Goal: Communication & Community: Answer question/provide support

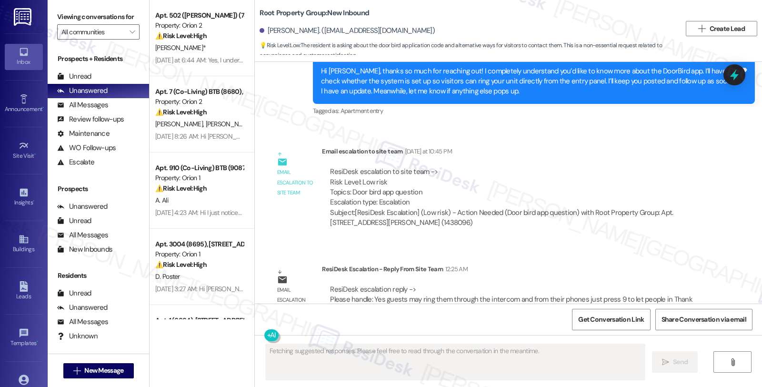
scroll to position [1242, 0]
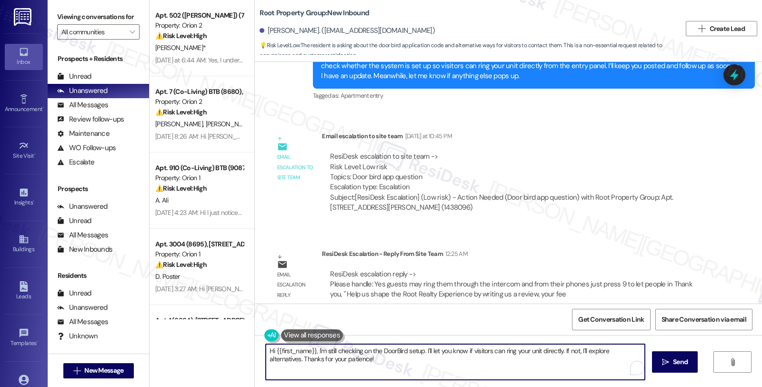
drag, startPoint x: 354, startPoint y: 360, endPoint x: 206, endPoint y: 329, distance: 151.3
click at [206, 329] on div "Apt. 502 (ELI) (7467), 1421 W Adams Blvd Property: Orion 2 ⚠️ Risk Level: High …" at bounding box center [455, 193] width 612 height 387
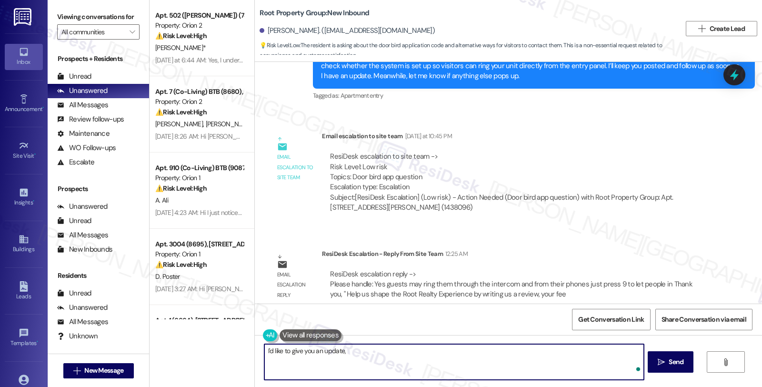
paste textarea "Yes guests may ring them through the intercom and from their phones just press …"
click at [265, 28] on div "Kenady Farwell. (kfarwell08@gmail.com)" at bounding box center [346, 31] width 175 height 10
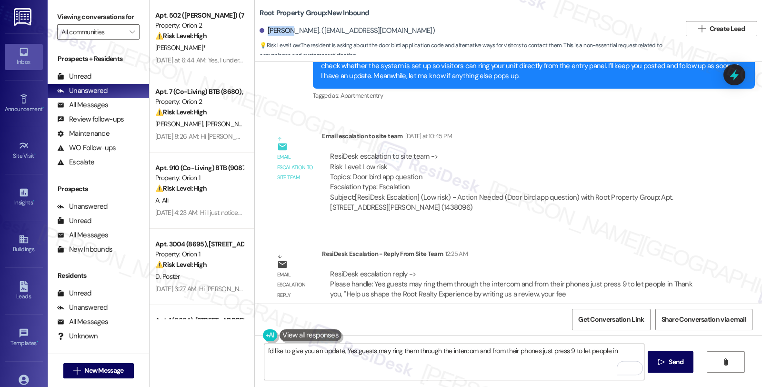
click at [265, 28] on div "Kenady Farwell. (kfarwell08@gmail.com)" at bounding box center [346, 31] width 175 height 10
copy div "Kenady"
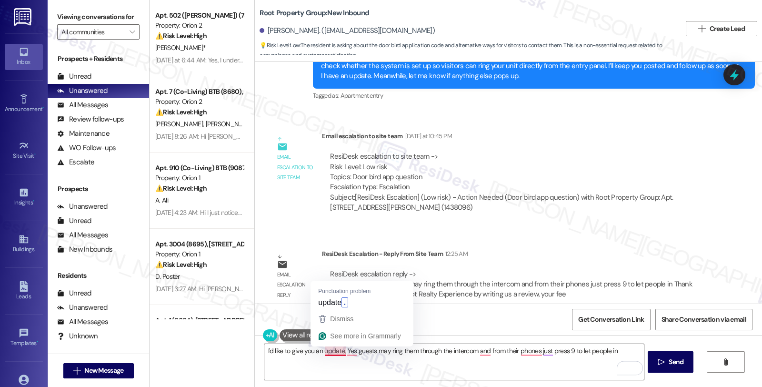
click at [264, 353] on textarea "I'd like to give you an update, Yes guests may ring them through the intercom a…" at bounding box center [453, 362] width 379 height 36
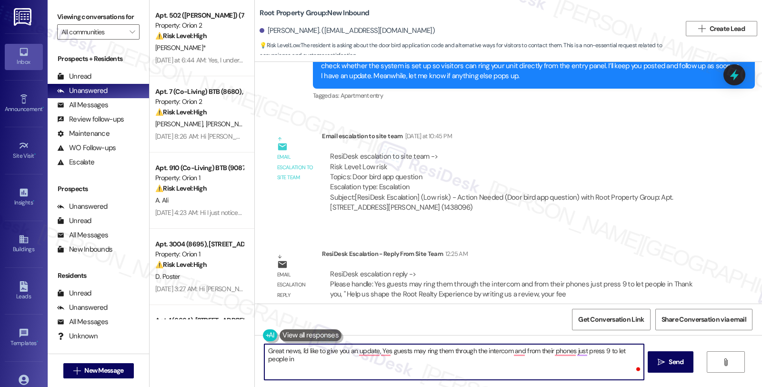
paste textarea "Kenady"
click at [408, 351] on textarea "Great news, Kenady! I'd like to give you an update, Yes guests may ring them th…" at bounding box center [453, 362] width 379 height 36
click at [525, 350] on textarea "Great news, Kenady! Please know that guests may ring them through the intercom,…" at bounding box center [453, 362] width 379 height 36
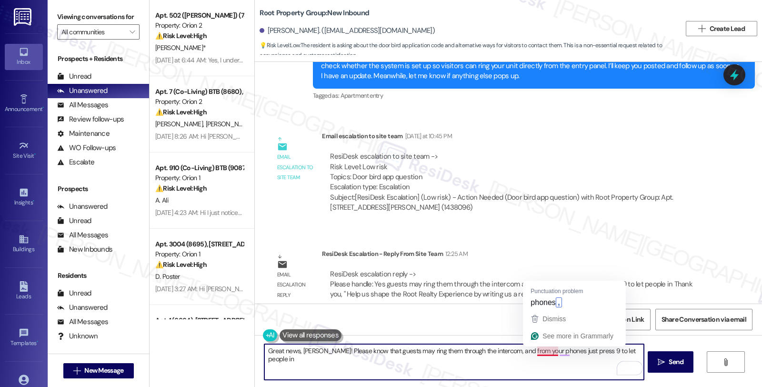
click at [549, 351] on textarea "Great news, Kenady! Please know that guests may ring them through the intercom,…" at bounding box center [453, 362] width 379 height 36
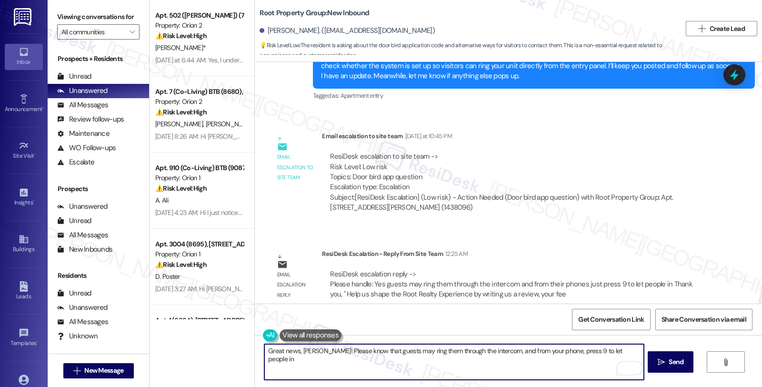
click at [627, 350] on textarea "Great news, Kenady! Please know that guests may ring them through the intercom,…" at bounding box center [453, 362] width 379 height 36
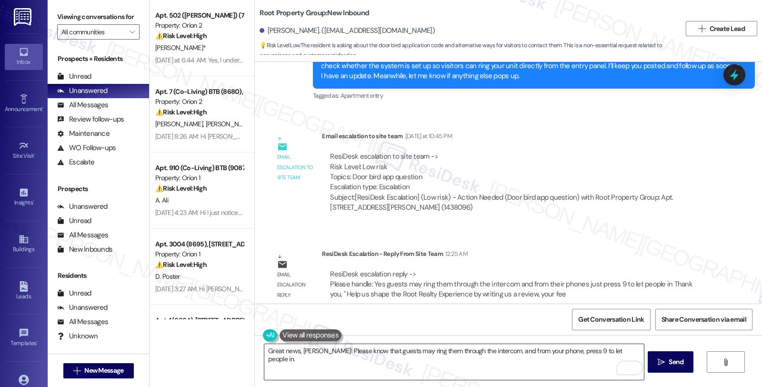
click at [411, 362] on textarea "Great news, Kenady! Please know that guests may ring them through the intercom,…" at bounding box center [453, 362] width 379 height 36
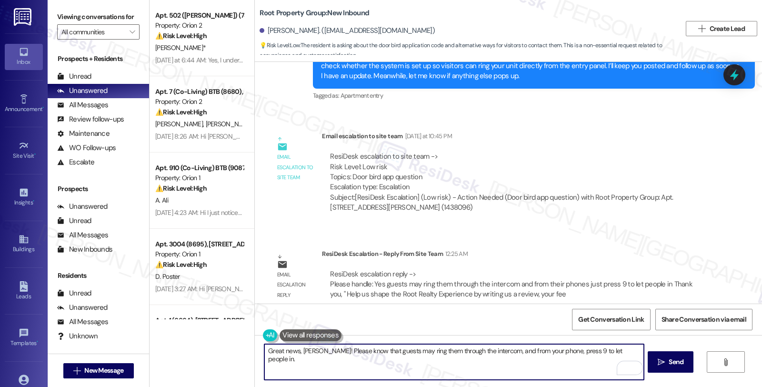
click at [629, 351] on textarea "Great news, Kenady! Please know that guests may ring them through the intercom,…" at bounding box center [453, 362] width 379 height 36
paste textarea "Should you have other concerns, please feel free to reach out. Have a great day!"
type textarea "Great news, Kenady! Please know that guests may ring them through the intercom,…"
click at [663, 362] on icon "" at bounding box center [660, 362] width 7 height 8
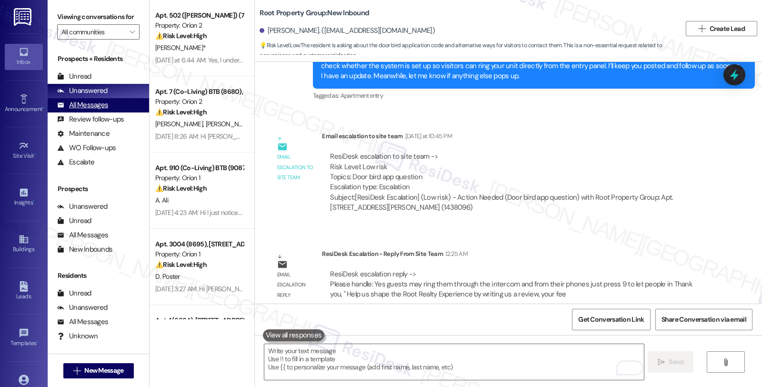
click at [107, 110] on div "All Messages" at bounding box center [82, 105] width 51 height 10
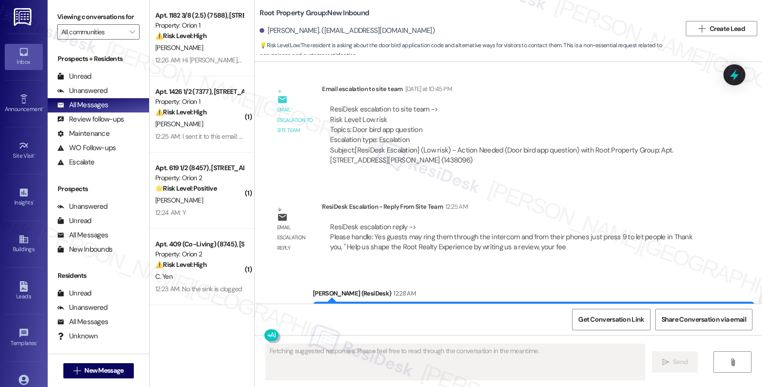
scroll to position [1332, 0]
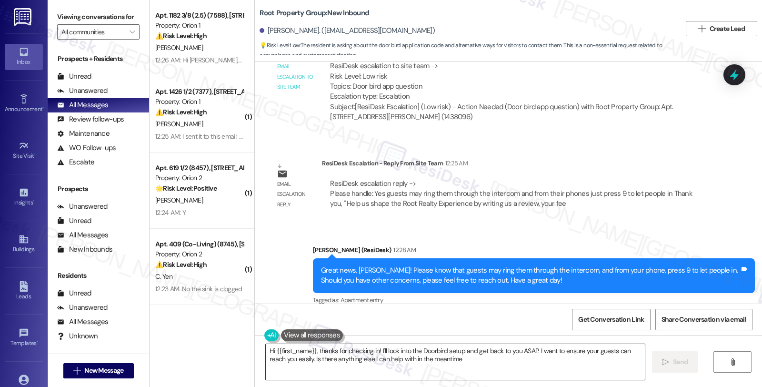
type textarea "Hi {{first_name}}, thanks for checking in! I'll look into the Doorbird setup an…"
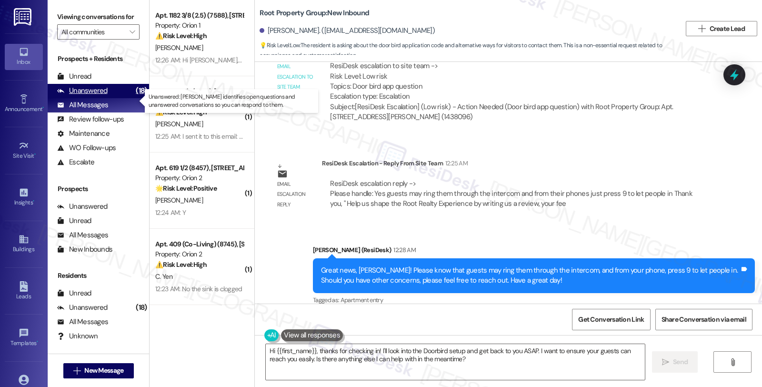
click at [105, 96] on div "Unanswered" at bounding box center [82, 91] width 50 height 10
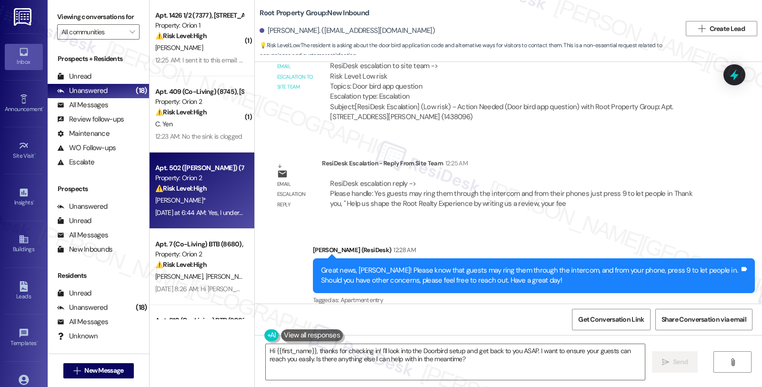
click at [183, 180] on div "Property: Orion 2" at bounding box center [199, 178] width 88 height 10
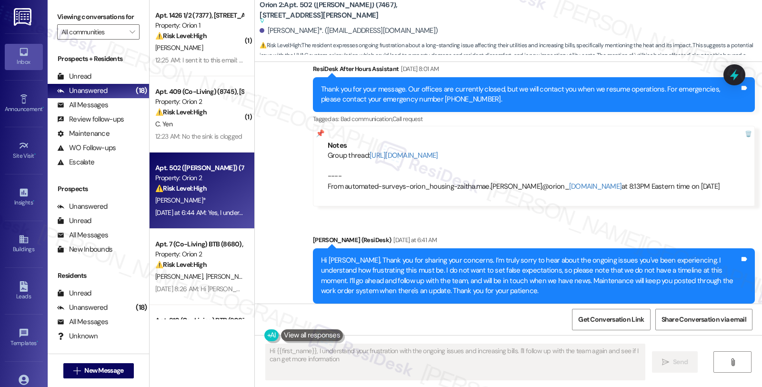
scroll to position [3852, 0]
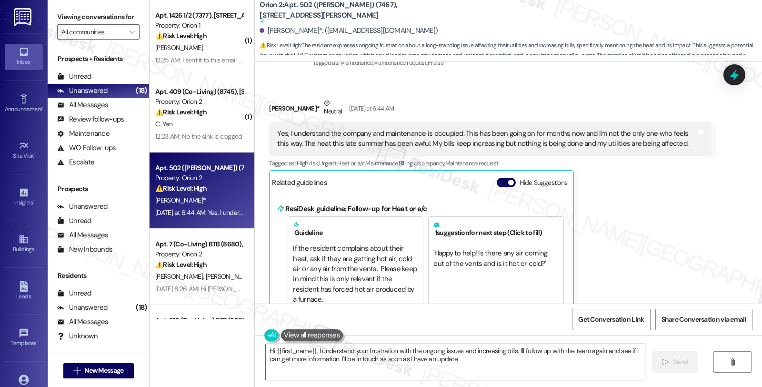
type textarea "Hi {{first_name}}, I understand your frustration with the ongoing issues and in…"
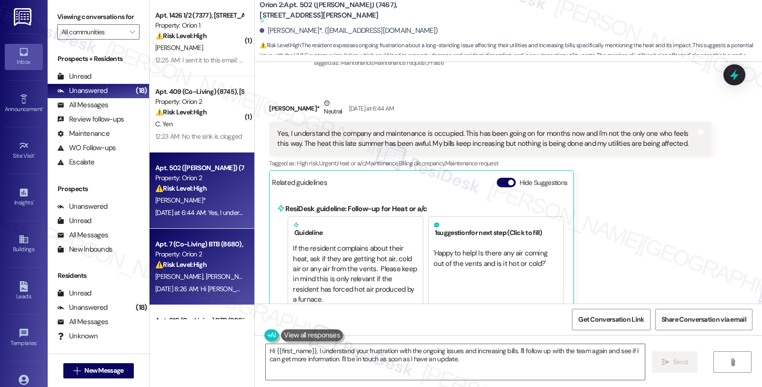
click at [226, 265] on div "⚠️ Risk Level: High The resident is disputing a $5 community fee charge and has…" at bounding box center [199, 264] width 88 height 10
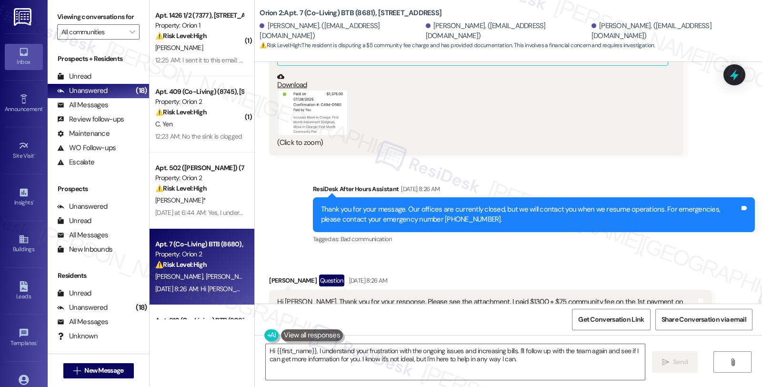
scroll to position [1592, 0]
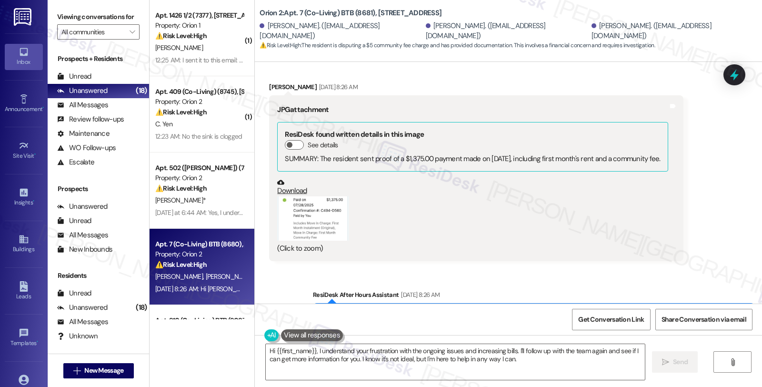
click at [307, 196] on button "Zoom image" at bounding box center [312, 218] width 71 height 44
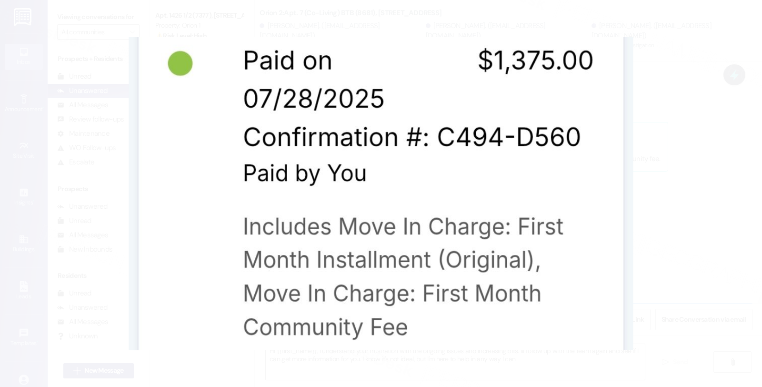
click at [639, 178] on button "Unzoom image" at bounding box center [381, 193] width 762 height 387
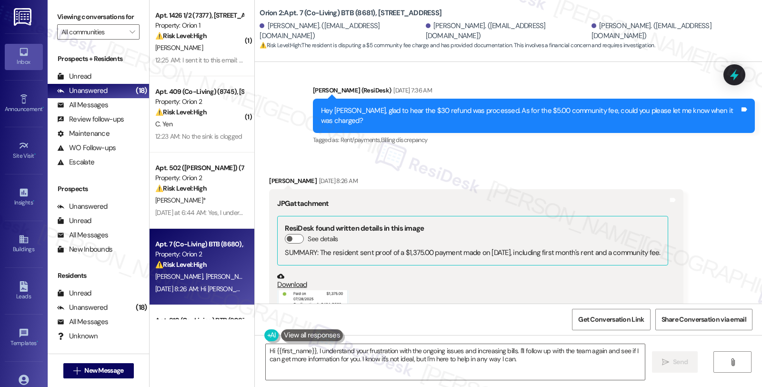
scroll to position [1486, 0]
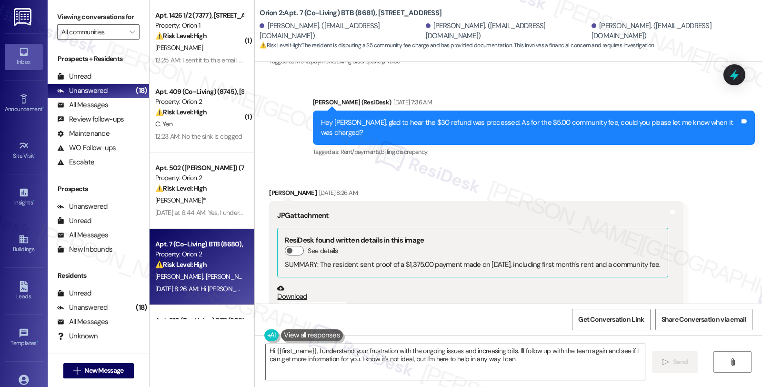
click at [328, 302] on button "Zoom image" at bounding box center [312, 324] width 71 height 44
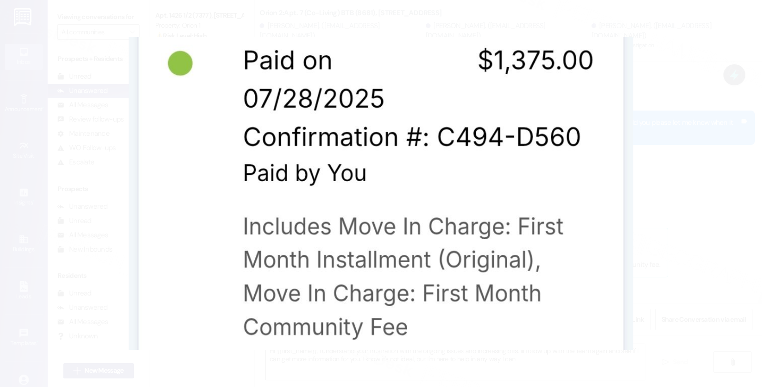
click at [673, 213] on button "Unzoom image" at bounding box center [381, 193] width 762 height 387
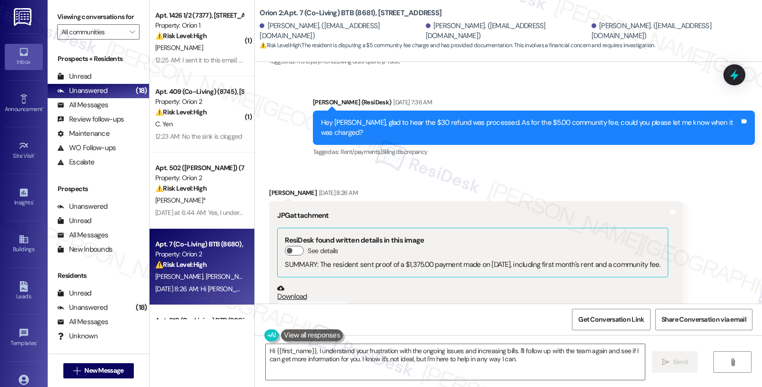
click at [322, 302] on button "Zoom image" at bounding box center [312, 324] width 71 height 44
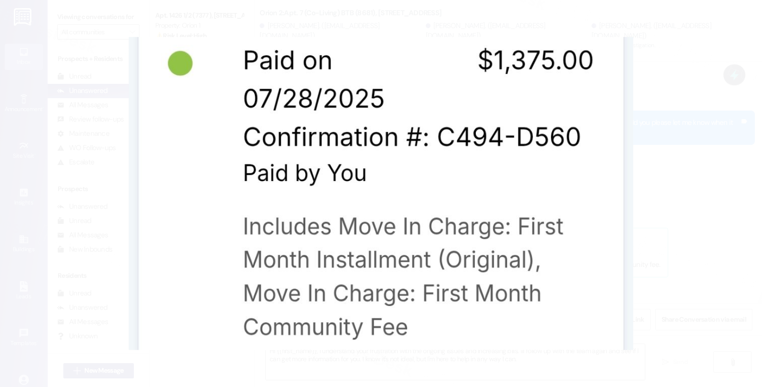
click at [658, 241] on button "Unzoom image" at bounding box center [381, 193] width 762 height 387
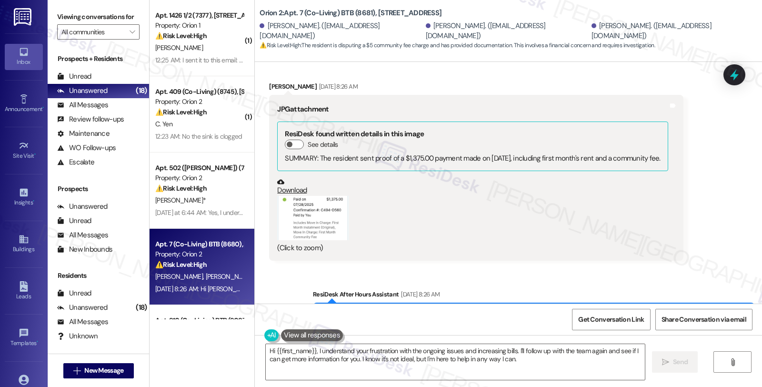
scroll to position [1433, 0]
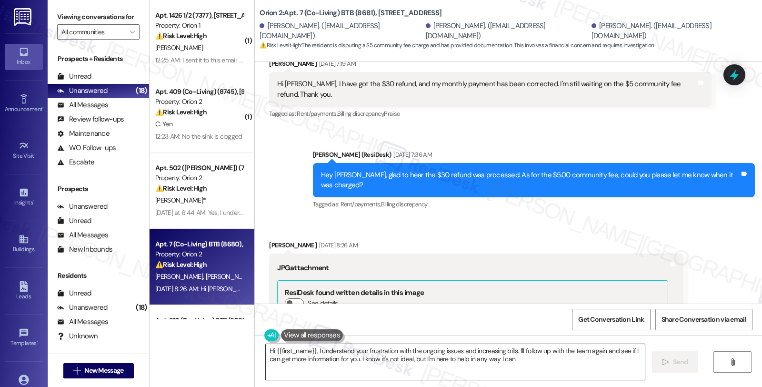
click at [310, 350] on textarea "Hi {{first_name}}, I understand your frustration with the ongoing issues and in…" at bounding box center [455, 362] width 379 height 36
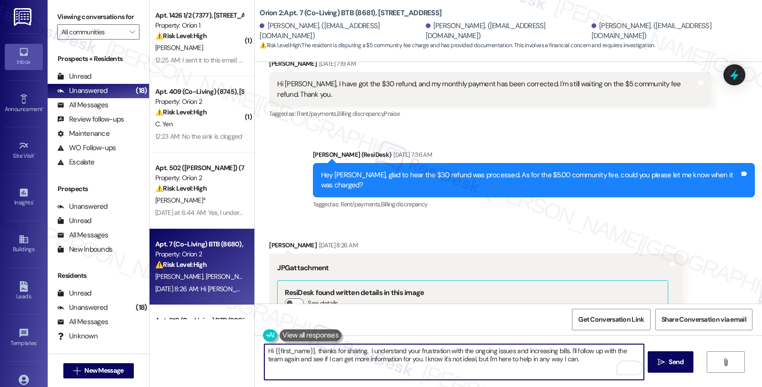
click at [362, 349] on textarea "Hi {{first_name}}, thanks for sharing. I understand your frustration with the o…" at bounding box center [453, 362] width 379 height 36
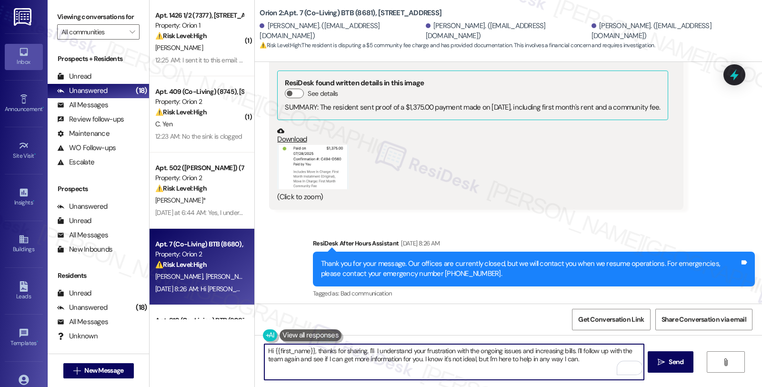
scroll to position [1698, 0]
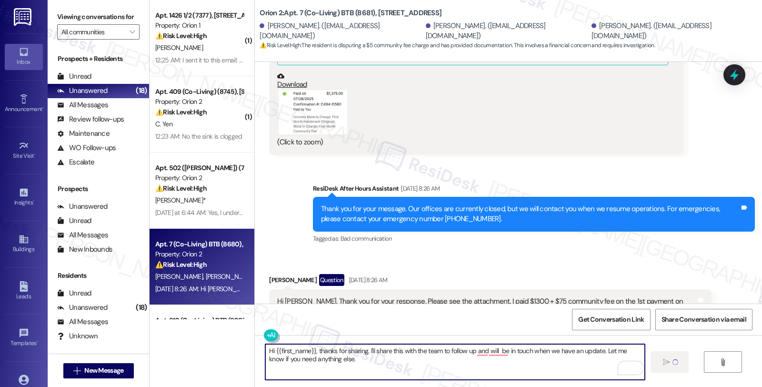
type textarea "Hi {{first_name}}, thanks for sharing. I'll share this with the team to follow …"
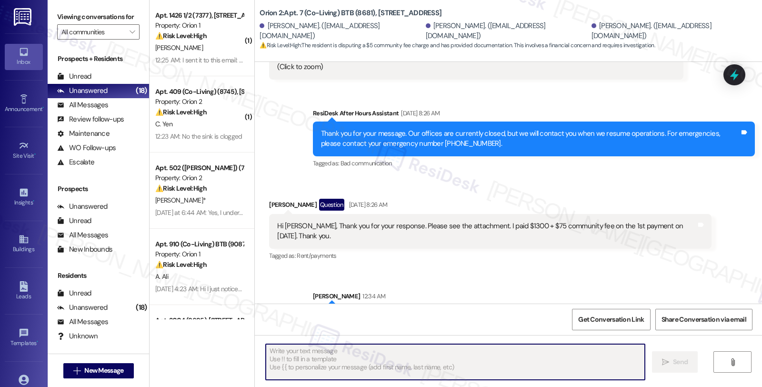
scroll to position [1774, 0]
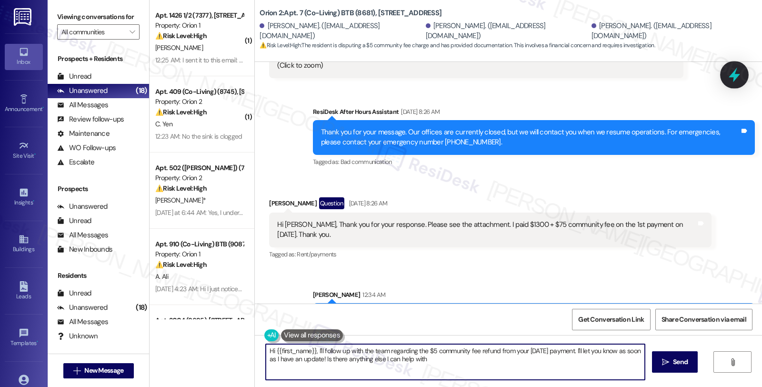
type textarea "Hi {{first_name}}, I'll follow up with the team regarding the $5 community fee …"
click at [731, 75] on icon at bounding box center [733, 75] width 11 height 15
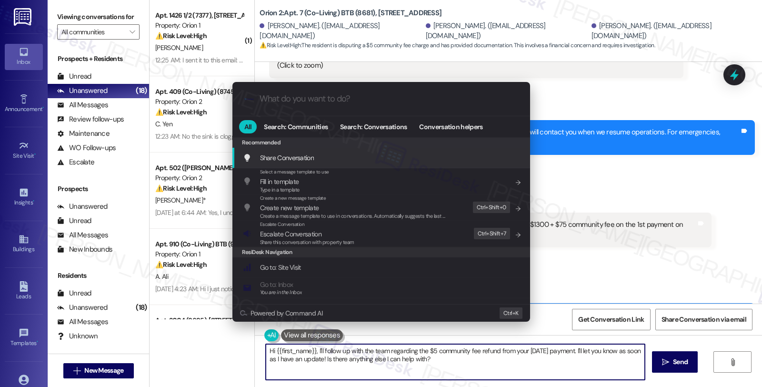
click at [310, 160] on span "Share Conversation" at bounding box center [287, 157] width 54 height 9
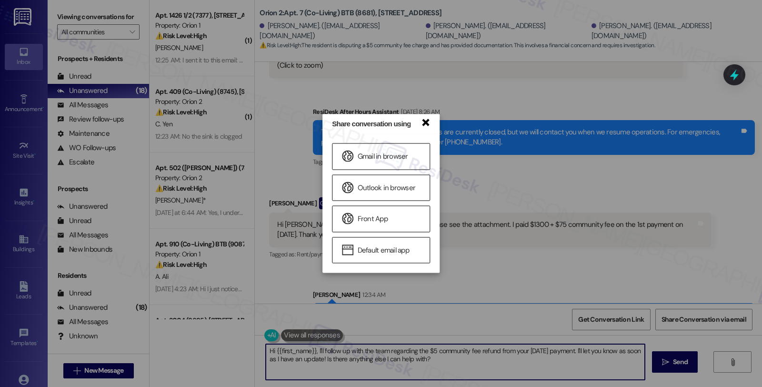
click at [422, 122] on link "×" at bounding box center [425, 122] width 10 height 10
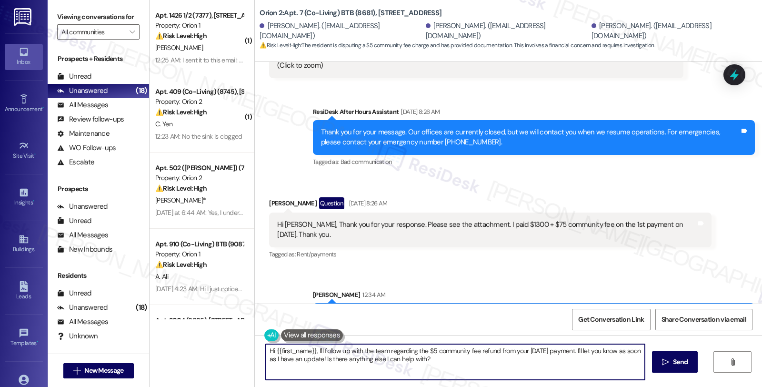
click at [722, 107] on div "ResiDesk After Hours Assistant Sep 17, 2025 at 8:26 AM" at bounding box center [534, 113] width 442 height 13
click at [727, 74] on icon at bounding box center [734, 75] width 16 height 16
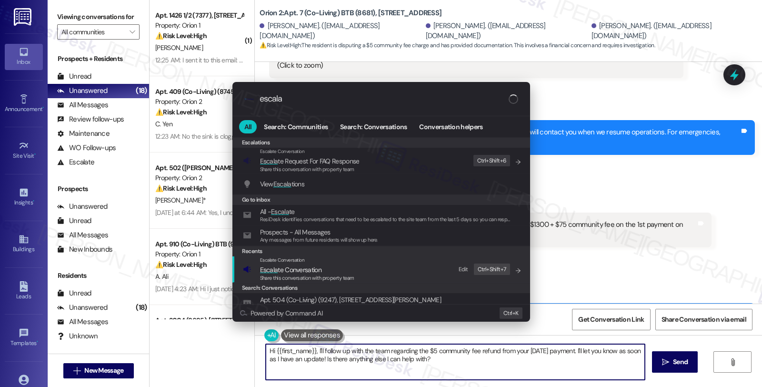
type input "escala"
click at [331, 263] on div "Escalate Conversation" at bounding box center [307, 260] width 94 height 8
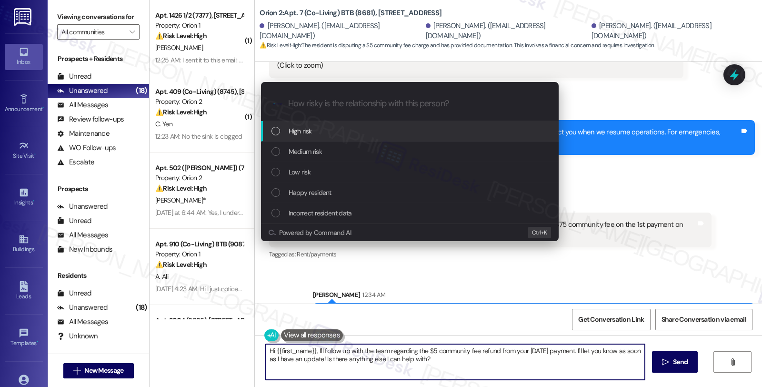
click at [319, 149] on span "Medium risk" at bounding box center [305, 151] width 33 height 10
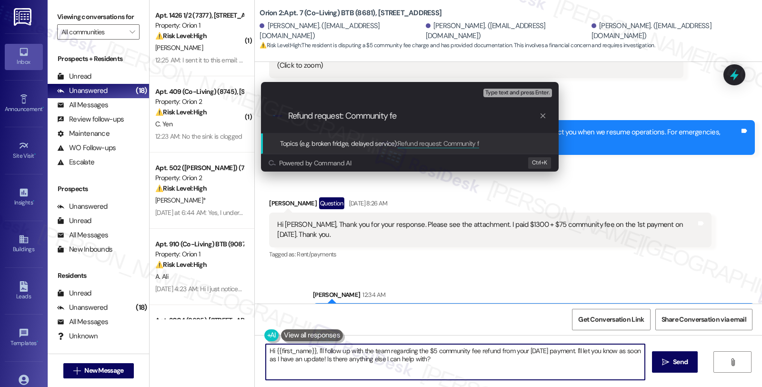
type input "Refund request: Community fee"
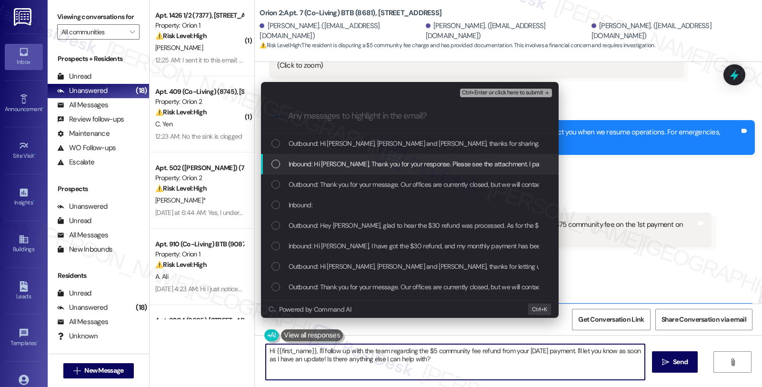
click at [319, 162] on span "Inbound: Hi Sarah, Thank you for your response. Please see the attachment. I pa…" at bounding box center [513, 164] width 449 height 10
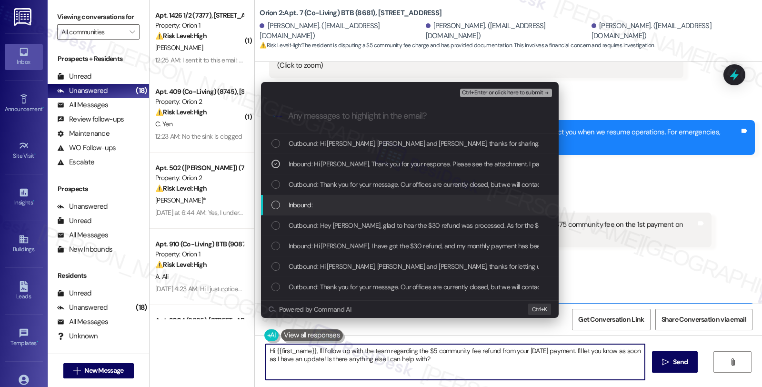
click at [308, 208] on span "Inbound:" at bounding box center [301, 204] width 24 height 10
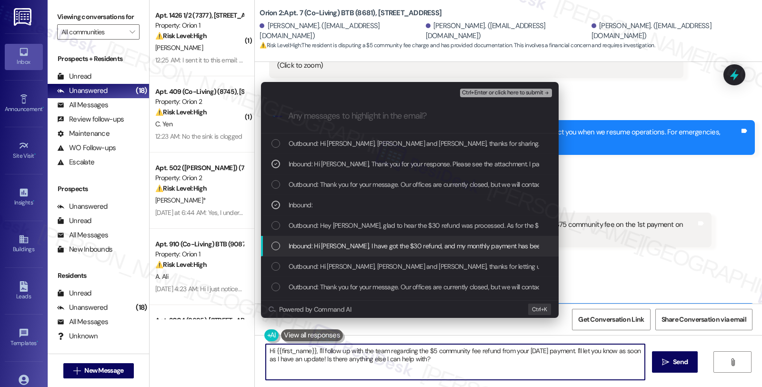
click at [352, 241] on span "Inbound: Hi Sarah, I have got the $30 refund, and my monthly payment has been c…" at bounding box center [513, 245] width 449 height 10
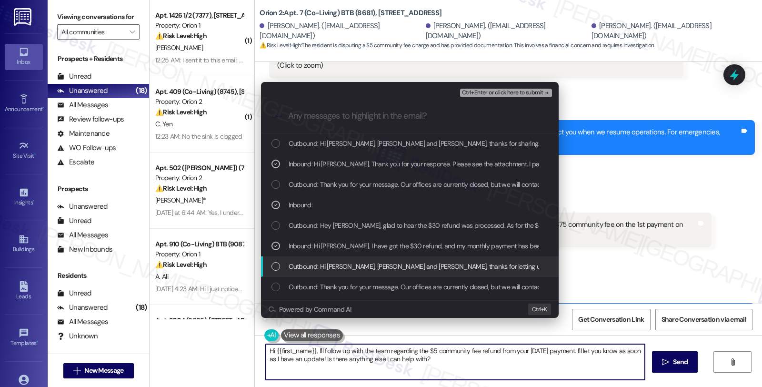
scroll to position [53, 0]
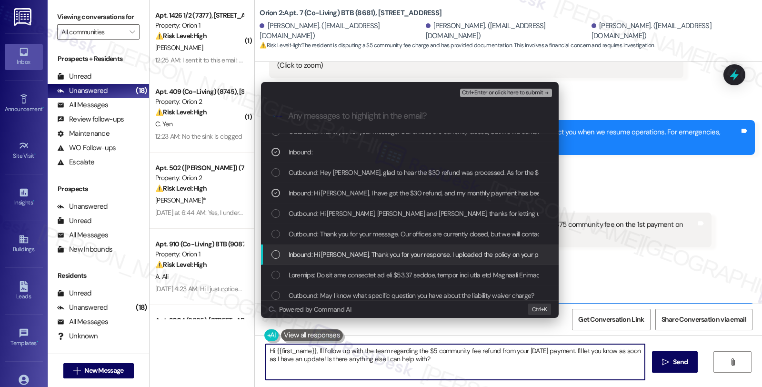
click at [421, 254] on span "Inbound: Hi Sarah, Thank you for your response. I uploaded the policy on your p…" at bounding box center [606, 254] width 635 height 10
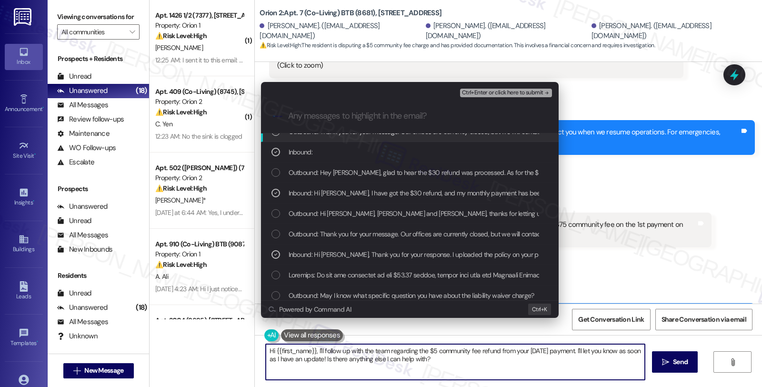
click at [504, 93] on span "Ctrl+Enter or click here to submit" at bounding box center [502, 93] width 81 height 7
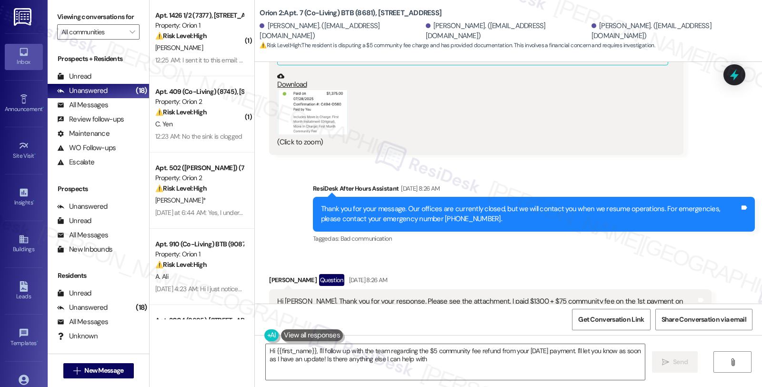
type textarea "Hi {{first_name}}, I'll follow up with the team regarding the $5 community fee …"
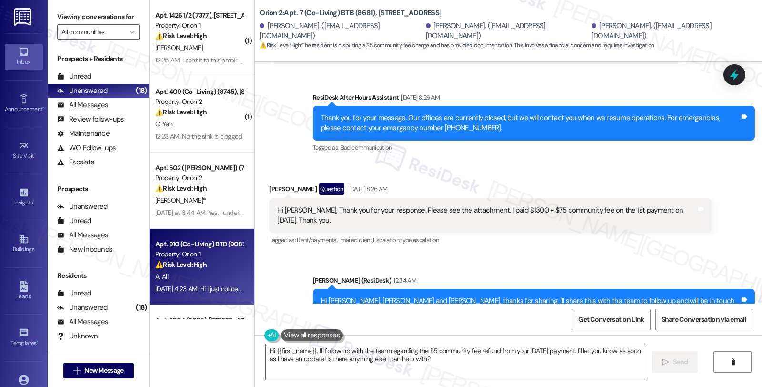
click at [197, 253] on div "Property: Orion 1" at bounding box center [199, 254] width 88 height 10
type textarea "Hi {{first_name}}, I'll follow up with the team regarding the $5 community fee …"
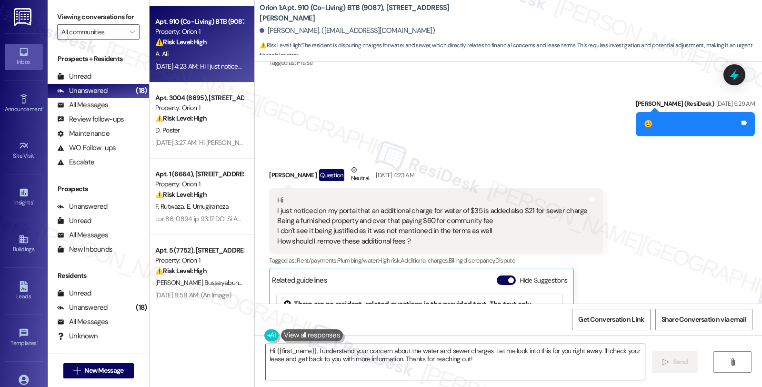
scroll to position [1265, 0]
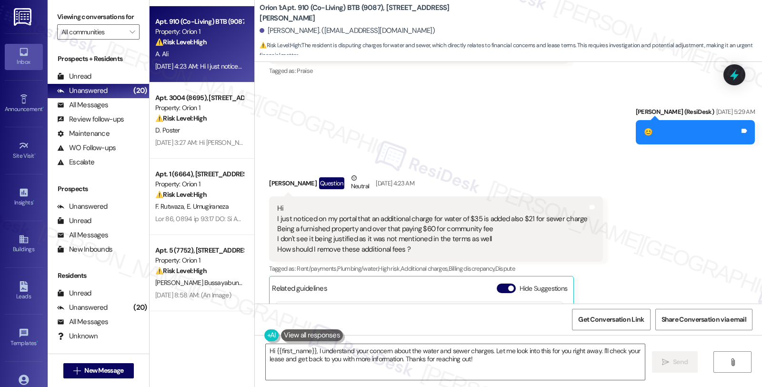
click at [587, 222] on div "Hi I just noticed on my portal that an additional charge for water of $35 is ad…" at bounding box center [435, 228] width 333 height 65
click at [657, 208] on div "Received via SMS Akif Ali Question Neutral Sep 17, 2025 at 4:23 AM Hi I just no…" at bounding box center [508, 306] width 507 height 310
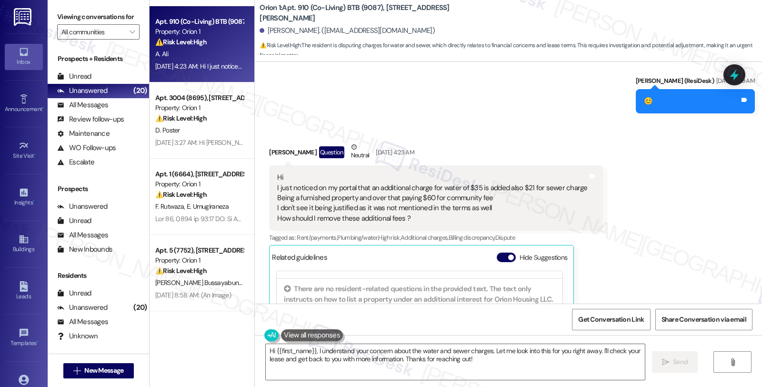
scroll to position [1318, 0]
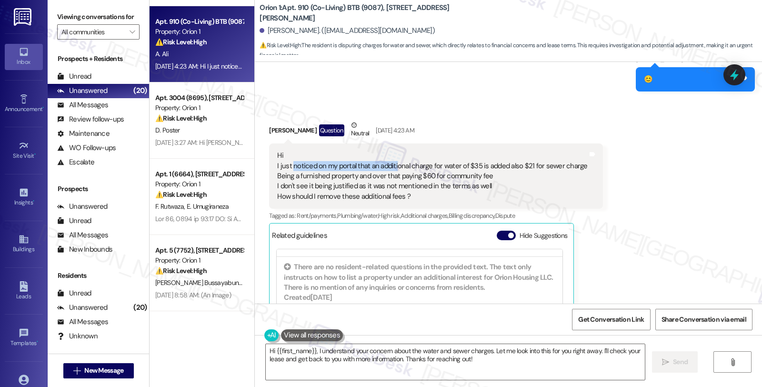
drag, startPoint x: 287, startPoint y: 164, endPoint x: 388, endPoint y: 167, distance: 101.9
click at [388, 167] on div "Hi I just noticed on my portal that an additional charge for water of $35 is ad…" at bounding box center [432, 175] width 310 height 51
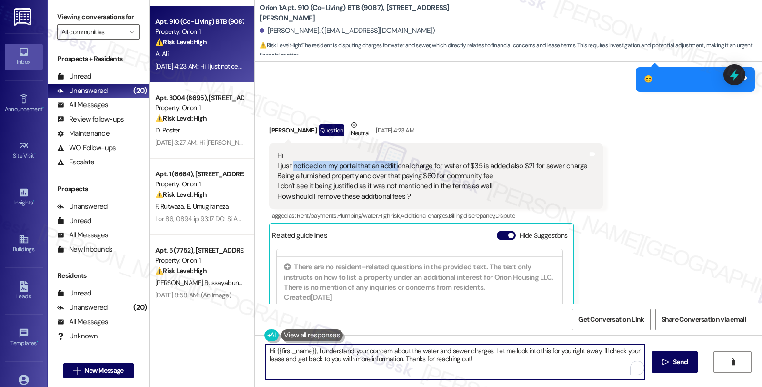
click at [564, 351] on textarea "Hi {{first_name}}, I understand your concern about the water and sewer charges.…" at bounding box center [455, 362] width 379 height 36
click at [563, 350] on textarea "Hi {{first_name}}, I understand your concern about the water and sewer charges.…" at bounding box center [453, 362] width 379 height 36
click at [276, 356] on textarea "Hi {{first_name}}, I understand your concern about the water and sewer charges.…" at bounding box center [453, 362] width 379 height 36
click at [623, 350] on textarea "Hi {{first_name}}, I understand your concern about the water and sewer charges.…" at bounding box center [453, 362] width 379 height 36
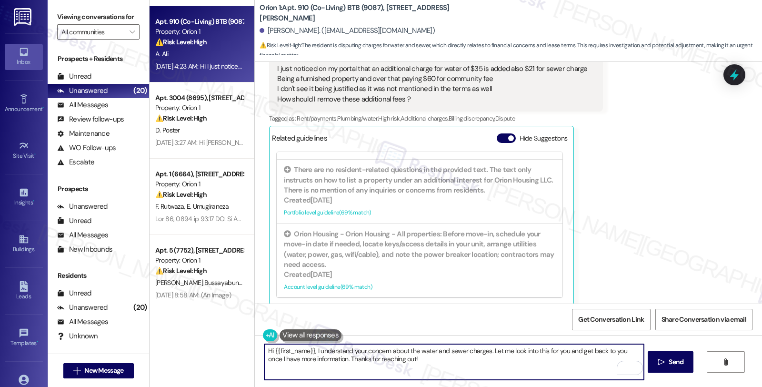
scroll to position [1424, 0]
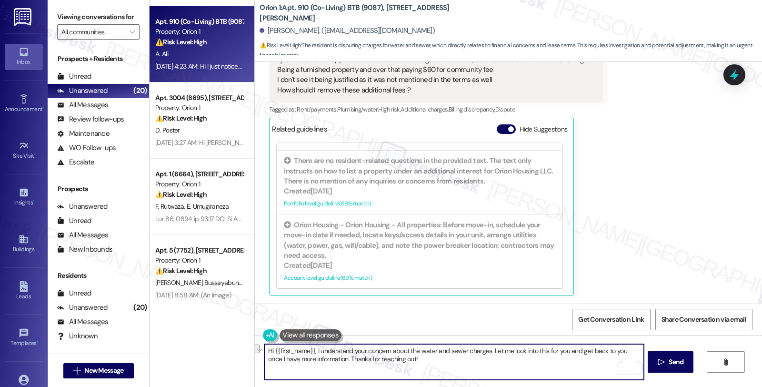
drag, startPoint x: 327, startPoint y: 358, endPoint x: 445, endPoint y: 358, distance: 118.1
click at [445, 358] on textarea "Hi {{first_name}}, I understand your concern about the water and sewer charges.…" at bounding box center [453, 362] width 379 height 36
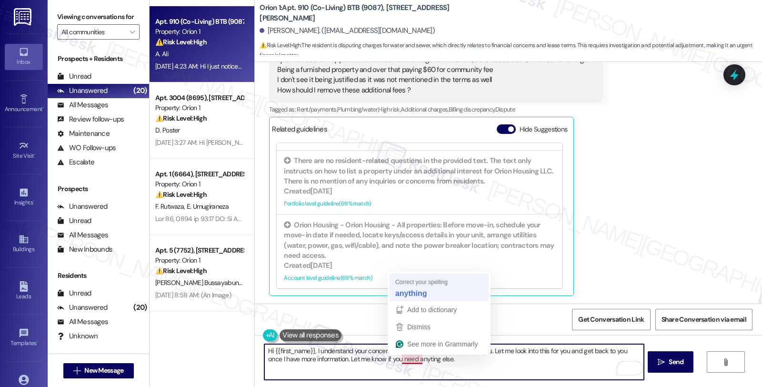
type textarea "Hi {{first_name}}, I understand your concern about the water and sewer charges.…"
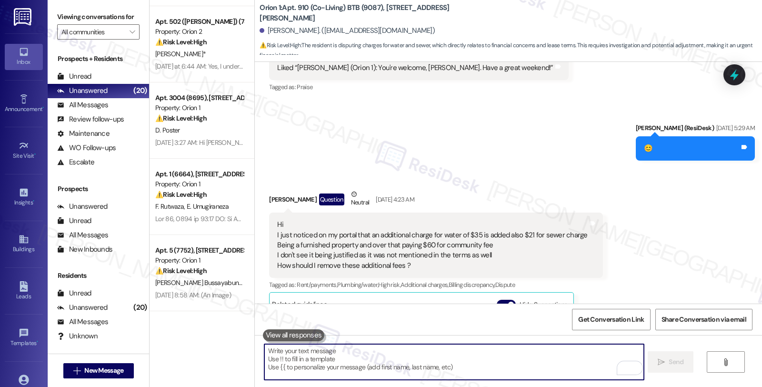
scroll to position [1317, 0]
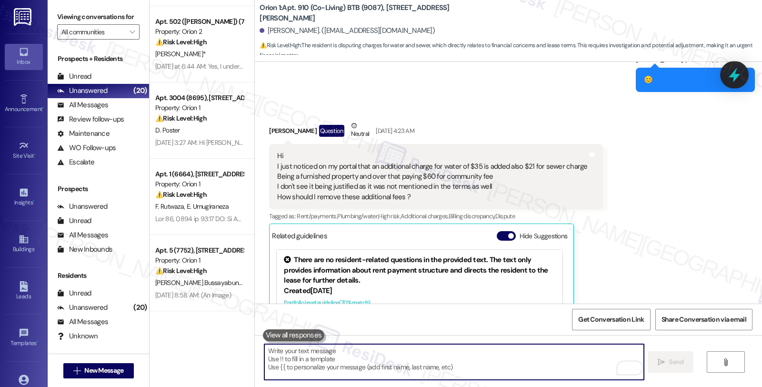
click at [728, 74] on icon at bounding box center [734, 75] width 16 height 16
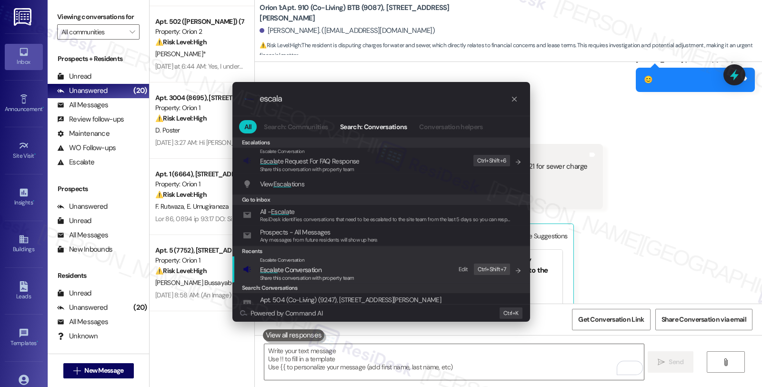
type input "escala"
click at [312, 265] on span "Escala te Conversation" at bounding box center [290, 269] width 61 height 9
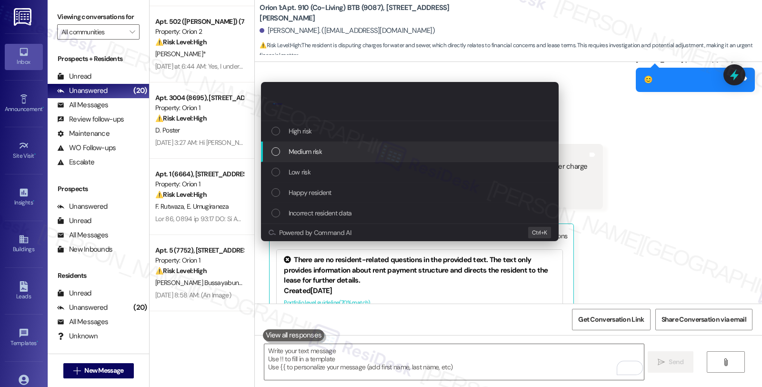
click at [322, 150] on div "Medium risk" at bounding box center [410, 151] width 279 height 10
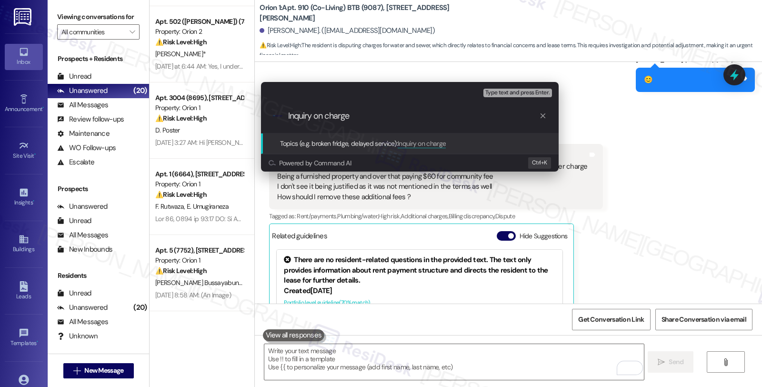
type input "Inquiry on charges"
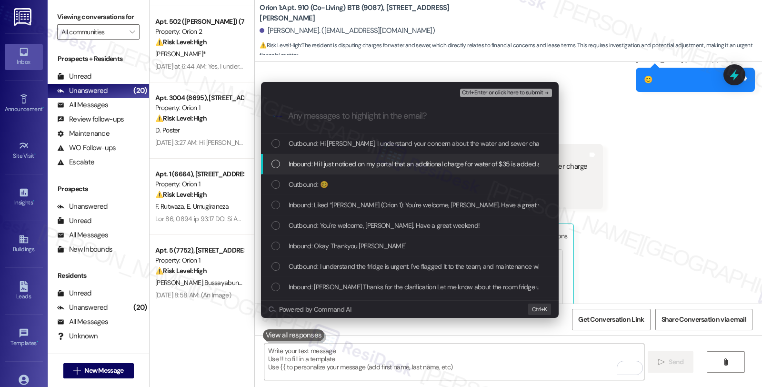
click at [320, 165] on span "Inbound: Hi I just noticed on my portal that an additional charge for water of …" at bounding box center [708, 164] width 838 height 10
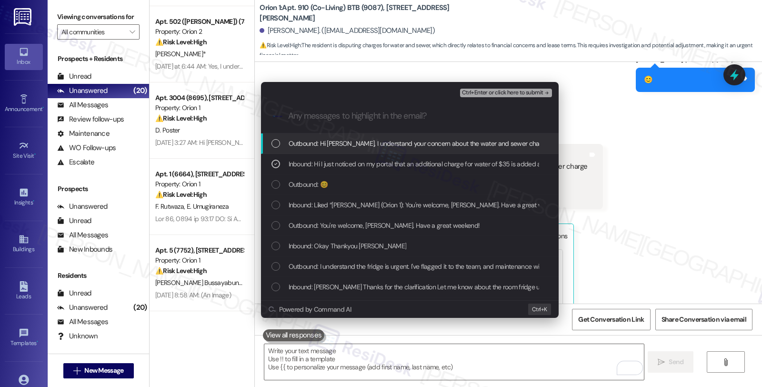
click at [515, 92] on span "Ctrl+Enter or click here to submit" at bounding box center [502, 93] width 81 height 7
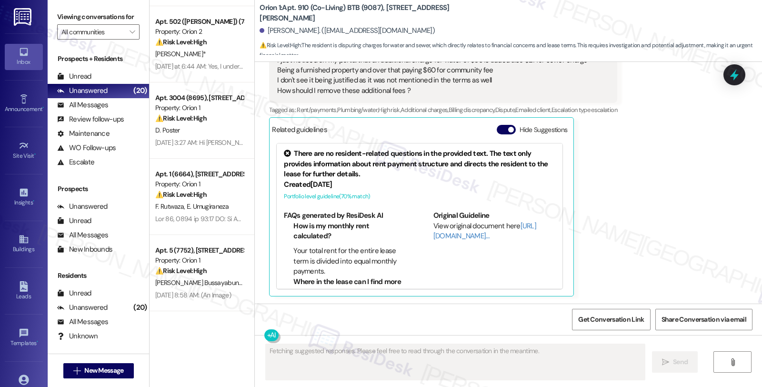
scroll to position [1514, 0]
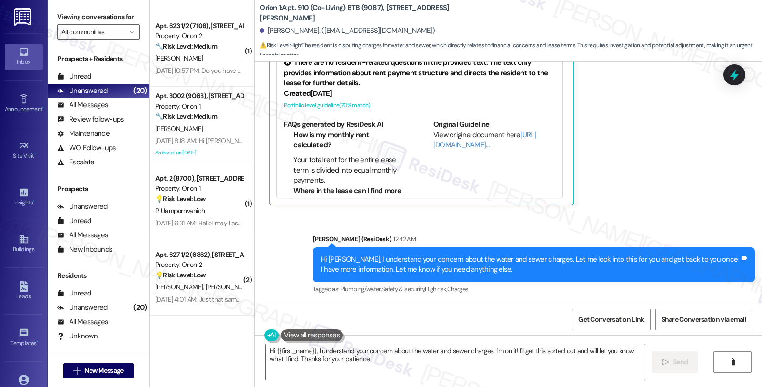
type textarea "Hi {{first_name}}, I understand your concern about the water and sewer charges.…"
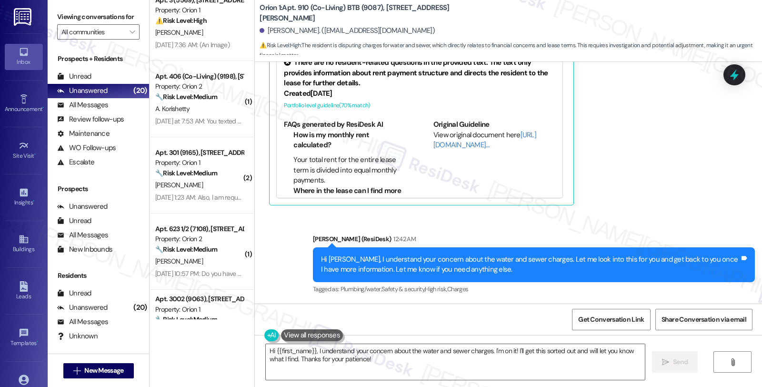
scroll to position [540, 0]
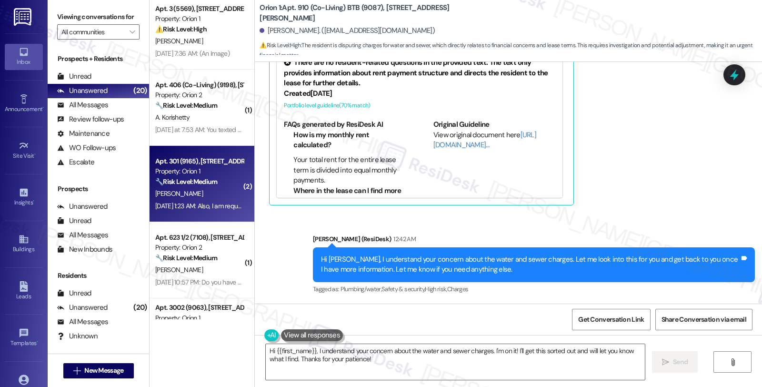
click at [222, 206] on div "Sep 17, 2025 at 1:23 AM: Also, I am requesting for the common areas to be clean…" at bounding box center [389, 205] width 468 height 9
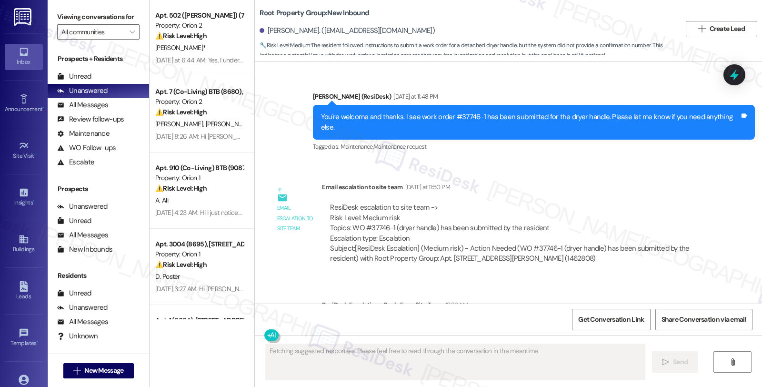
scroll to position [1496, 0]
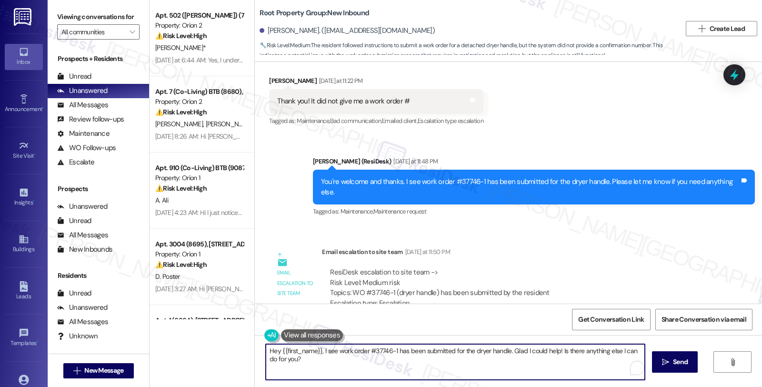
drag, startPoint x: 320, startPoint y: 368, endPoint x: 219, endPoint y: 344, distance: 103.9
click at [219, 344] on div "Apt. 502 ([PERSON_NAME]) (7467), [STREET_ADDRESS][PERSON_NAME] Property: Orion …" at bounding box center [455, 193] width 612 height 387
paste textarea "Kindly thank the reisdent for submitting the maintenance request. Our maintenan…"
click at [264, 350] on textarea "Kindly thank the reisdent for submitting the maintenance request. Our maintenan…" at bounding box center [453, 362] width 379 height 36
drag, startPoint x: 458, startPoint y: 351, endPoint x: 221, endPoint y: 351, distance: 237.1
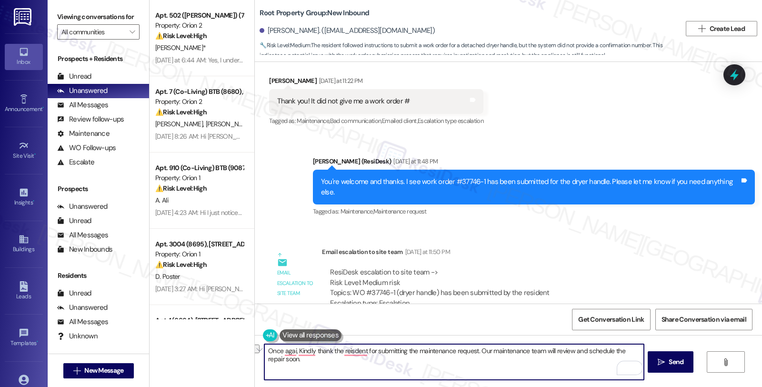
click at [221, 351] on div "Apt. 502 (ELI) (7467), 1421 W Adams Blvd Property: Orion 2 ⚠️ Risk Level: High …" at bounding box center [455, 193] width 612 height 387
click at [527, 355] on textarea "Just to give you an update, our maintenance team will review and schedule the r…" at bounding box center [453, 362] width 379 height 36
type textarea "Just to give you an update, our maintenance team will review and schedule the r…"
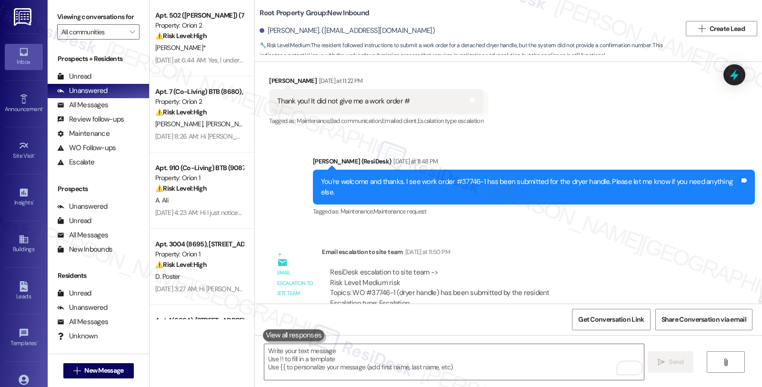
click at [665, 247] on div "Email escalation to site team Yesterday at 11:50 PM" at bounding box center [516, 253] width 389 height 13
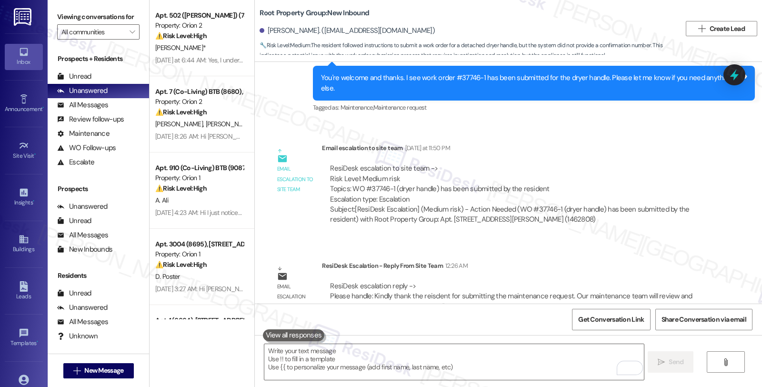
scroll to position [1602, 0]
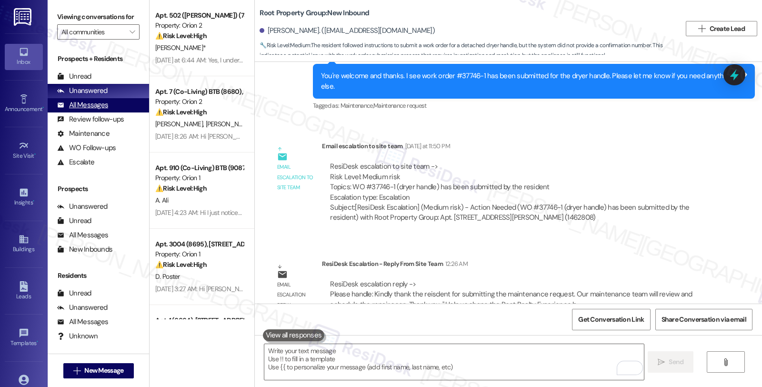
click at [92, 110] on div "All Messages" at bounding box center [82, 105] width 51 height 10
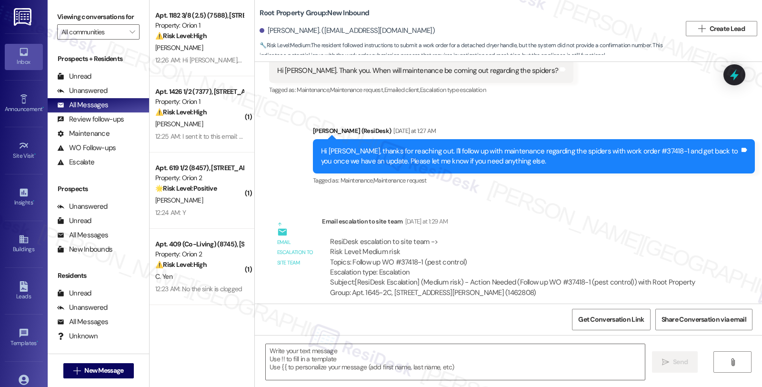
type textarea "Fetching suggested responses. Please feel free to read through the conversation…"
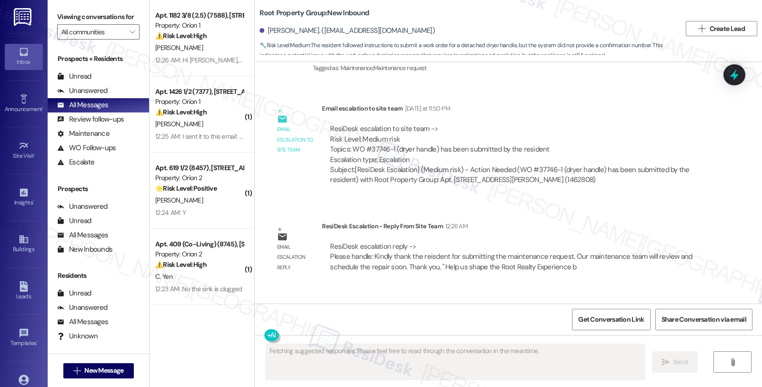
scroll to position [1682, 0]
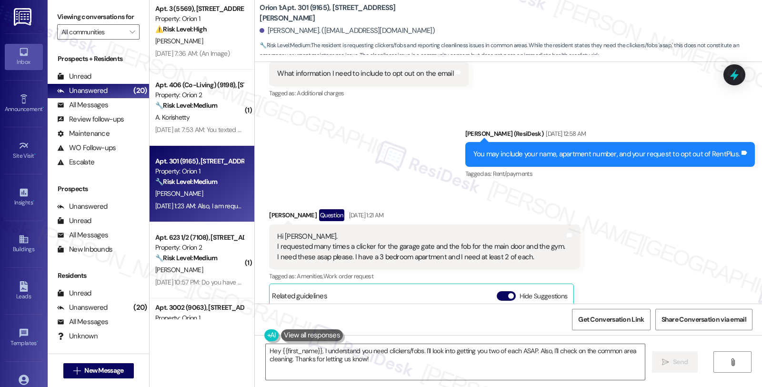
scroll to position [1533, 0]
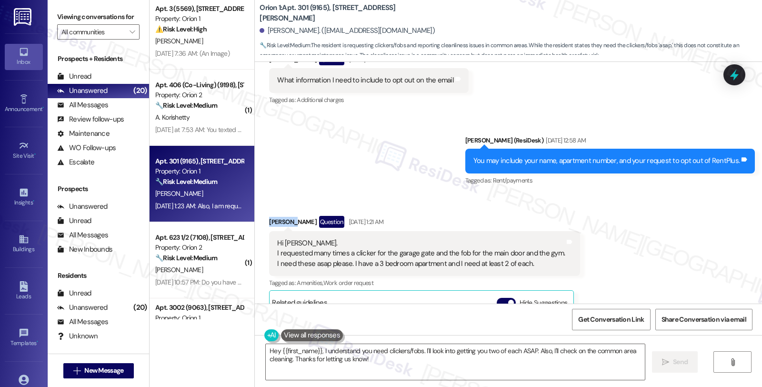
drag, startPoint x: 288, startPoint y: 213, endPoint x: 262, endPoint y: 213, distance: 25.7
click at [269, 216] on div "Jose Nam Question Sep 17, 2025 at 1:21 AM" at bounding box center [424, 223] width 311 height 15
copy div "Jose Nam"
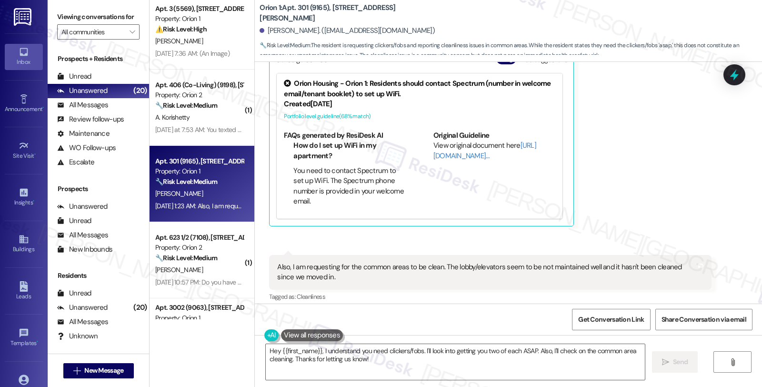
scroll to position [1797, 0]
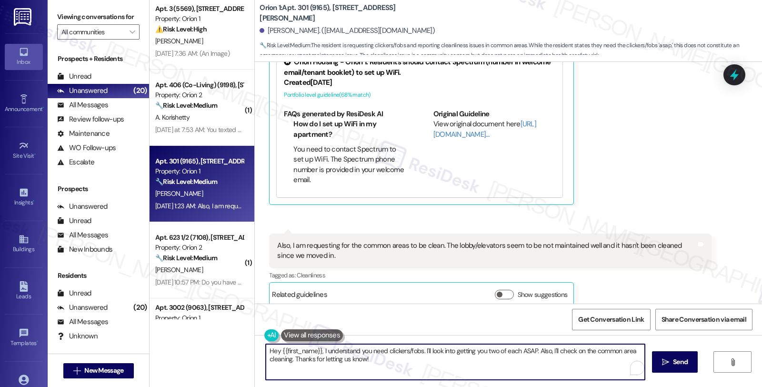
drag, startPoint x: 418, startPoint y: 350, endPoint x: 453, endPoint y: 367, distance: 38.7
click at [453, 367] on textarea "Hey {{first_name}}, I understand you need clickers/fobs. I'll look into getting…" at bounding box center [455, 362] width 379 height 36
click at [517, 351] on textarea "Hey {{first_name}}, I understand you need clickers/fobs. Upon checking, I see r…" at bounding box center [453, 362] width 379 height 36
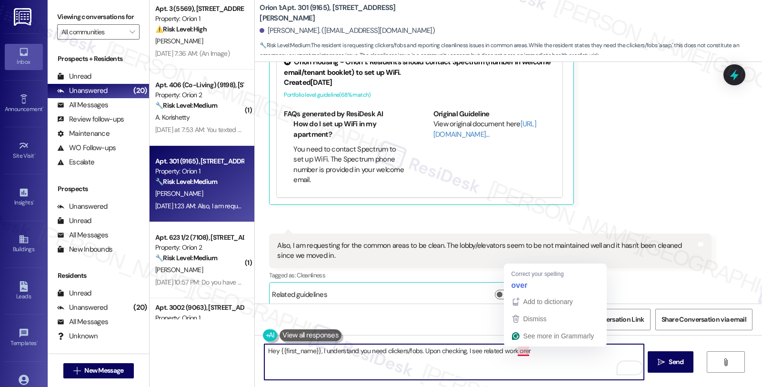
click at [517, 351] on textarea "Hey {{first_name}}, I understand you need clickers/fobs. Upon checking, I see r…" at bounding box center [453, 362] width 379 height 36
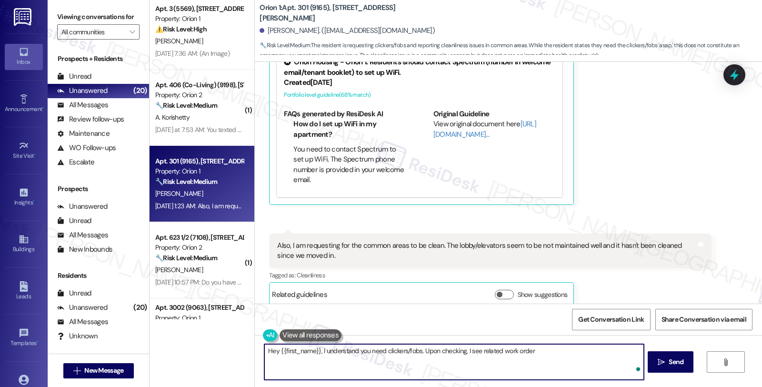
paste textarea "27294-1"
click at [551, 351] on textarea "Hey {{first_name}}, I understand you need clickers/fobs. Upon checking, I see r…" at bounding box center [453, 362] width 379 height 36
click at [573, 353] on textarea "Hey {{first_name}}, I understand you need clickers/fobs. Upon checking, I see r…" at bounding box center [453, 362] width 379 height 36
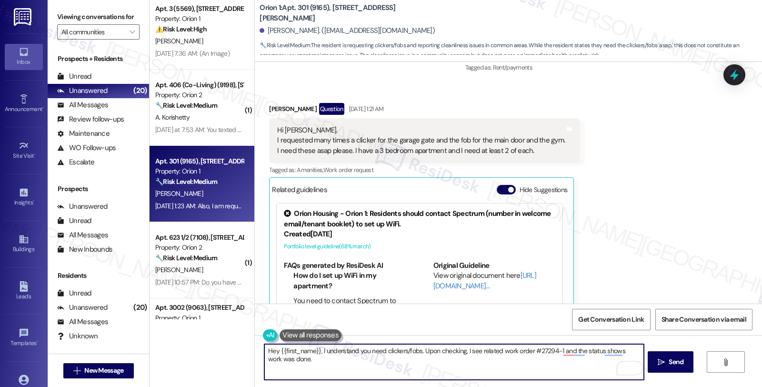
scroll to position [1639, 0]
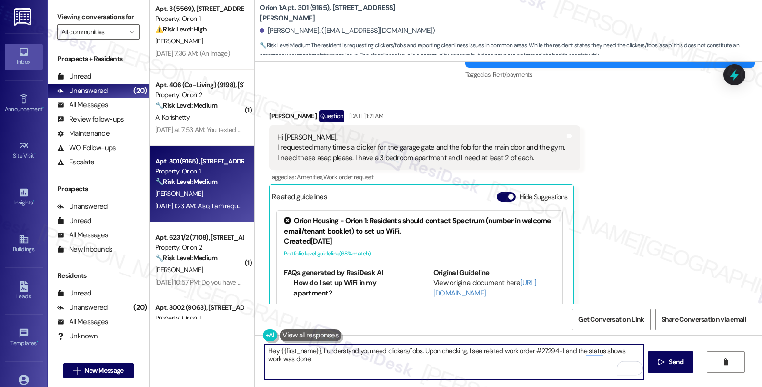
click at [438, 359] on textarea "Hey {{first_name}}, I understand you need clickers/fobs. Upon checking, I see r…" at bounding box center [453, 362] width 379 height 36
click at [313, 315] on div "Get Conversation Link Share Conversation via email" at bounding box center [508, 318] width 507 height 31
click at [411, 359] on textarea "Hey {{first_name}}, I understand you need clickers/fobs. Upon checking, I see r…" at bounding box center [453, 362] width 379 height 36
click at [484, 360] on textarea "Hey {{first_name}}, I understand you need clickers/fobs. Upon checking, I see t…" at bounding box center [453, 362] width 379 height 36
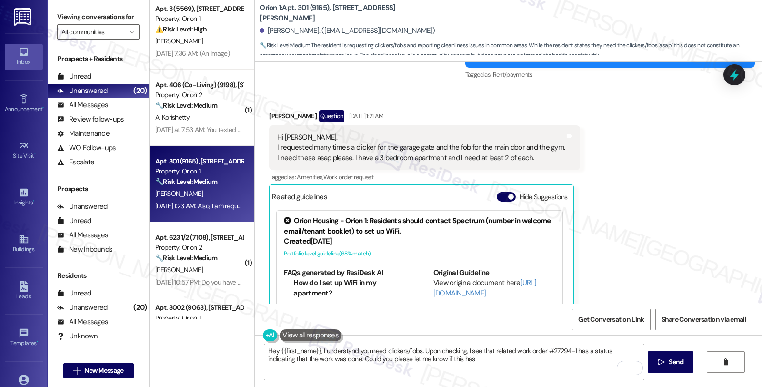
click at [482, 355] on textarea "Hey {{first_name}}, I understand you need clickers/fobs. Upon checking, I see t…" at bounding box center [453, 362] width 379 height 36
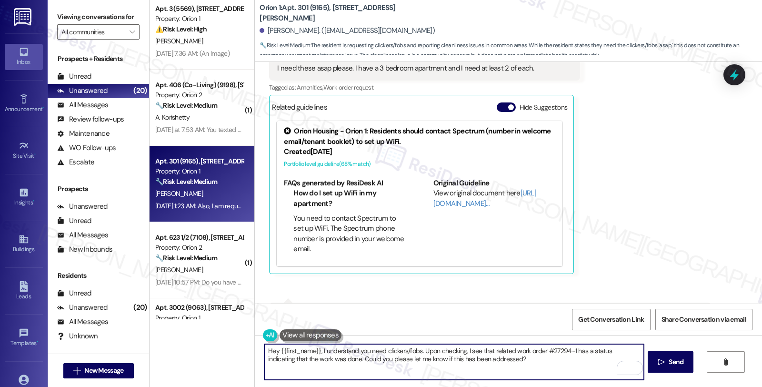
scroll to position [1797, 0]
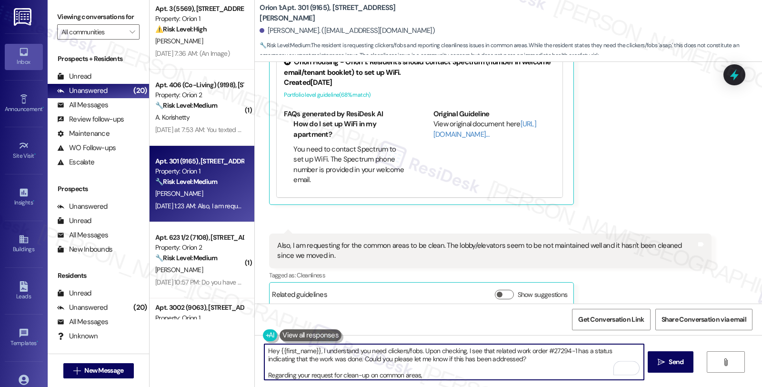
click at [430, 374] on textarea "Hey {{first_name}}, I understand you need clickers/fobs. Upon checking, I see t…" at bounding box center [453, 362] width 379 height 36
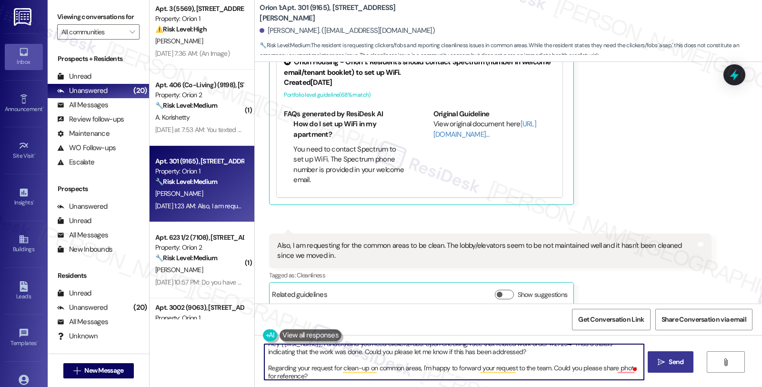
type textarea "Hey {{first_name}}, I understand you need clickers/fobs. Upon checking, I see t…"
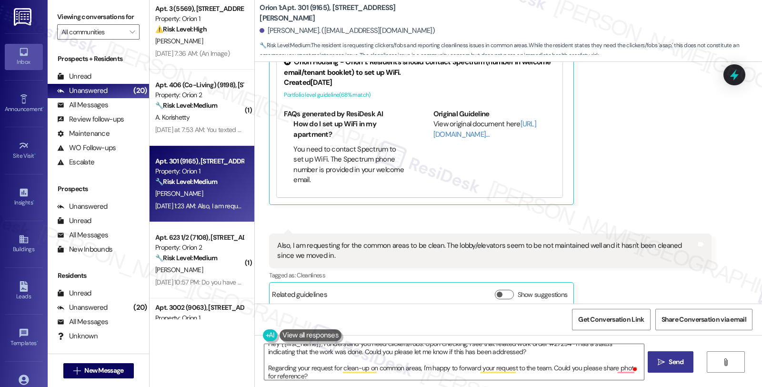
click at [675, 359] on span "Send" at bounding box center [675, 362] width 15 height 10
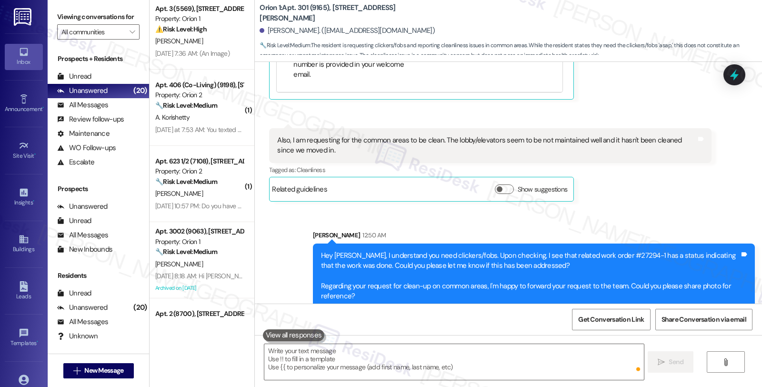
scroll to position [1904, 0]
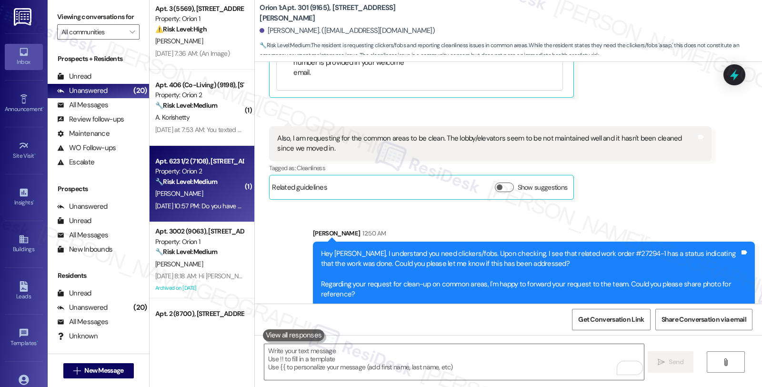
click at [212, 153] on div "Apt. 623 1/2 (7108), 619 W 30th St Property: Orion 2 🔧 Risk Level: Medium The m…" at bounding box center [201, 184] width 105 height 76
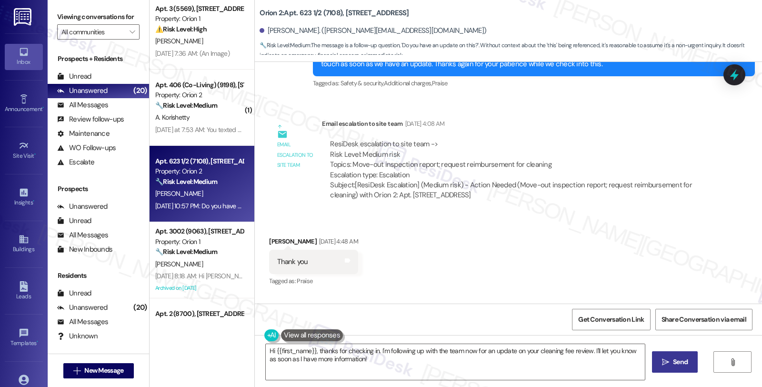
scroll to position [1956, 0]
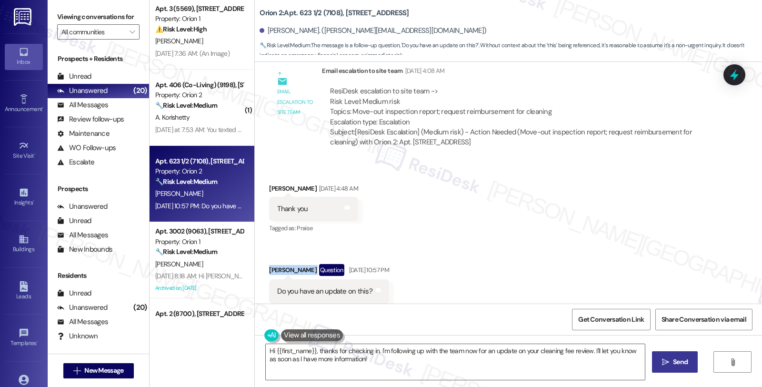
drag, startPoint x: 307, startPoint y: 248, endPoint x: 251, endPoint y: 248, distance: 55.2
click at [255, 248] on div "Received via SMS Juha Nieminen Aug 16, 2025 at 4:48 AM Thank you Tags and notes…" at bounding box center [508, 243] width 507 height 163
copy div "Juha Nieminen"
click at [522, 229] on div "Received via SMS Juha Nieminen Aug 16, 2025 at 4:48 AM Thank you Tags and notes…" at bounding box center [508, 243] width 507 height 163
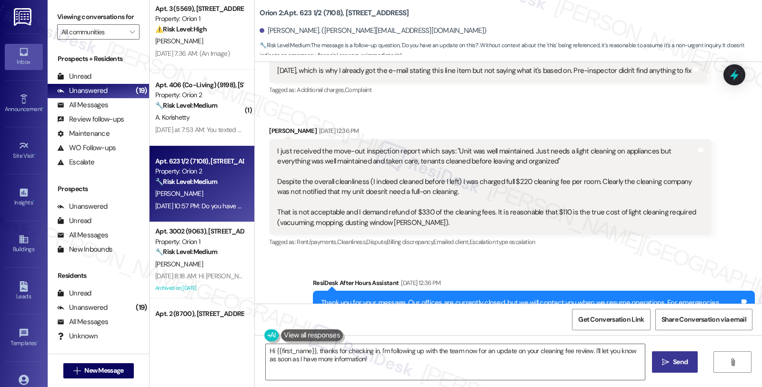
scroll to position [1533, 0]
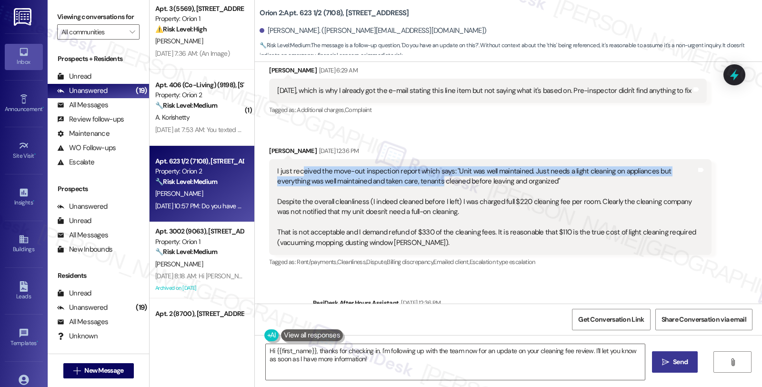
drag, startPoint x: 295, startPoint y: 151, endPoint x: 399, endPoint y: 158, distance: 104.0
click at [399, 166] on div "I just received the move-out inspection report which says: "Unit was well maint…" at bounding box center [486, 206] width 418 height 81
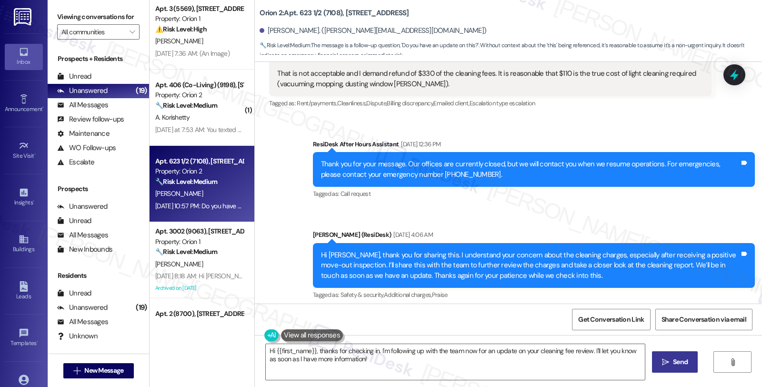
scroll to position [1956, 0]
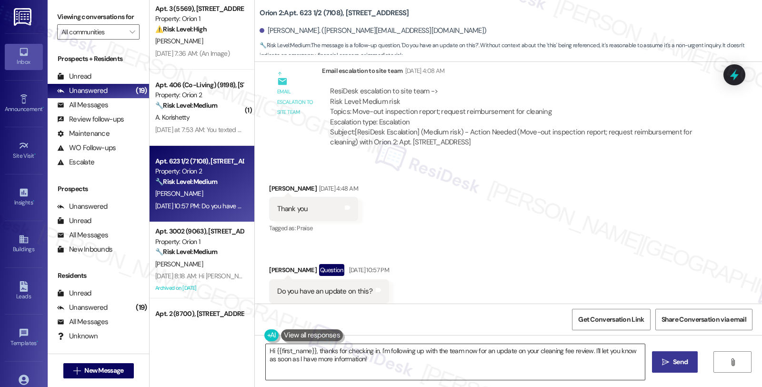
click at [380, 351] on textarea "Hi {{first_name}}, thanks for checking in. I'm following up with the team now f…" at bounding box center [455, 362] width 379 height 36
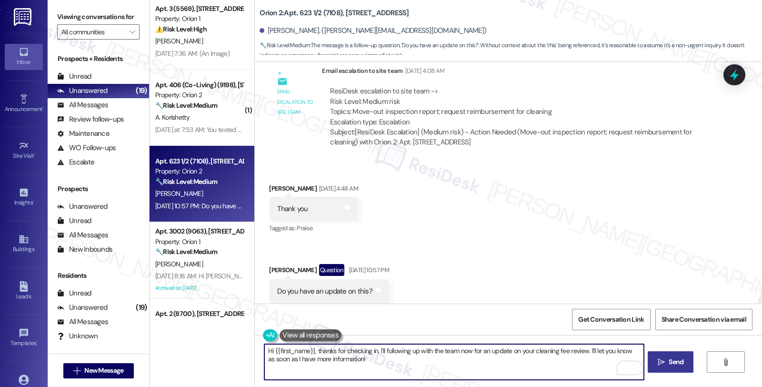
click at [397, 351] on textarea "Hi {{first_name}}, thanks for checking in. I'll following up with the team now …" at bounding box center [453, 362] width 379 height 36
type textarea "Hi {{first_name}}, thanks for checking in. I'll follow up with the team now for…"
click at [474, 362] on textarea "Hi {{first_name}}, thanks for checking in. I'll follow up with the team now for…" at bounding box center [453, 362] width 379 height 36
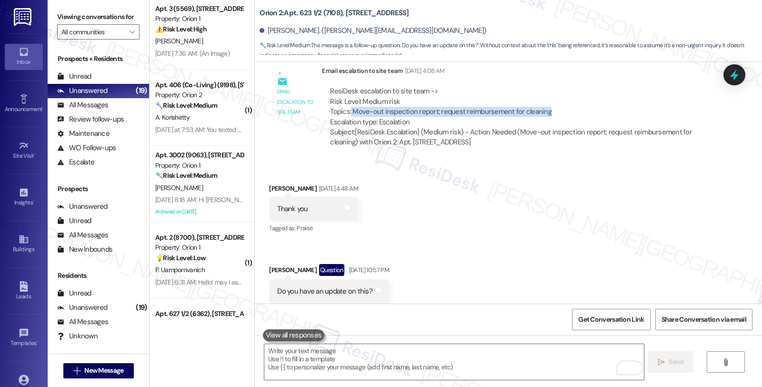
drag, startPoint x: 344, startPoint y: 91, endPoint x: 536, endPoint y: 90, distance: 191.9
click at [536, 90] on div "ResiDesk escalation to site team -> Risk Level: Medium risk Topics: Move-out in…" at bounding box center [516, 106] width 373 height 41
click at [535, 91] on div "ResiDesk escalation to site team -> Risk Level: Medium risk Topics: Move-out in…" at bounding box center [516, 106] width 373 height 41
drag, startPoint x: 346, startPoint y: 90, endPoint x: 553, endPoint y: 90, distance: 207.1
click at [553, 90] on div "ResiDesk escalation to site team -> Risk Level: Medium risk Topics: Move-out in…" at bounding box center [516, 106] width 373 height 41
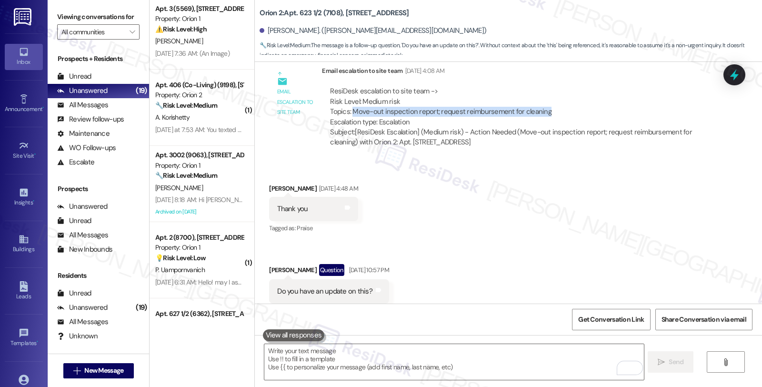
copy div "Move-out inspection report; request reimbursement for cleaning"
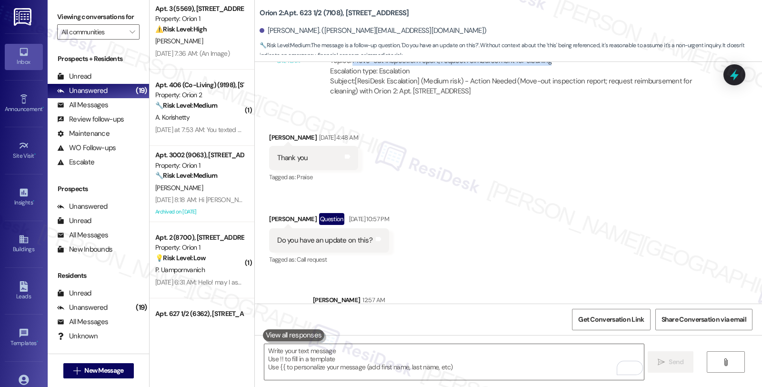
scroll to position [2033, 0]
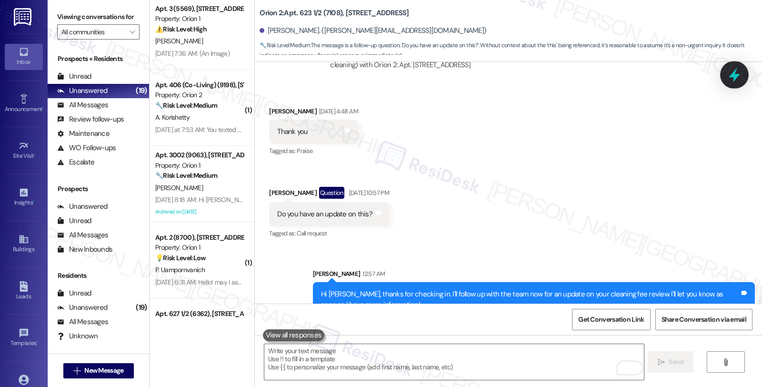
click at [725, 74] on div at bounding box center [734, 74] width 29 height 27
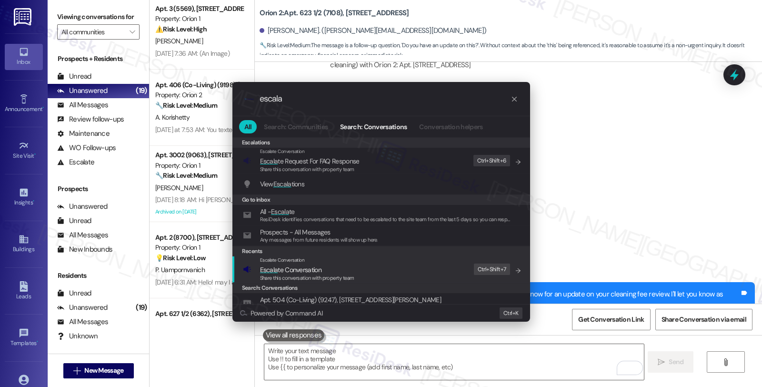
type input "escala"
click at [319, 264] on span "Escala te Conversation" at bounding box center [290, 269] width 61 height 10
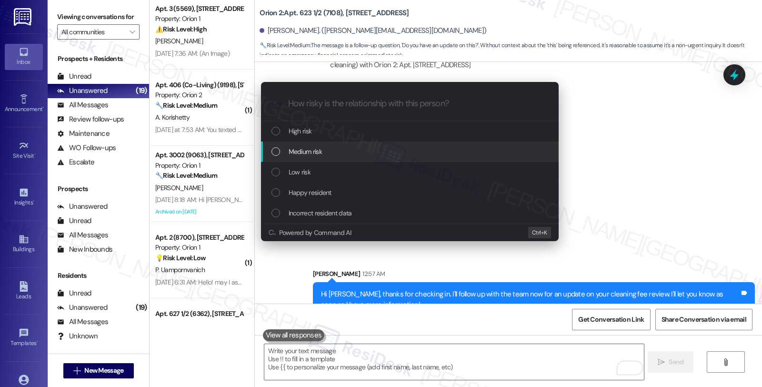
click at [319, 152] on span "Medium risk" at bounding box center [305, 151] width 33 height 10
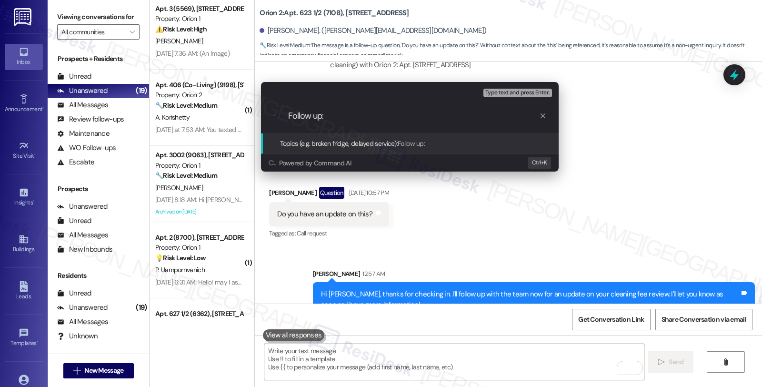
paste input "Move-out inspection report; request reimbursement for cleaning"
type input "Follow up: Move-out inspection report; request reimbursement for cleaning"
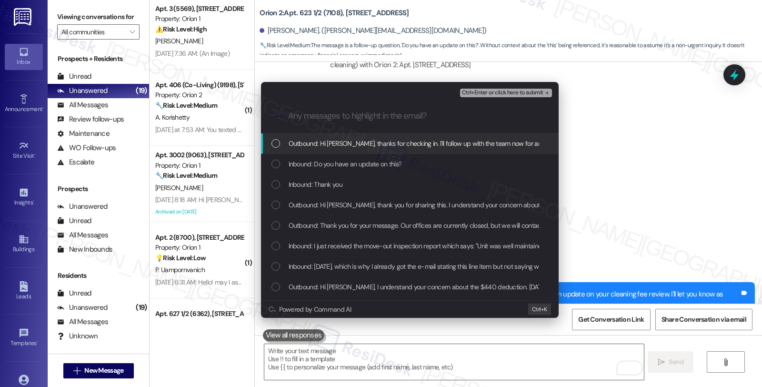
scroll to position [0, 0]
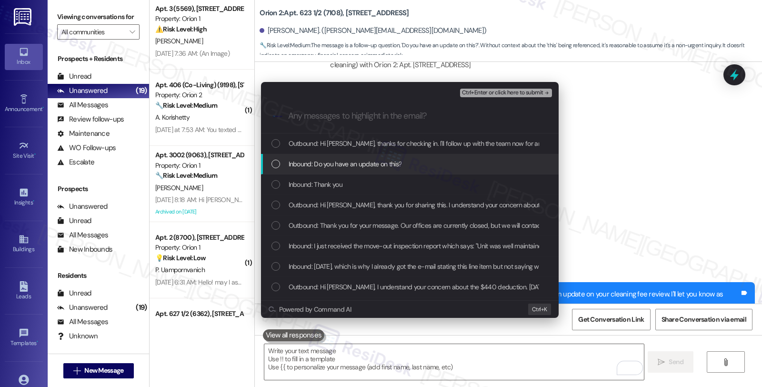
click at [336, 162] on span "Inbound: Do you have an update on this?" at bounding box center [345, 164] width 113 height 10
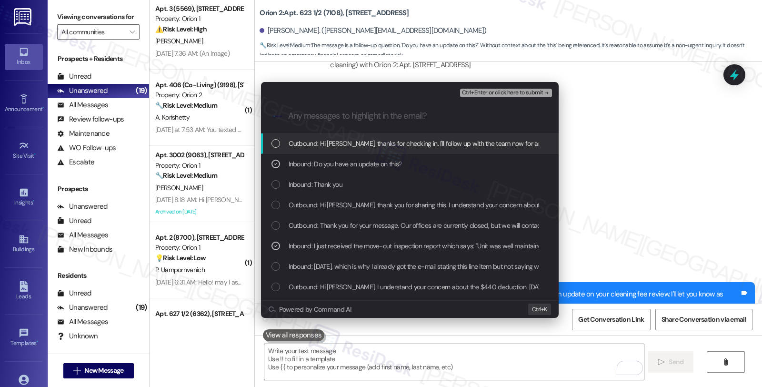
click at [504, 94] on span "Ctrl+Enter or click here to submit" at bounding box center [502, 93] width 81 height 7
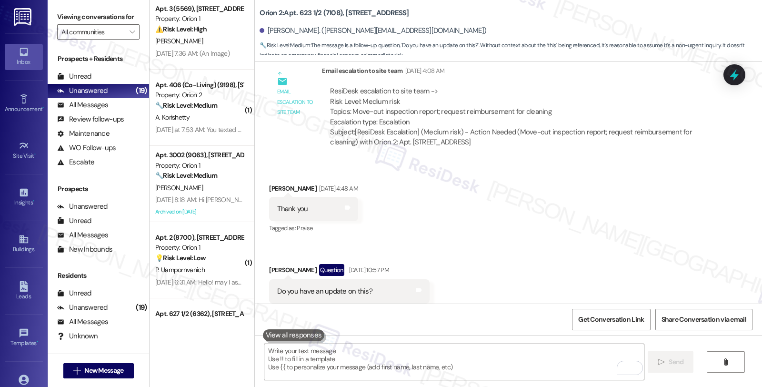
scroll to position [2047, 0]
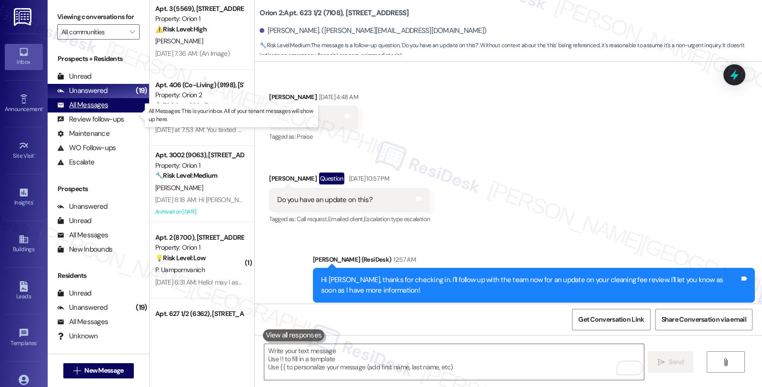
click at [93, 110] on div "All Messages" at bounding box center [82, 105] width 51 height 10
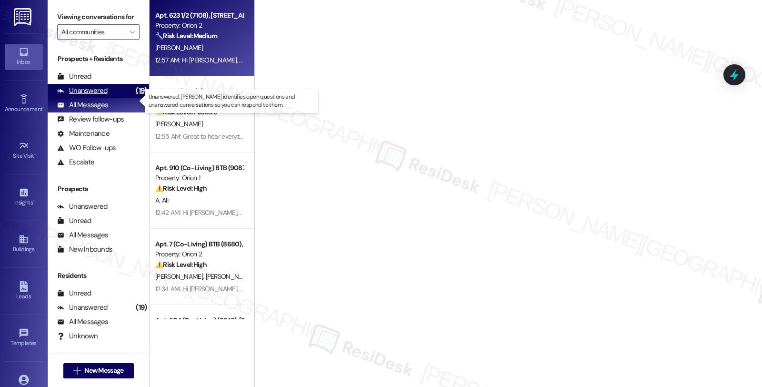
click at [91, 96] on div "Unanswered" at bounding box center [82, 91] width 50 height 10
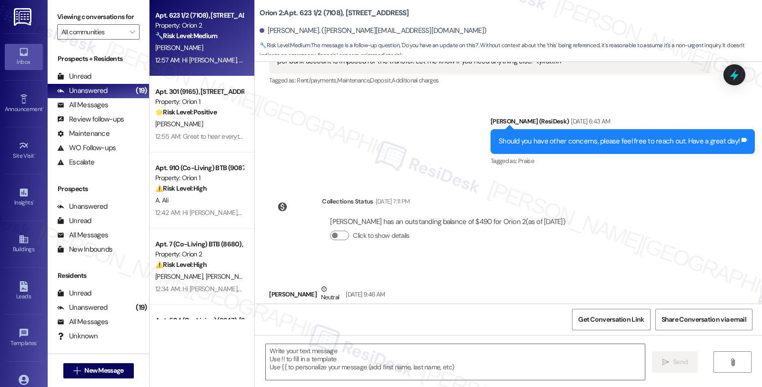
scroll to position [0, 0]
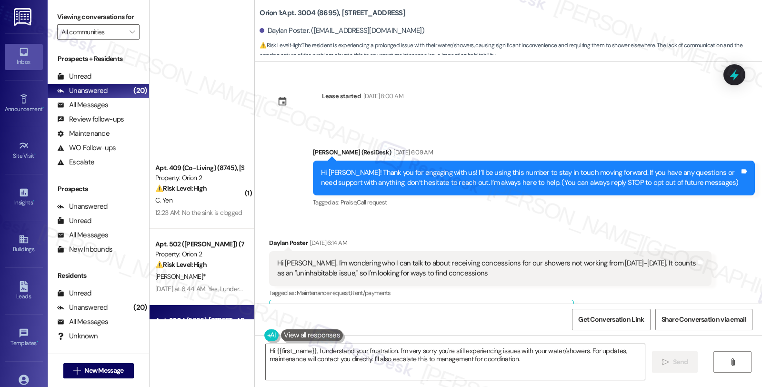
scroll to position [1562, 0]
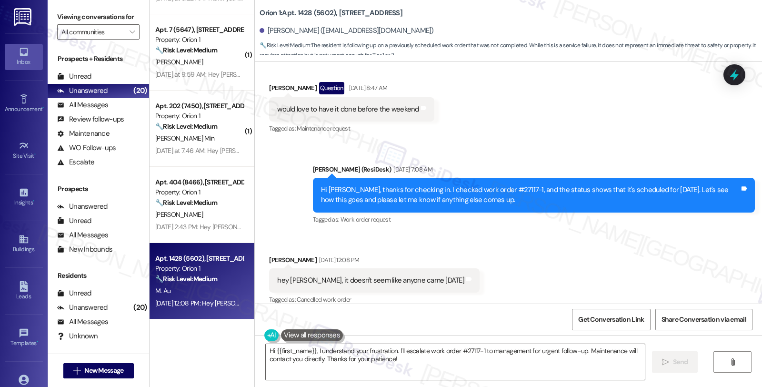
scroll to position [3164, 0]
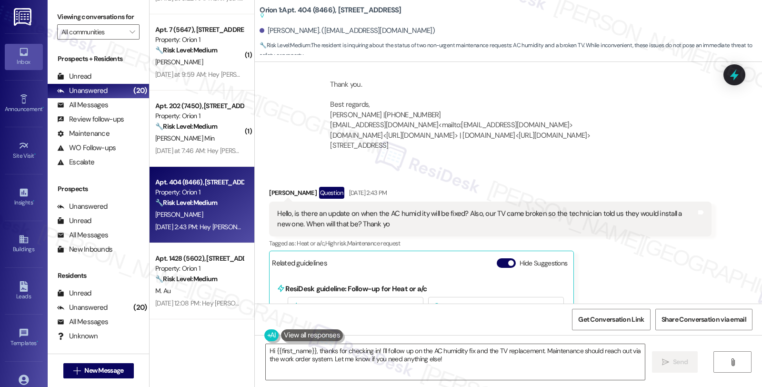
scroll to position [1921, 0]
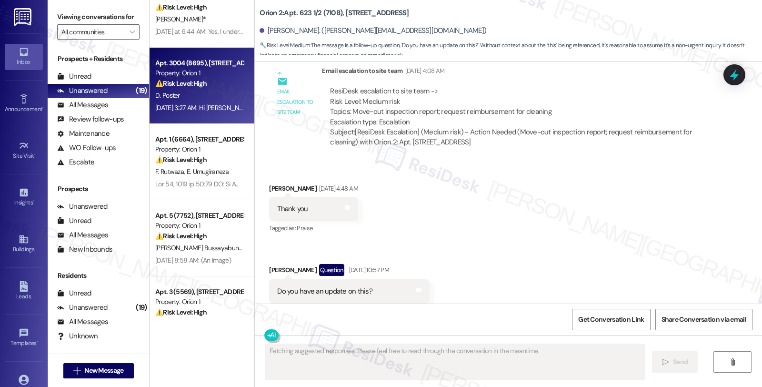
scroll to position [264, 0]
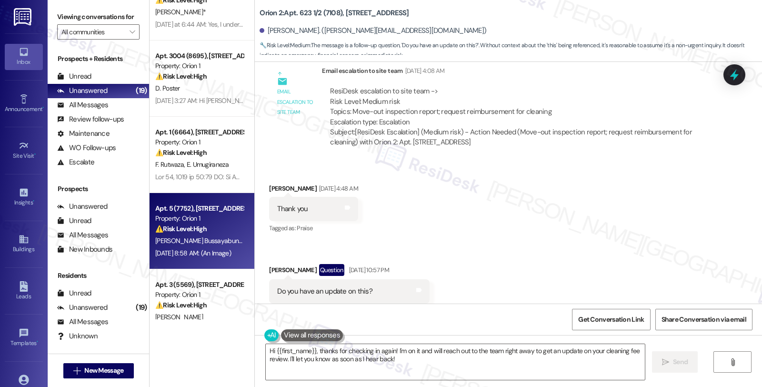
click at [220, 221] on div "Property: Orion 1" at bounding box center [199, 218] width 88 height 10
type textarea "Fetching suggested responses. Please feel free to read through the conversation…"
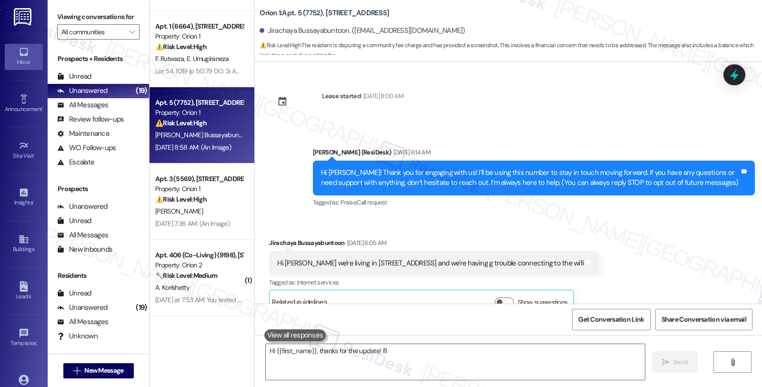
scroll to position [1648, 0]
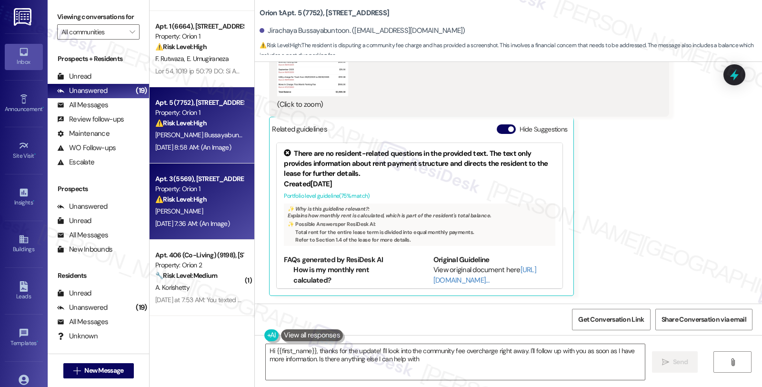
type textarea "Hi {{first_name}}, thanks for the update! I'll look into the community fee over…"
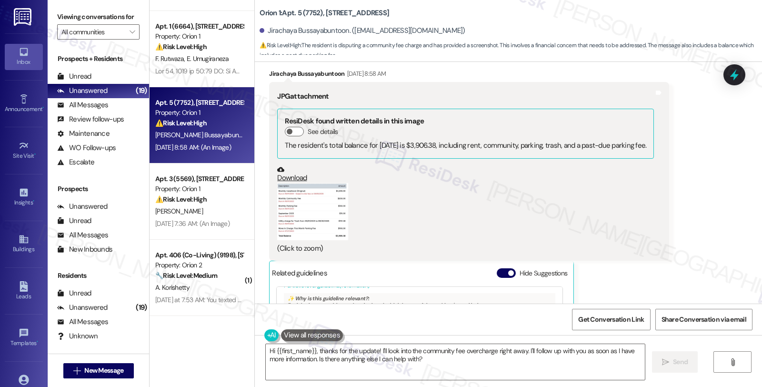
scroll to position [1489, 0]
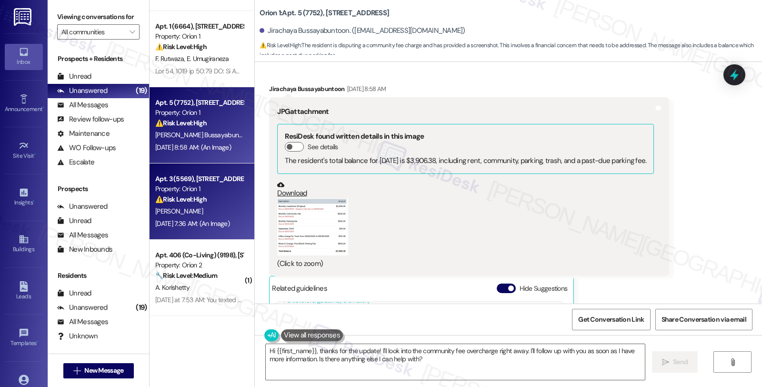
click at [184, 206] on div "[PERSON_NAME]" at bounding box center [199, 211] width 90 height 12
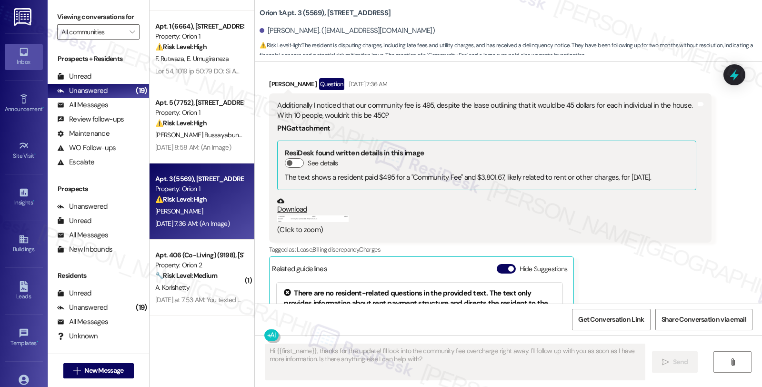
scroll to position [3219, 0]
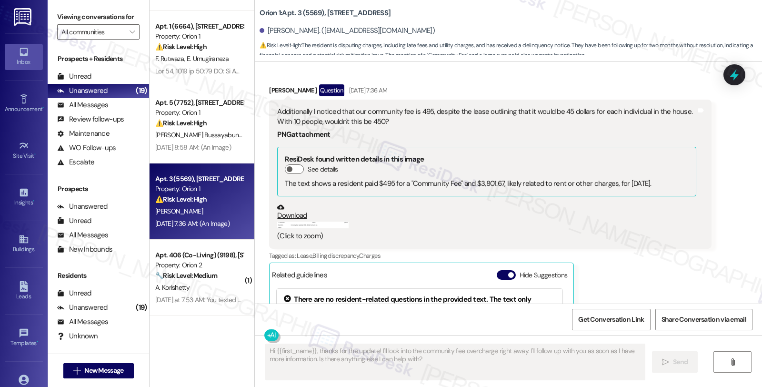
click at [620, 228] on div "[PERSON_NAME] Question [DATE] 7:36 AM Additionally I noticed that our community…" at bounding box center [490, 262] width 442 height 357
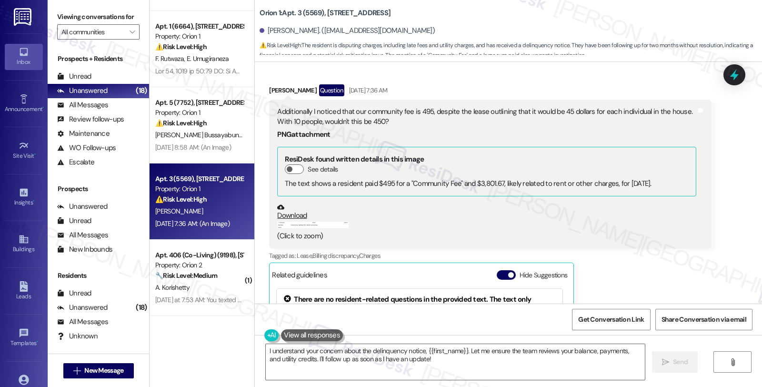
scroll to position [3166, 0]
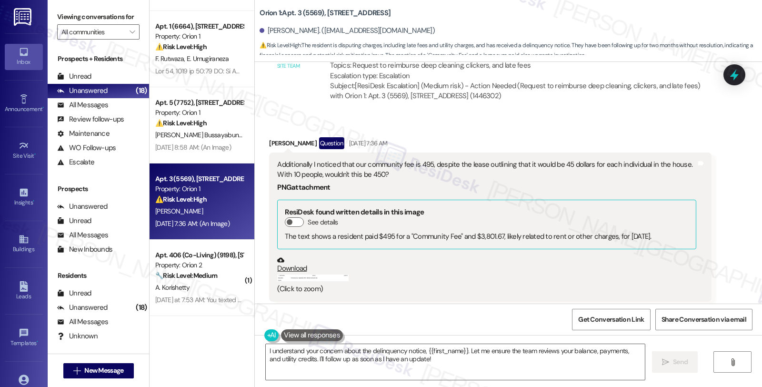
click at [288, 274] on button "Zoom image" at bounding box center [312, 277] width 71 height 7
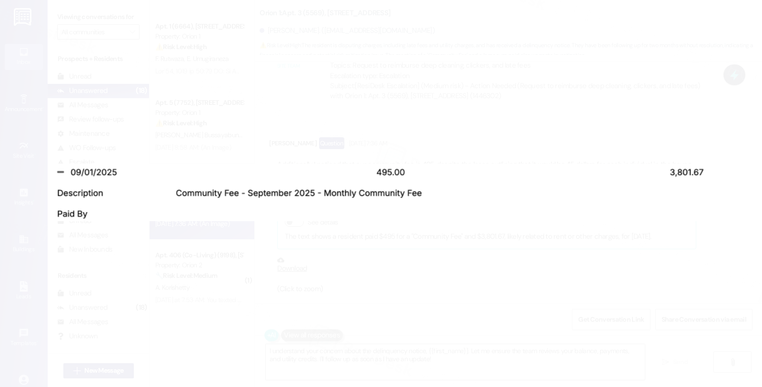
click at [584, 278] on button "Unzoom image" at bounding box center [381, 193] width 762 height 387
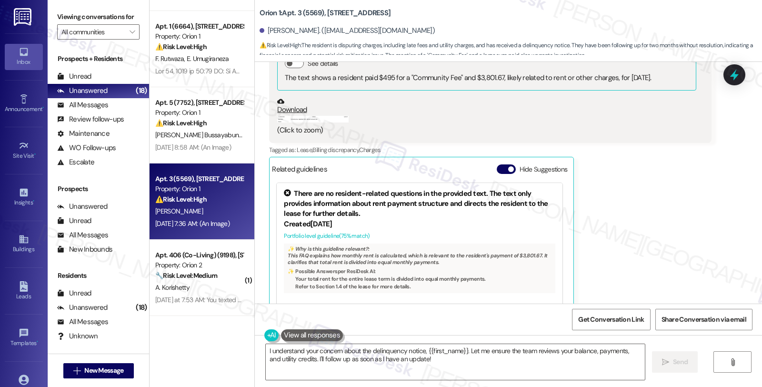
scroll to position [61, 0]
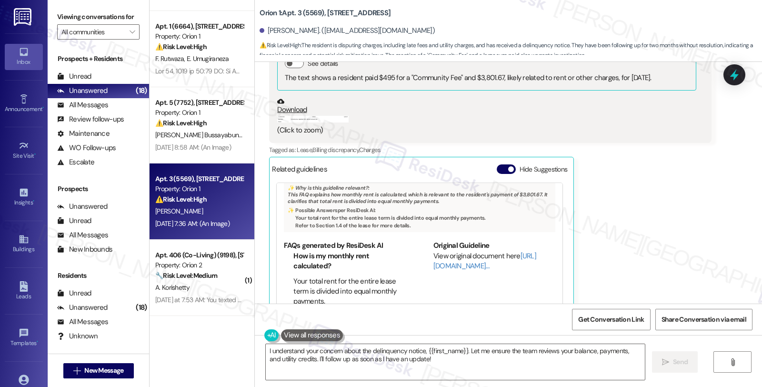
click at [318, 116] on button "Zoom image" at bounding box center [312, 119] width 71 height 7
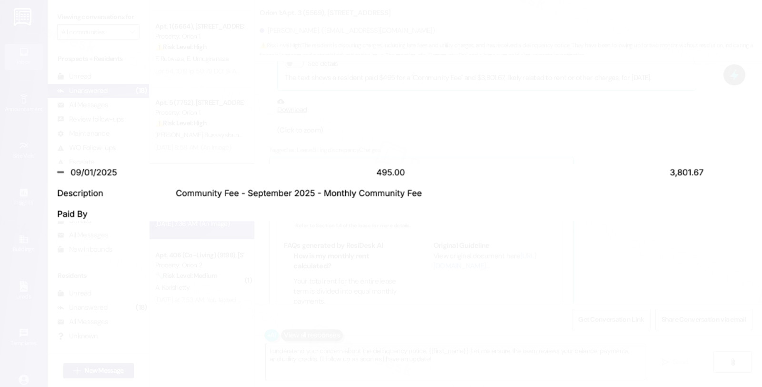
click at [543, 235] on button "Unzoom image" at bounding box center [381, 193] width 762 height 387
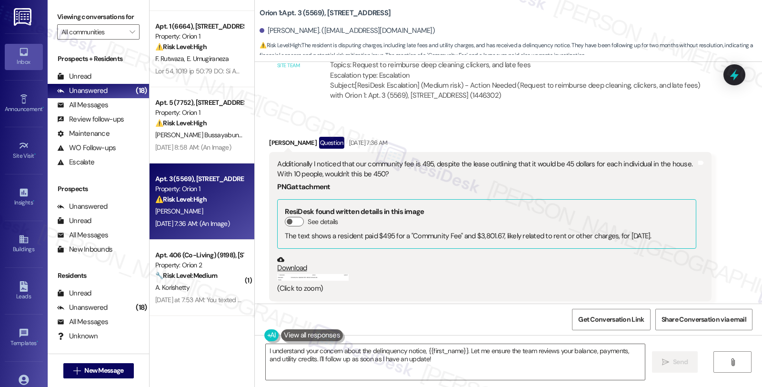
scroll to position [3166, 0]
click at [277, 137] on div "[PERSON_NAME] Question [DATE] 7:36 AM" at bounding box center [490, 144] width 442 height 15
click at [277, 137] on div "Joshua Lum Question Sep 16, 2025 at 7:36 AM" at bounding box center [490, 144] width 442 height 15
copy div "Joshua"
drag, startPoint x: 262, startPoint y: 348, endPoint x: 270, endPoint y: 349, distance: 8.1
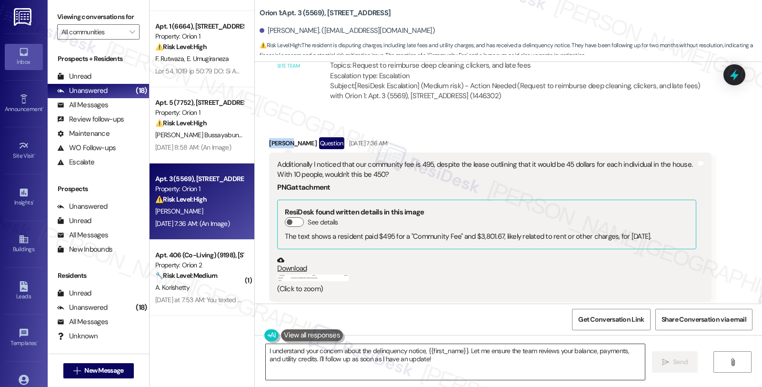
click at [266, 348] on textarea "I understand your concern about the delinquency notice, {{first_name}}. Let me …" at bounding box center [455, 362] width 379 height 36
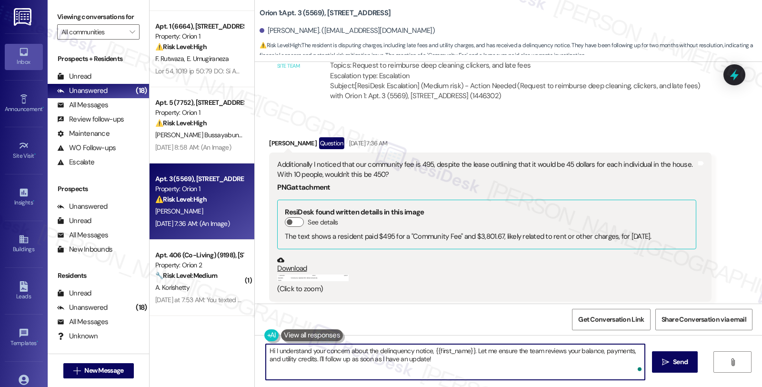
paste textarea "Joshua"
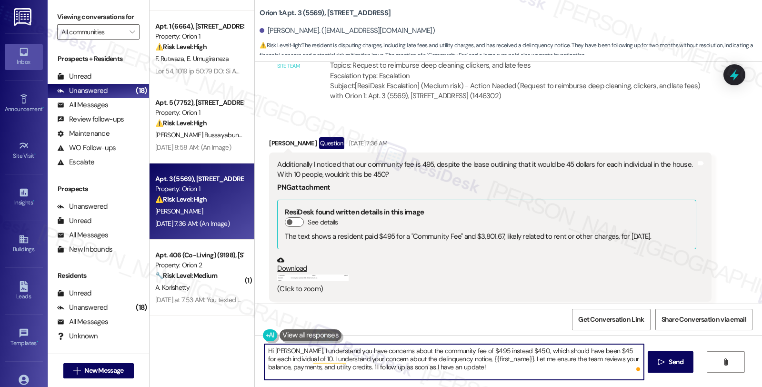
click at [305, 358] on textarea "Hi Joshua, I understand you have concerns about the community fee of $495 inste…" at bounding box center [453, 362] width 379 height 36
click at [303, 360] on textarea "Hi Joshua, I understand you have concerns about the community fee of $495 inste…" at bounding box center [453, 362] width 379 height 36
click at [305, 358] on textarea "Hi Joshua, I understand you have concerns about the community fee of $495 inste…" at bounding box center [453, 362] width 379 height 36
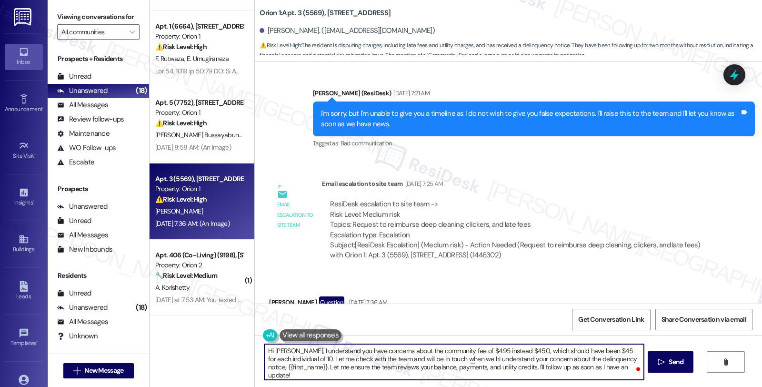
scroll to position [2902, 0]
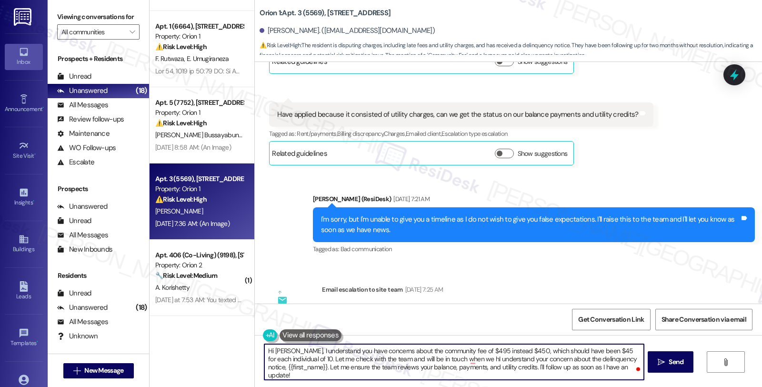
click at [453, 359] on textarea "Hi Joshua, I understand you have concerns about the community fee of $495 inste…" at bounding box center [453, 362] width 379 height 36
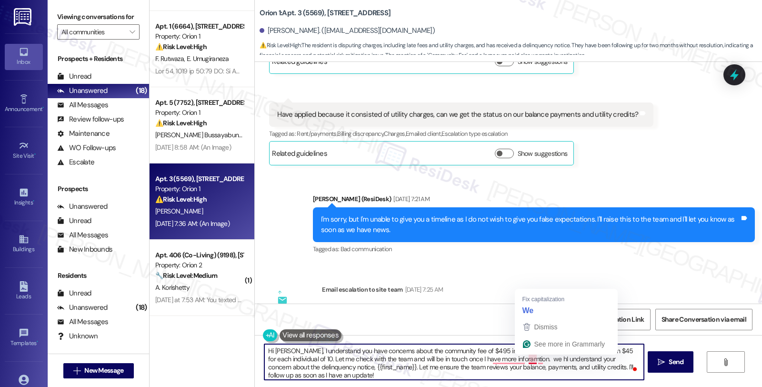
click at [522, 360] on textarea "Hi Joshua, I understand you have concerns about the community fee of $495 inste…" at bounding box center [453, 362] width 379 height 36
click at [509, 376] on textarea "Hi Joshua, I understand you have concerns about the community fee of $495 inste…" at bounding box center [453, 362] width 379 height 36
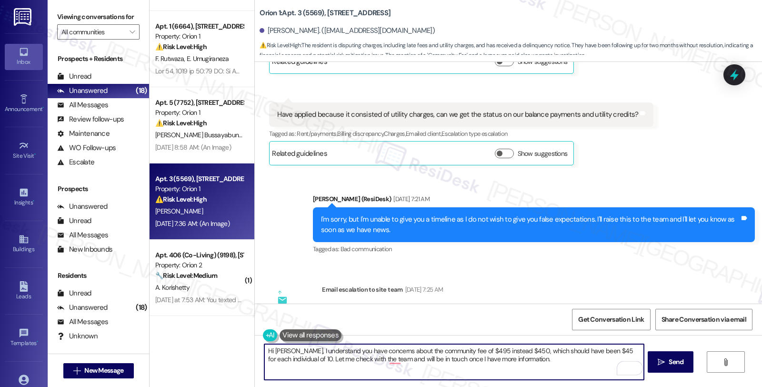
click at [533, 360] on textarea "Hi Joshua, I understand you have concerns about the community fee of $495 inste…" at bounding box center [453, 362] width 379 height 36
click at [557, 368] on textarea "Hi Joshua, I understand you have concerns about the community fee of $495 inste…" at bounding box center [453, 362] width 379 height 36
type textarea "Hi [PERSON_NAME], I understand you have concerns about the community fee of $49…"
click at [659, 366] on span " Send" at bounding box center [671, 362] width 30 height 10
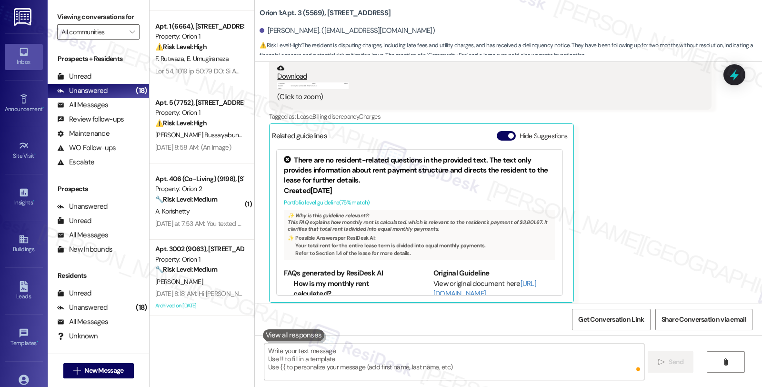
scroll to position [3401, 0]
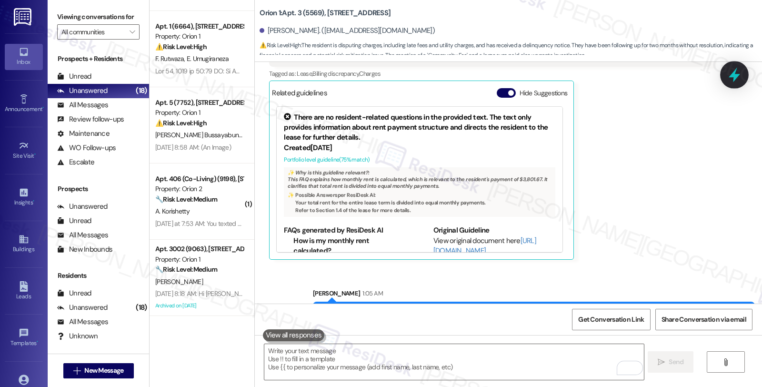
click at [734, 73] on icon at bounding box center [733, 75] width 11 height 15
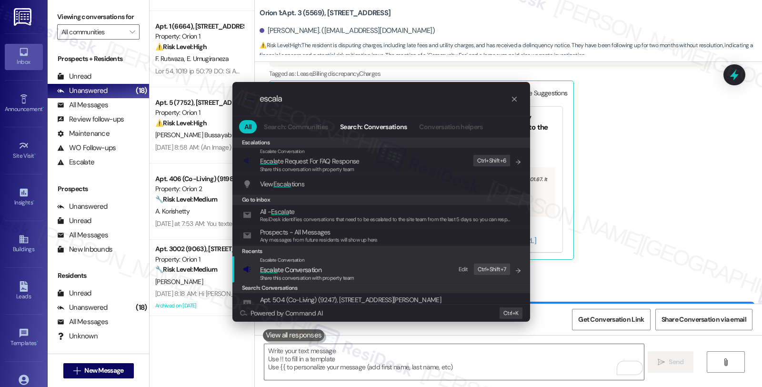
type input "escala"
click at [306, 268] on span "Escala te Conversation" at bounding box center [290, 269] width 61 height 9
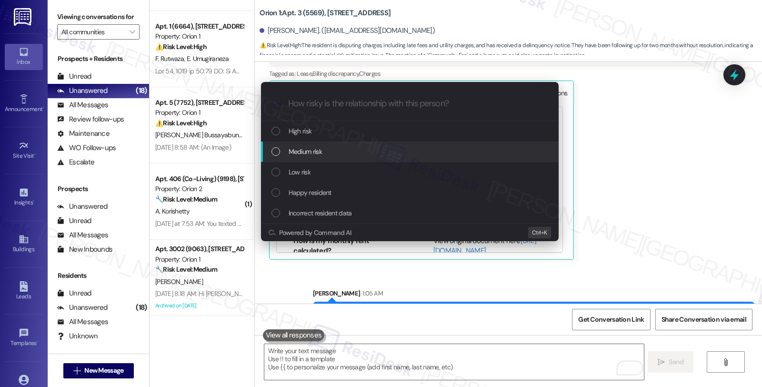
click at [310, 156] on span "Medium risk" at bounding box center [305, 151] width 33 height 10
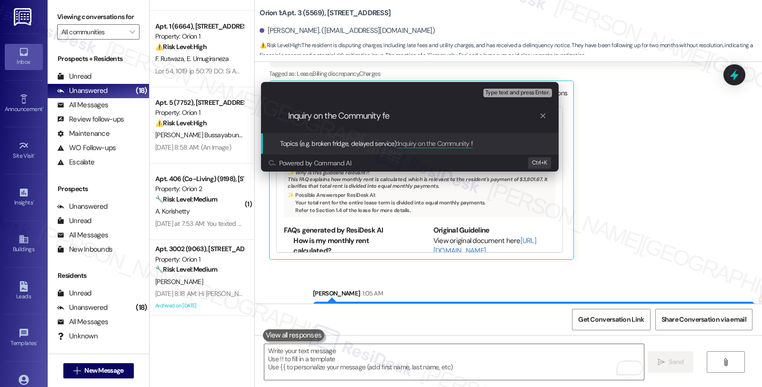
type input "Inquiry on the Community fee"
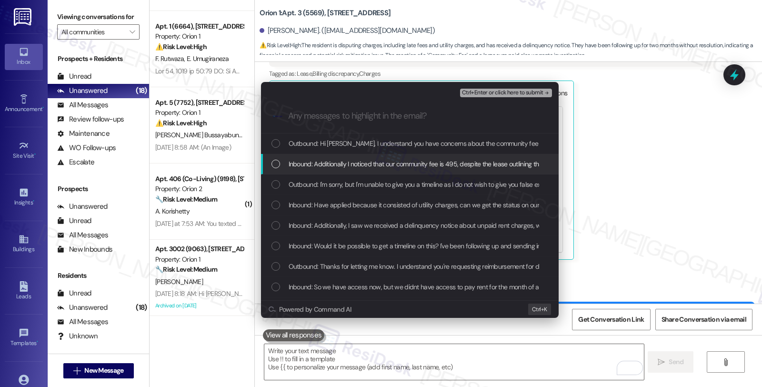
click at [310, 160] on span "Inbound: Additionally I noticed that our community fee is 495, despite the leas…" at bounding box center [544, 164] width 511 height 10
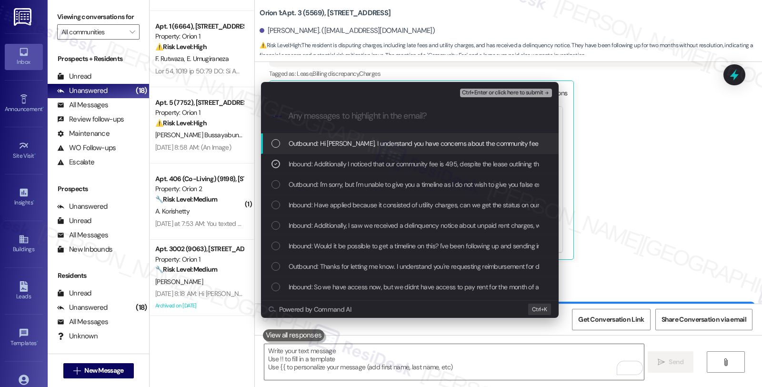
click at [487, 92] on span "Ctrl+Enter or click here to submit" at bounding box center [502, 93] width 81 height 7
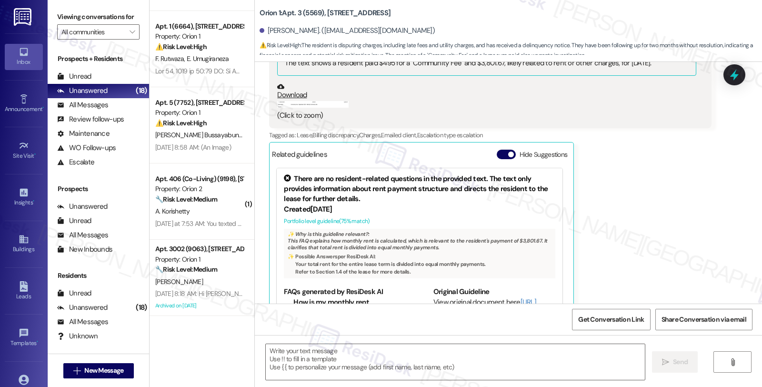
type textarea "Fetching suggested responses. Please feel free to read through the conversation…"
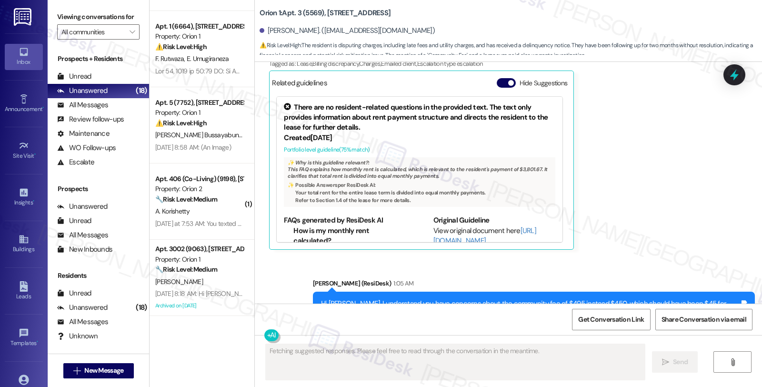
scroll to position [3415, 0]
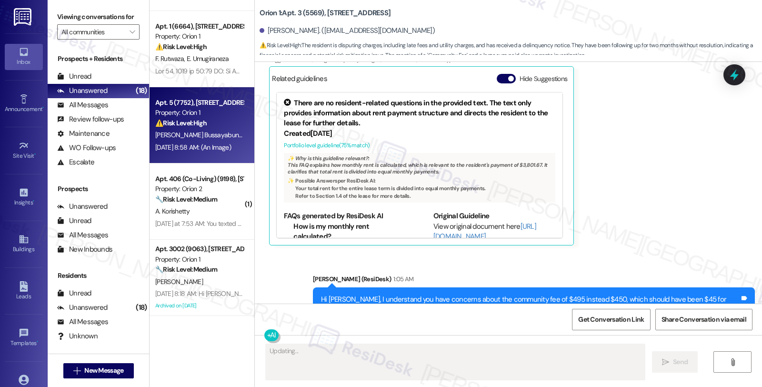
click at [229, 129] on div "[PERSON_NAME] Bussayabuntoon" at bounding box center [199, 135] width 90 height 12
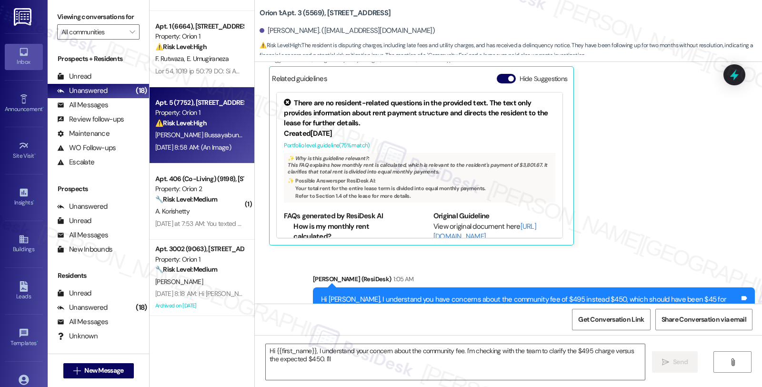
type textarea "Hi {{first_name}}, I understand your concern about the community fee. I'm check…"
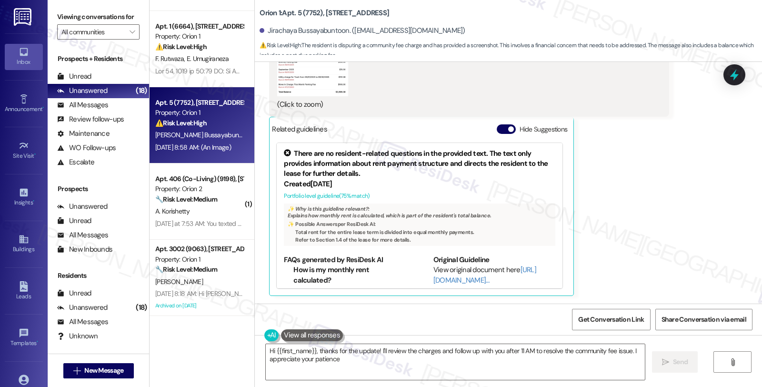
type textarea "Hi {{first_name}}, thanks for the update! I'll review the charges and follow up…"
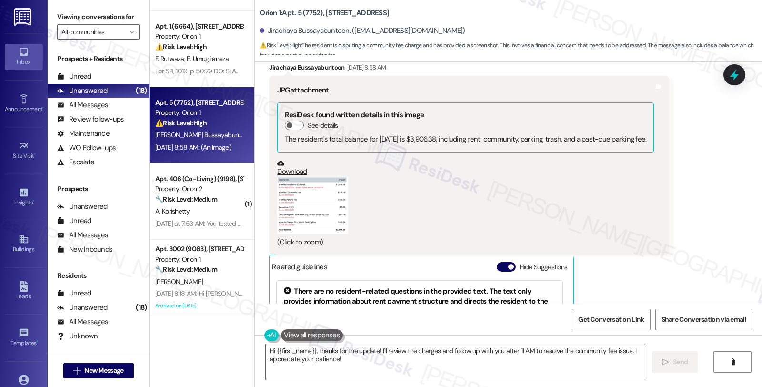
scroll to position [1489, 0]
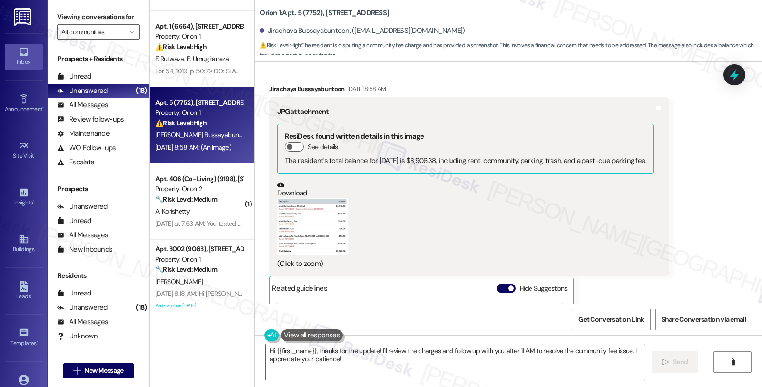
click at [315, 212] on button "Zoom image" at bounding box center [312, 226] width 71 height 57
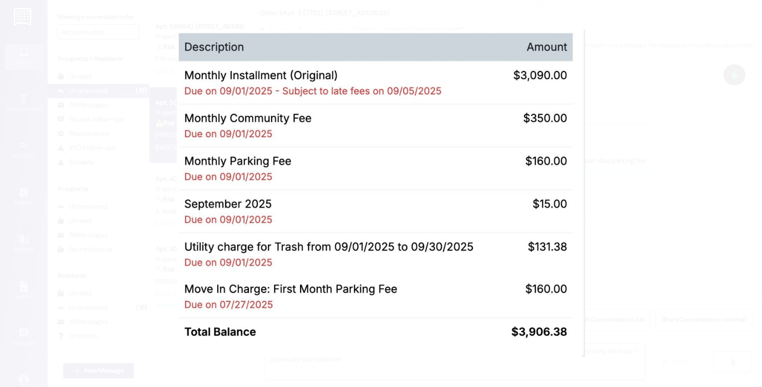
click at [605, 167] on button "Unzoom image" at bounding box center [381, 193] width 762 height 387
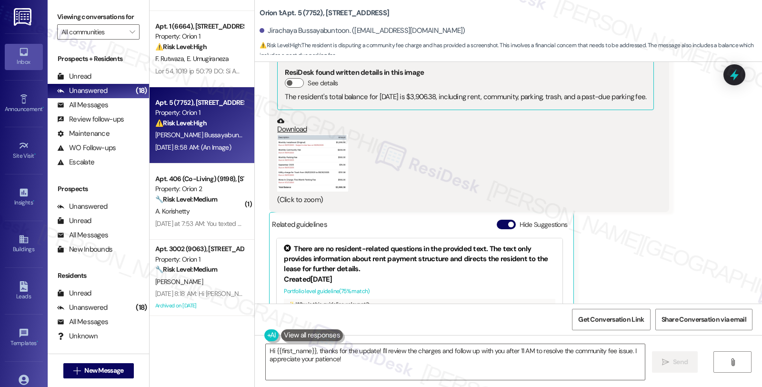
scroll to position [1542, 0]
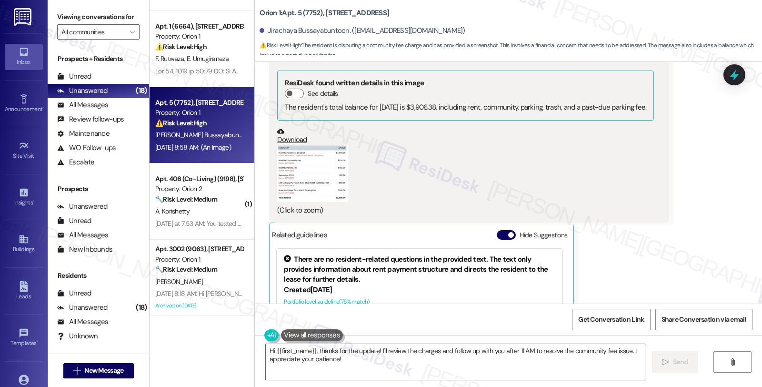
click at [323, 172] on button "Zoom image" at bounding box center [312, 173] width 71 height 57
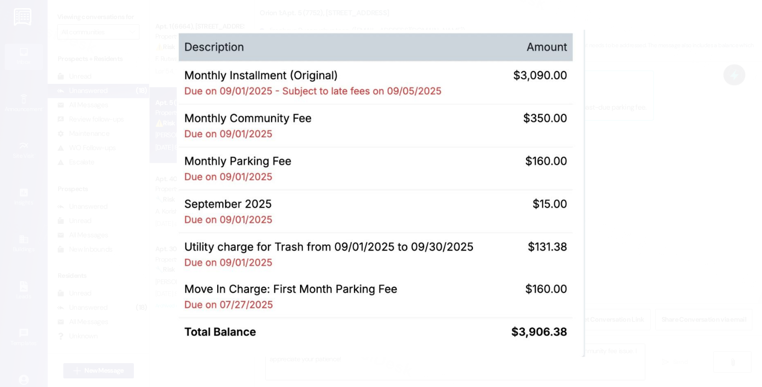
click at [642, 149] on button "Unzoom image" at bounding box center [381, 193] width 762 height 387
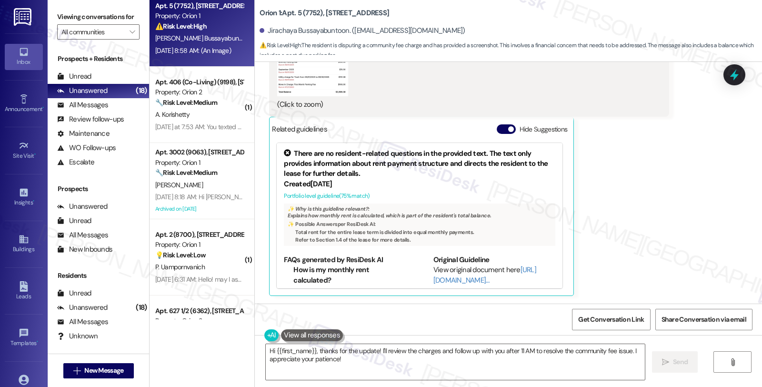
scroll to position [476, 0]
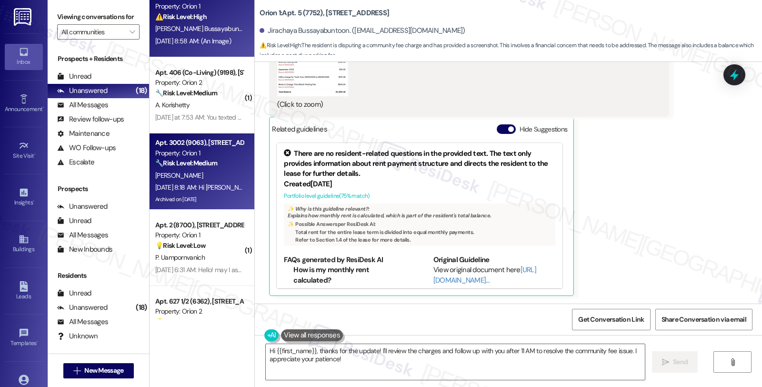
click at [225, 176] on div "[PERSON_NAME]" at bounding box center [199, 175] width 90 height 12
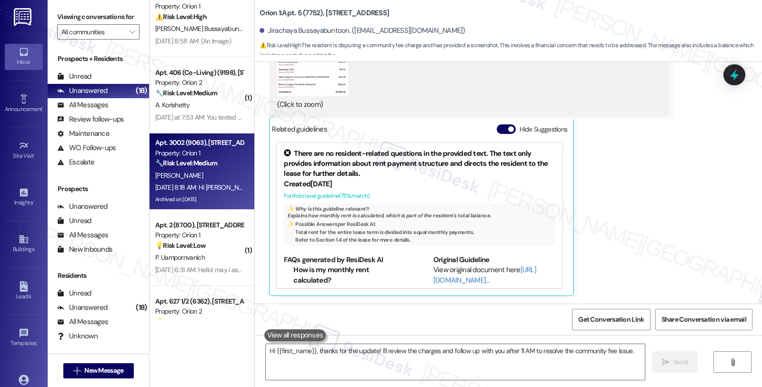
type textarea "Hi {{first_name}}, thanks for the update! I'll review the charges and follow up…"
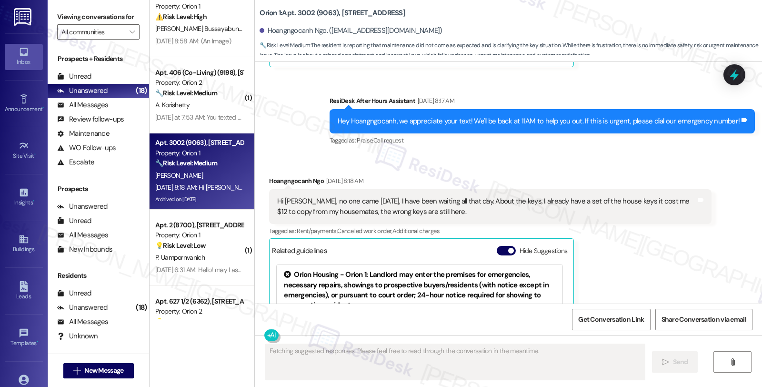
scroll to position [4673, 0]
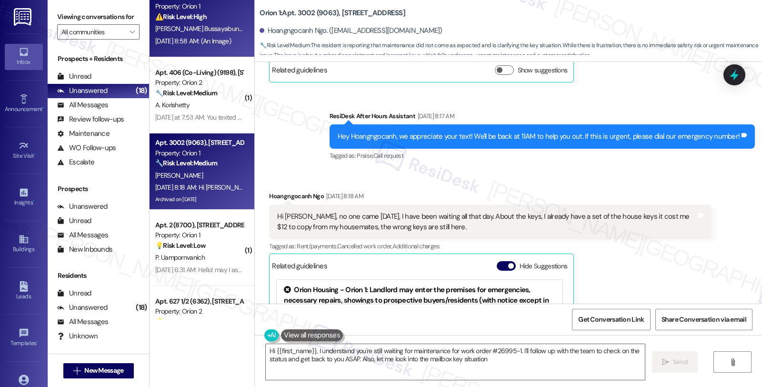
type textarea "Hi {{first_name}}, I understand you're still waiting for maintenance for work o…"
click at [207, 12] on div "⚠️ Risk Level: High The resident is disputing a community fee charge and has pr…" at bounding box center [199, 17] width 88 height 10
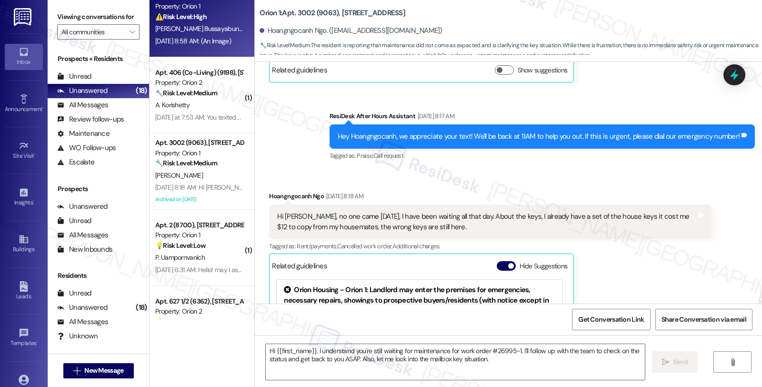
type textarea "Fetching suggested responses. Please feel free to read through the conversation…"
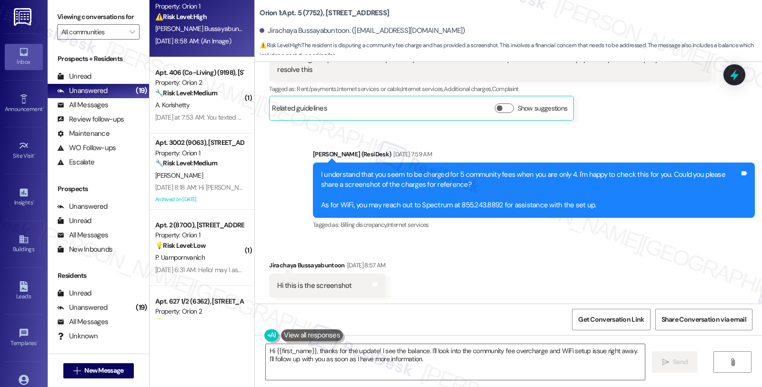
scroll to position [1172, 0]
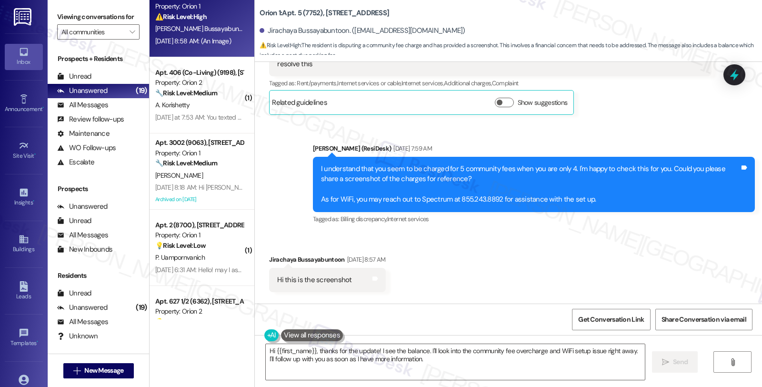
click at [642, 269] on div "Received via SMS Jirachaya Bussayabuntoon Sep 16, 2025 at 8:57 AM Hi this is th…" at bounding box center [508, 266] width 507 height 66
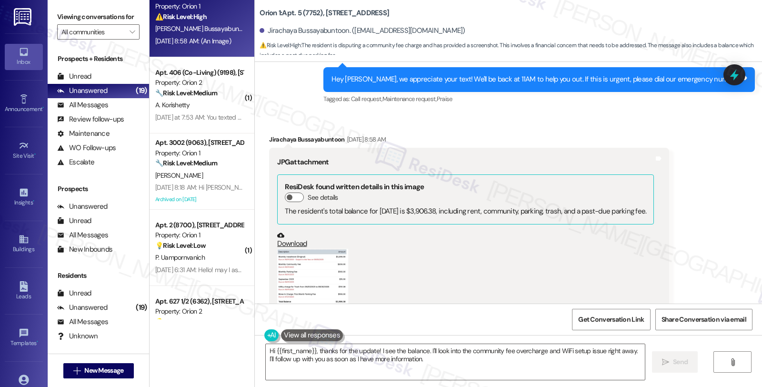
scroll to position [1436, 0]
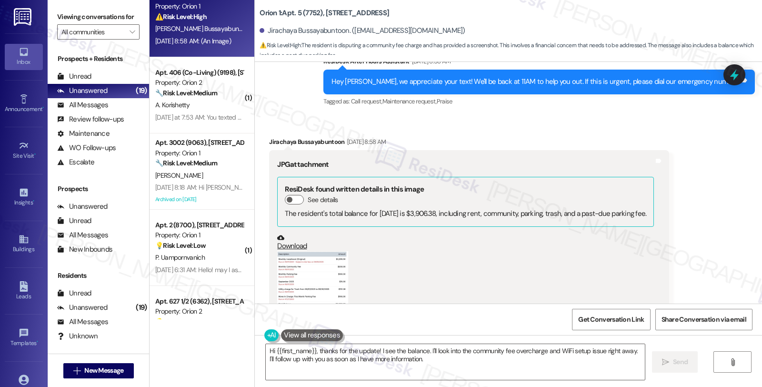
click at [313, 289] on button "Zoom image" at bounding box center [312, 279] width 71 height 57
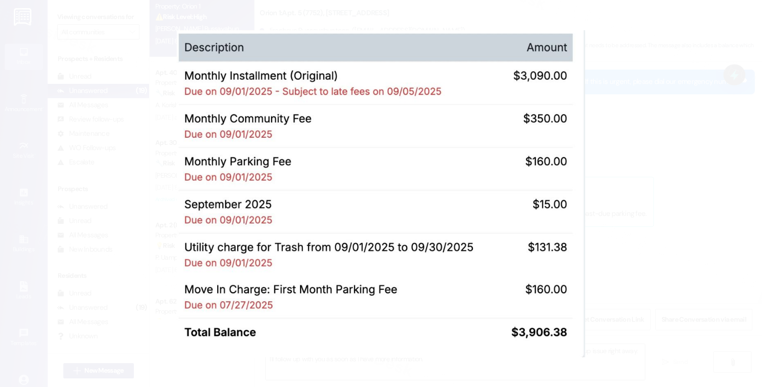
click at [652, 223] on button "Unzoom image" at bounding box center [381, 193] width 762 height 387
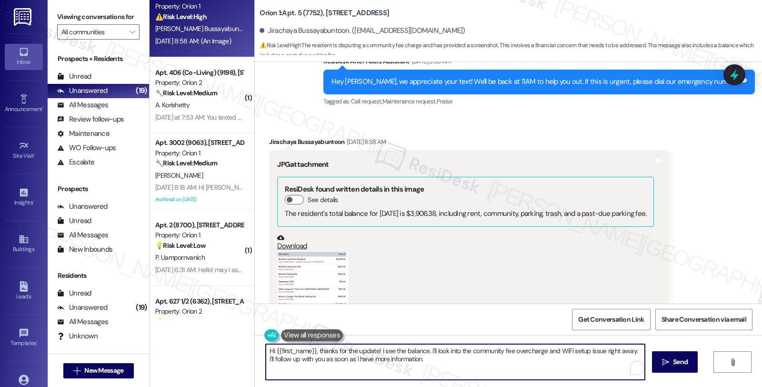
drag, startPoint x: 339, startPoint y: 349, endPoint x: 498, endPoint y: 365, distance: 159.3
click at [498, 365] on textarea "Hi {{first_name}}, thanks for the update! I see the balance. I'll look into the…" at bounding box center [455, 362] width 379 height 36
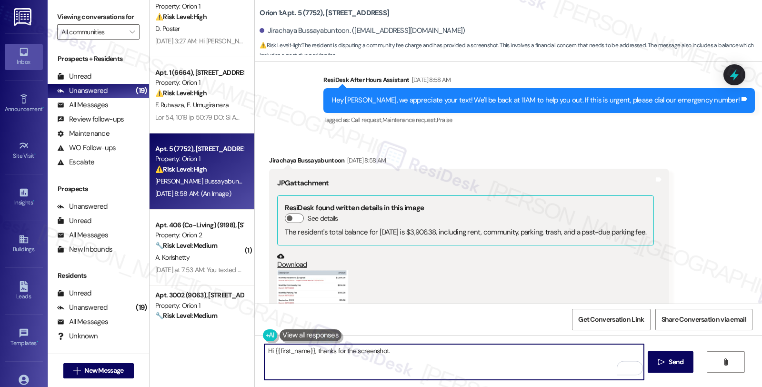
scroll to position [1489, 0]
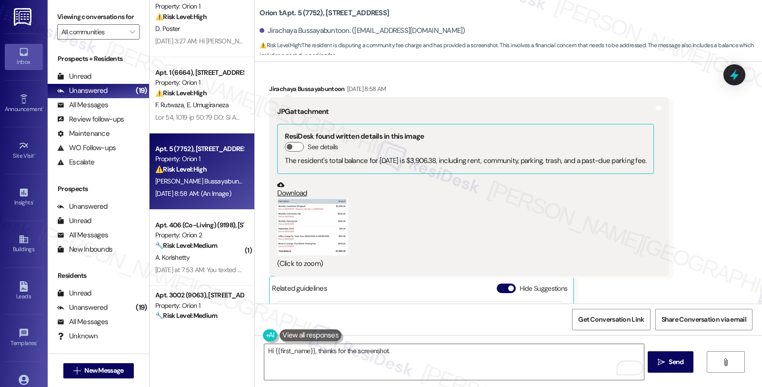
click at [305, 243] on button "Zoom image" at bounding box center [312, 226] width 71 height 57
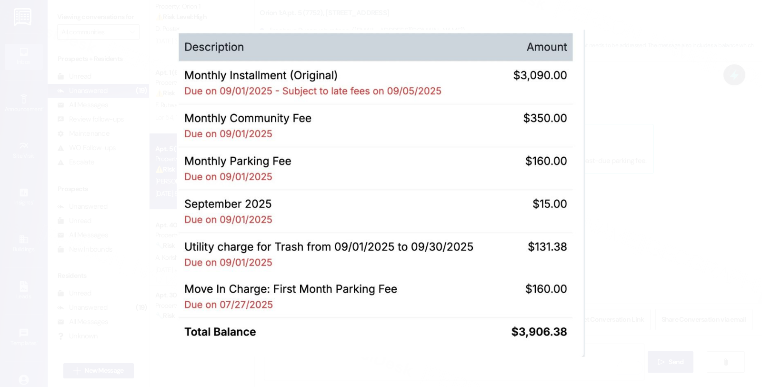
click at [598, 208] on button "Unzoom image" at bounding box center [381, 193] width 762 height 387
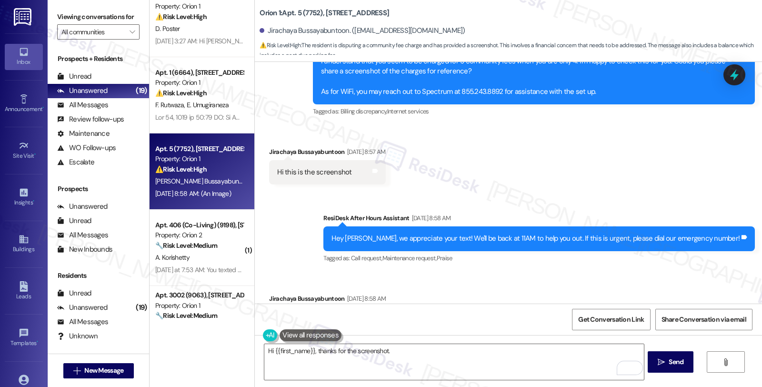
scroll to position [1172, 0]
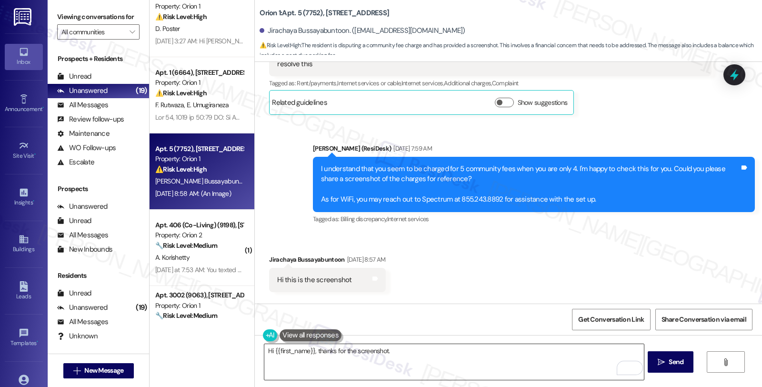
click at [403, 353] on textarea "Hi {{first_name}}, thanks for the screenshot." at bounding box center [453, 362] width 379 height 36
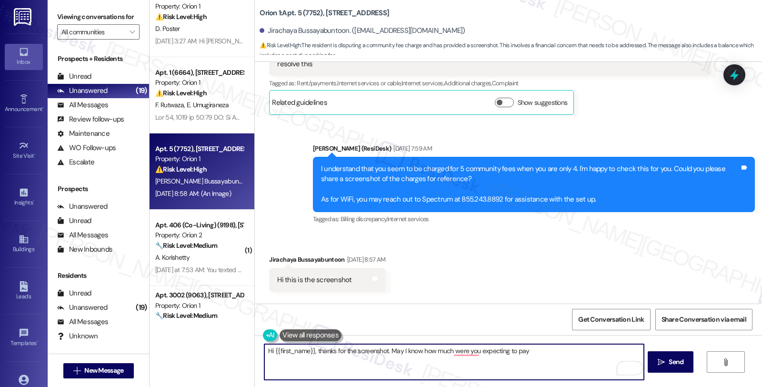
click at [462, 296] on div "Received via SMS Jirachaya Bussayabuntoon Sep 16, 2025 at 8:57 AM Hi this is th…" at bounding box center [508, 266] width 507 height 66
click at [527, 351] on textarea "Hi {{first_name}}, thanks for the screenshot. May I know how much you were expe…" at bounding box center [453, 362] width 379 height 36
click at [502, 349] on textarea "Hi {{first_name}}, thanks for the screenshot. May I know how much you were expe…" at bounding box center [453, 362] width 379 height 36
type textarea "Hi {{first_name}}, thanks for the screenshot. May I know how much you were expe…"
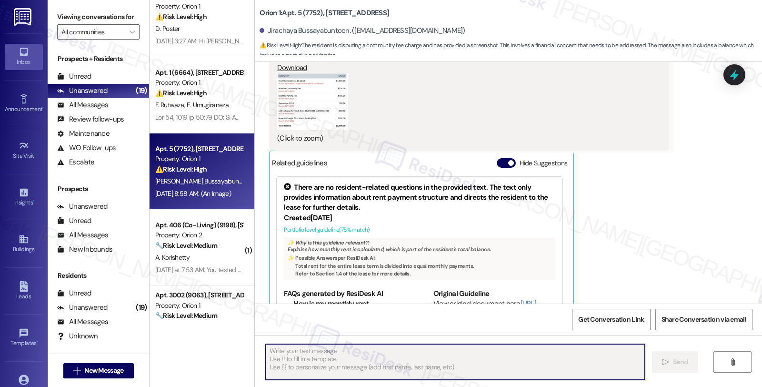
scroll to position [1648, 0]
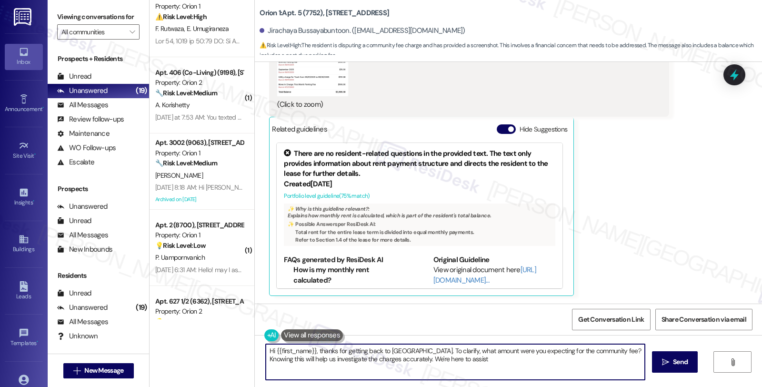
type textarea "Hi {{first_name}}, thanks for getting back to us. To clarify, what amount were …"
click at [696, 180] on div "Received via SMS Jirachaya Bussayabuntoon Sep 16, 2025 at 8:58 AM JPG attachmen…" at bounding box center [508, 102] width 507 height 399
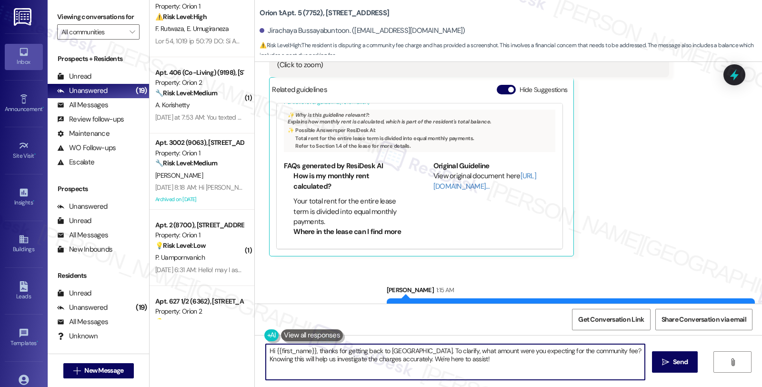
scroll to position [1715, 0]
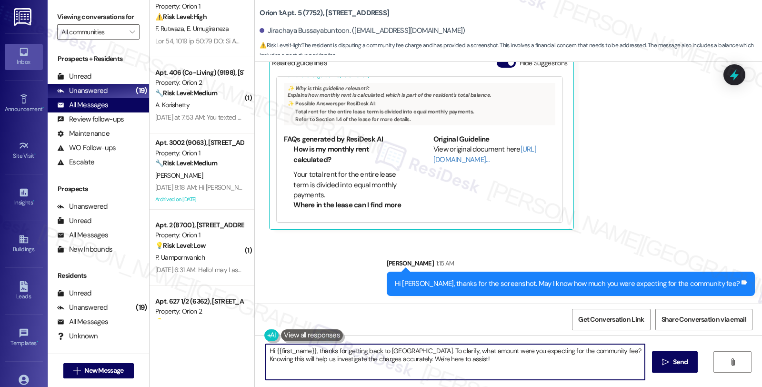
click at [105, 110] on div "All Messages" at bounding box center [82, 105] width 51 height 10
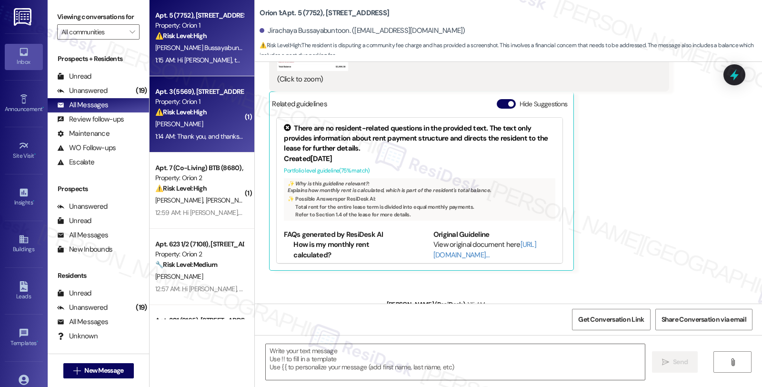
scroll to position [1648, 0]
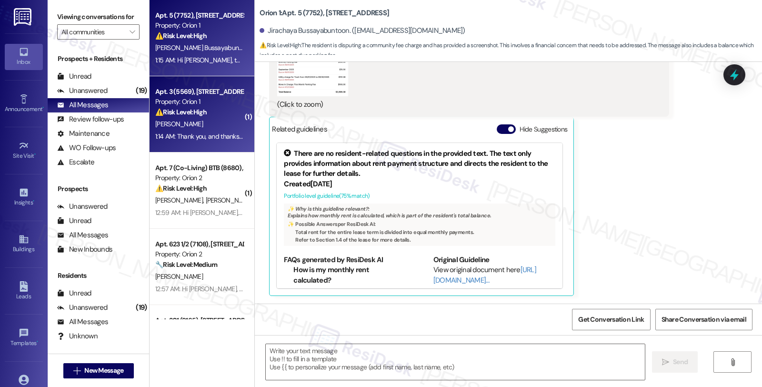
type textarea "Fetching suggested responses. Please feel free to read through the conversation…"
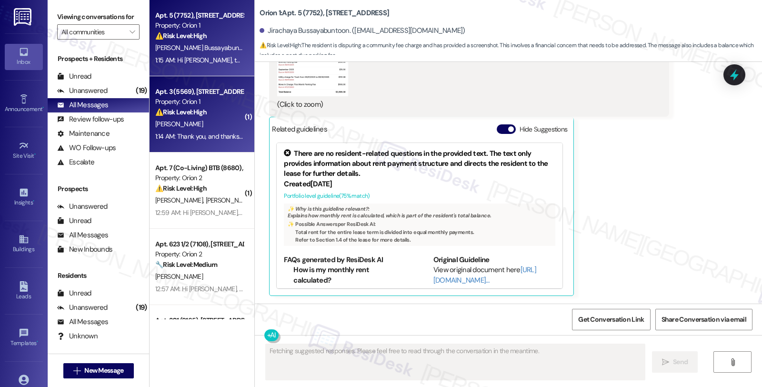
click at [192, 87] on div "Apt. 3 (5569), [STREET_ADDRESS]" at bounding box center [199, 92] width 88 height 10
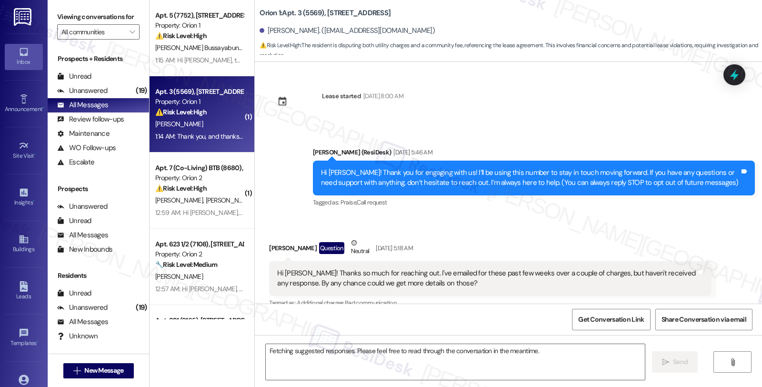
scroll to position [3458, 0]
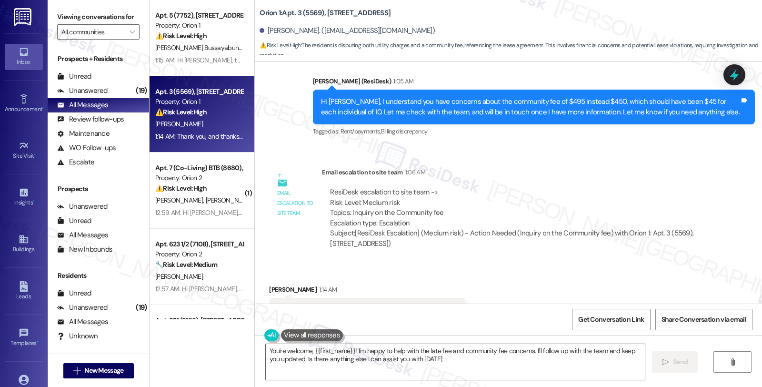
type textarea "You're welcome, {{first_name}}! I'm happy to help with the late fee and communi…"
click at [377, 368] on textarea "You're welcome, {{first_name}}! I'm happy to help with the late fee and communi…" at bounding box center [455, 362] width 379 height 36
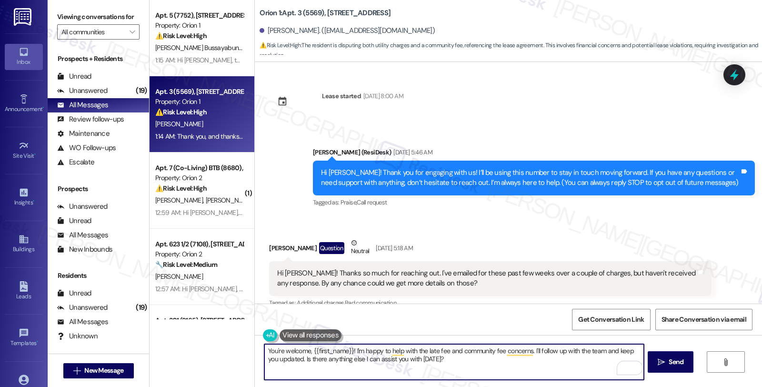
scroll to position [3458, 0]
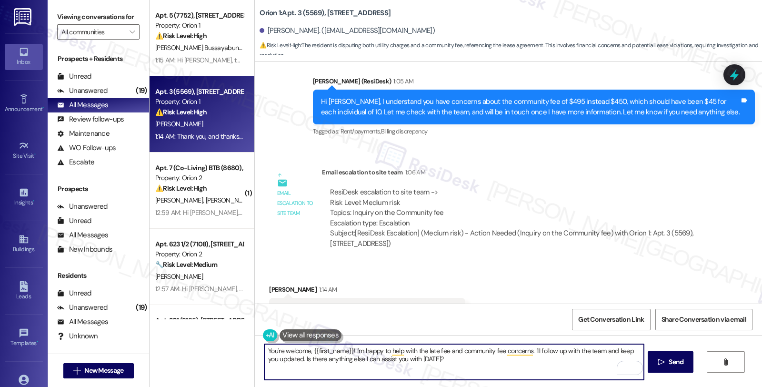
click at [347, 350] on textarea "You're welcome, {{first_name}}! I'm happy to help with the late fee and communi…" at bounding box center [453, 362] width 379 height 36
drag, startPoint x: 347, startPoint y: 349, endPoint x: 525, endPoint y: 364, distance: 178.6
click at [525, 364] on textarea "You're welcome, {{first_name}}, I'm glad I could! I'm happy to help with the la…" at bounding box center [453, 362] width 379 height 36
type textarea "You're welcome, {{first_name}}! Should you have other concerns, please feel fre…"
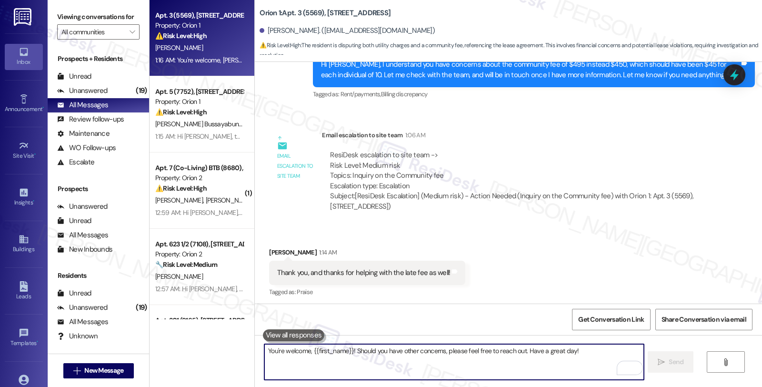
scroll to position [3525, 0]
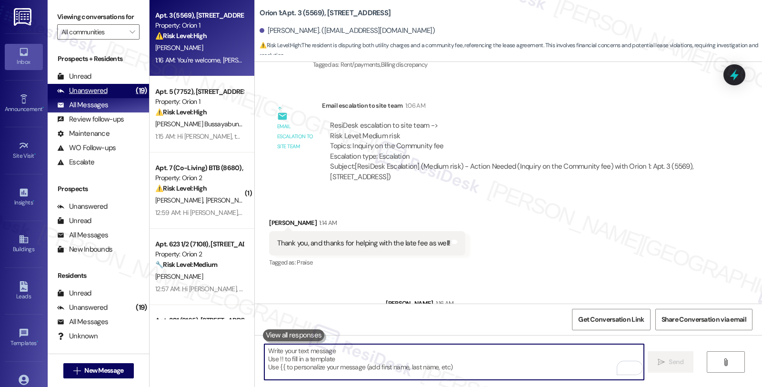
click at [109, 97] on div "Unanswered (19)" at bounding box center [98, 91] width 101 height 14
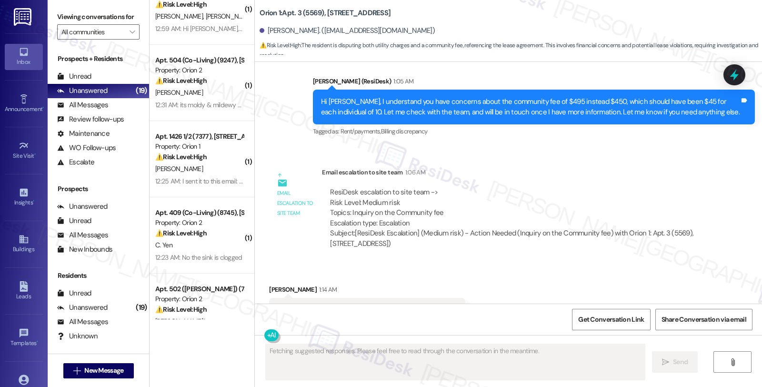
scroll to position [53, 0]
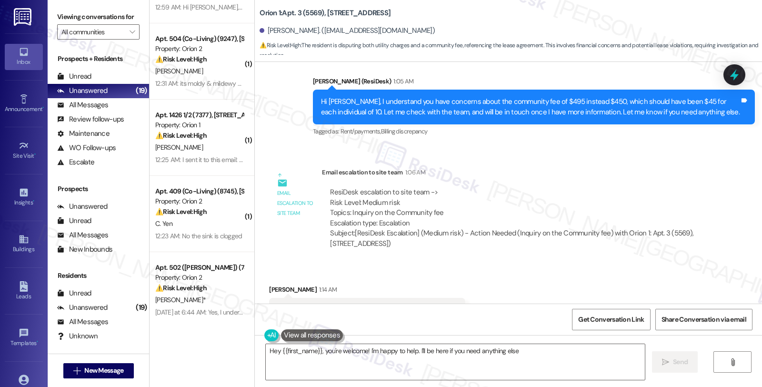
type textarea "Hey {{first_name}}, you're welcome! I'm happy to help. I'll be here if you need…"
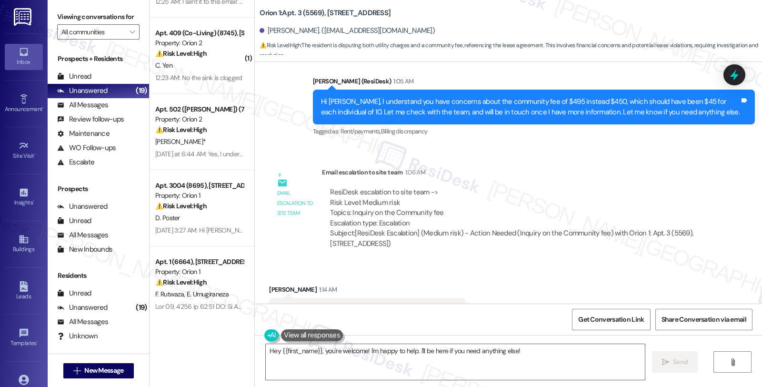
scroll to position [317, 0]
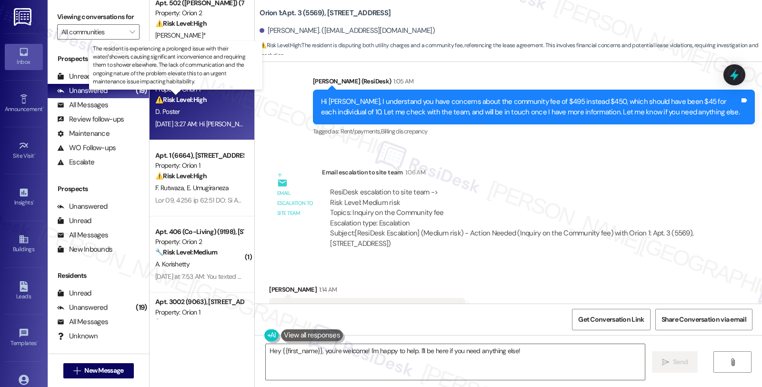
click at [199, 101] on strong "⚠️ Risk Level: High" at bounding box center [180, 99] width 51 height 9
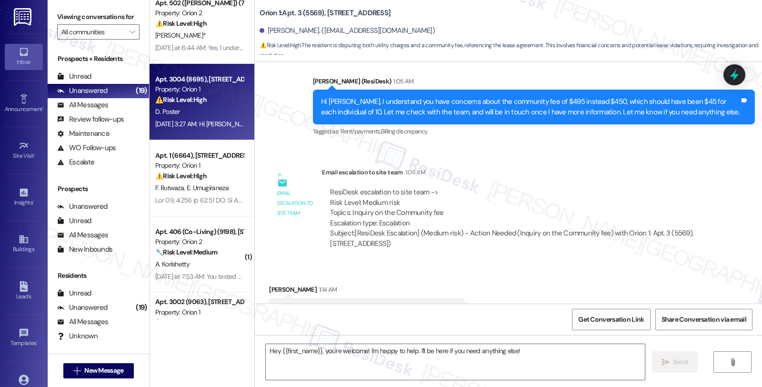
type textarea "Fetching suggested responses. Please feel free to read through the conversation…"
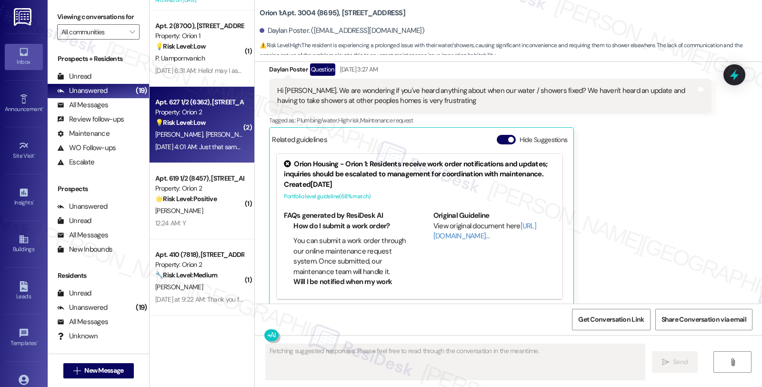
scroll to position [687, 0]
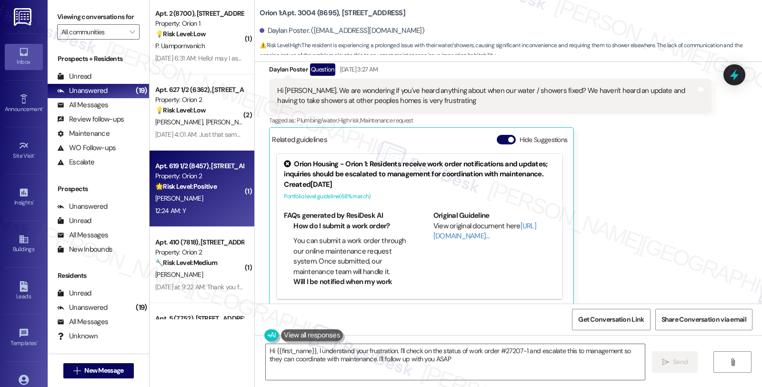
type textarea "Hi {{first_name}}, I understand your frustration. I'll check on the status of w…"
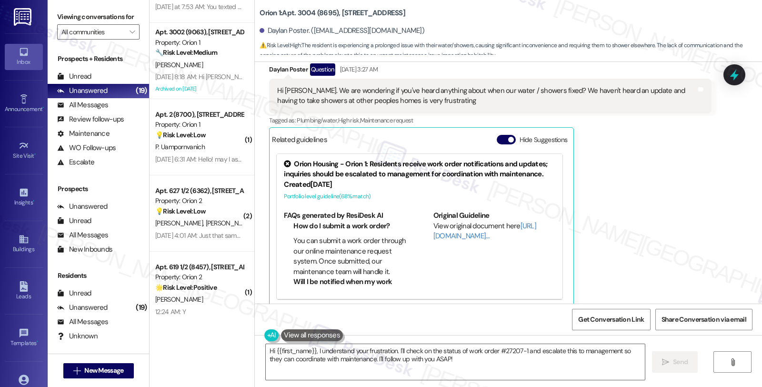
scroll to position [582, 0]
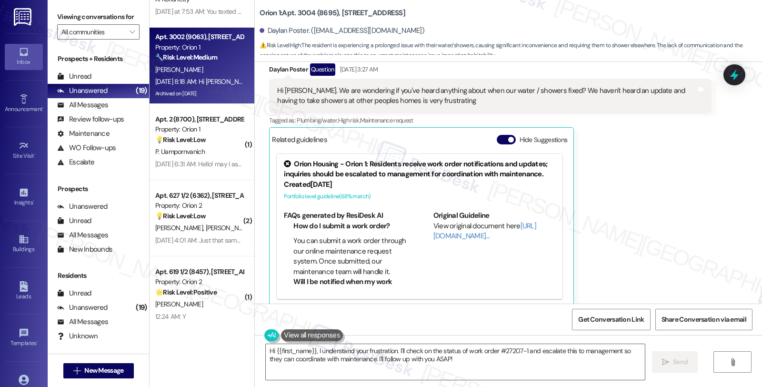
click at [207, 70] on div "[PERSON_NAME]" at bounding box center [199, 70] width 90 height 12
type textarea "Fetching suggested responses. Please feel free to read through the conversation…"
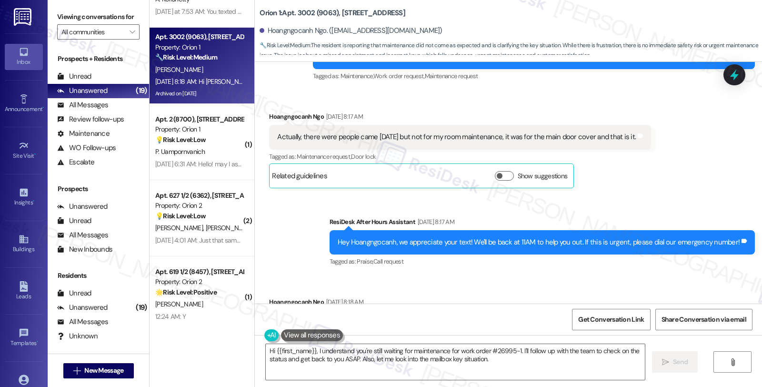
scroll to position [4515, 0]
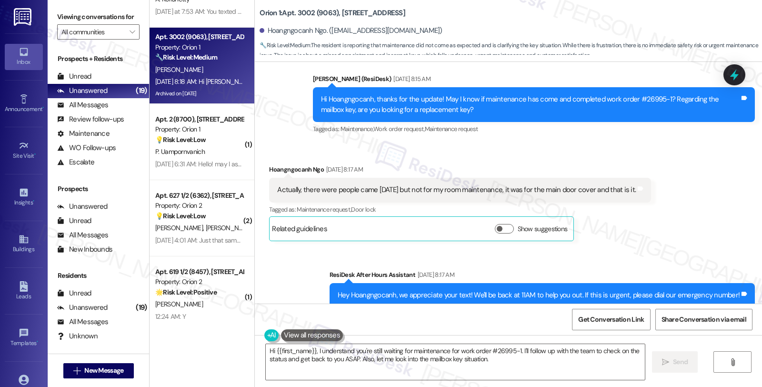
click at [685, 166] on div "Received via SMS Hoangngocanh Ngo [DATE] 8:17 AM Actually, there were people ca…" at bounding box center [508, 195] width 507 height 105
drag, startPoint x: 311, startPoint y: 157, endPoint x: 431, endPoint y: 160, distance: 119.5
click at [431, 185] on div "Actually, there were people came [DATE] but not for my room maintenance, it was…" at bounding box center [456, 190] width 358 height 10
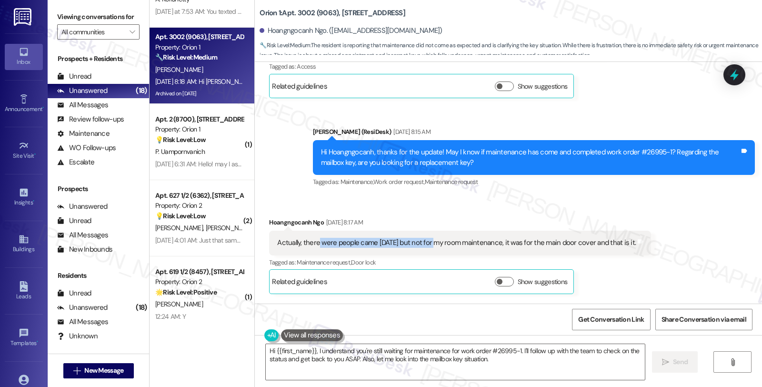
scroll to position [4620, 0]
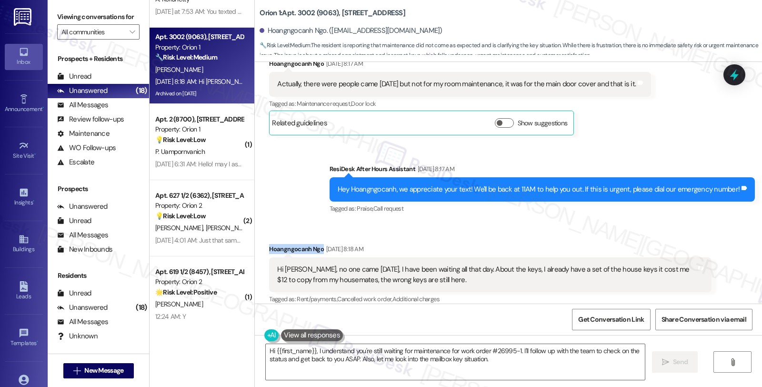
drag, startPoint x: 315, startPoint y: 217, endPoint x: 255, endPoint y: 217, distance: 60.5
click at [262, 237] on div "Received via SMS Hoangngocanh Ngo [DATE] 8:18 AM Hi [PERSON_NAME], no one came …" at bounding box center [490, 364] width 456 height 255
copy div "Hoangngocanh Ngo"
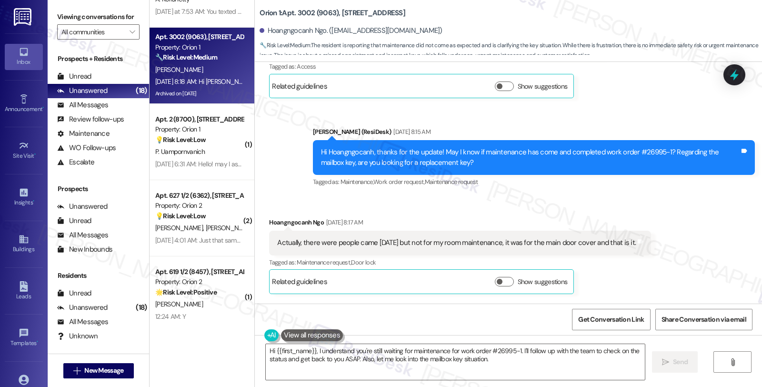
click at [640, 147] on div "Hi Hoangngocanh, thanks for the update! May I know if maintenance has come and …" at bounding box center [530, 157] width 418 height 20
copy div "26995"
click at [316, 352] on textarea "Hi {{first_name}}, I understand you're still waiting for maintenance for work o…" at bounding box center [455, 362] width 379 height 36
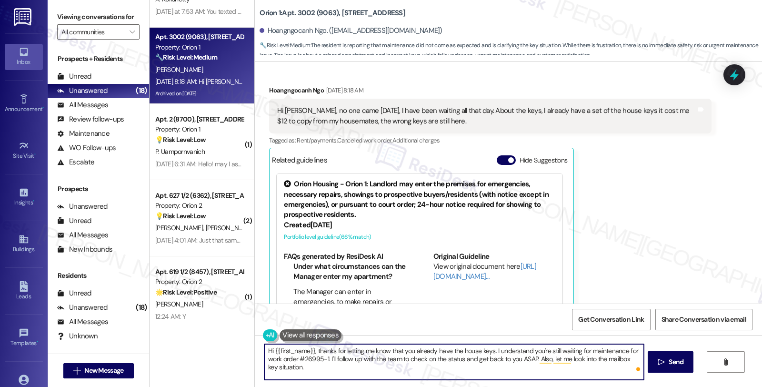
scroll to position [4673, 0]
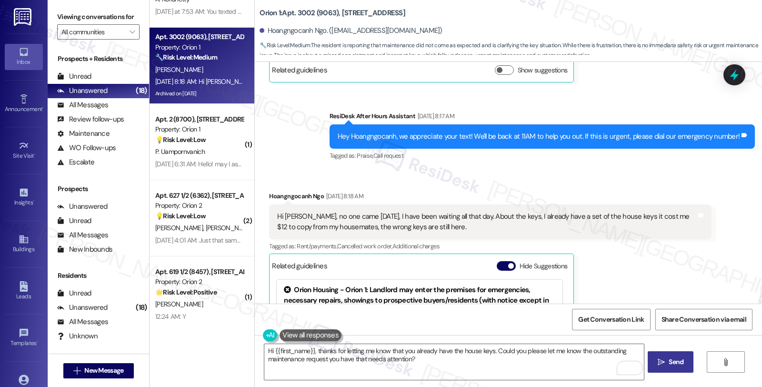
click at [667, 364] on span "Send" at bounding box center [676, 362] width 19 height 10
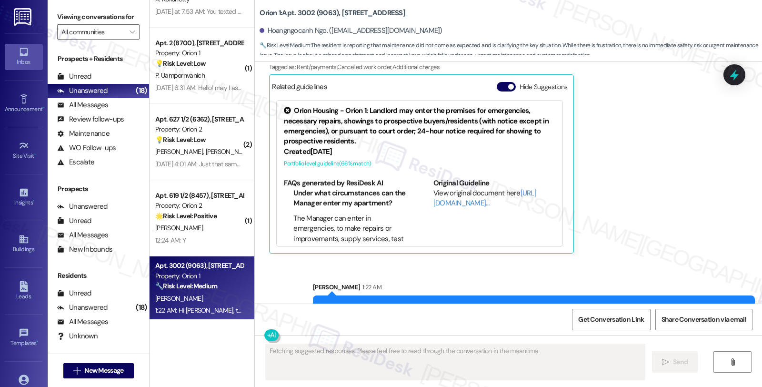
scroll to position [4856, 0]
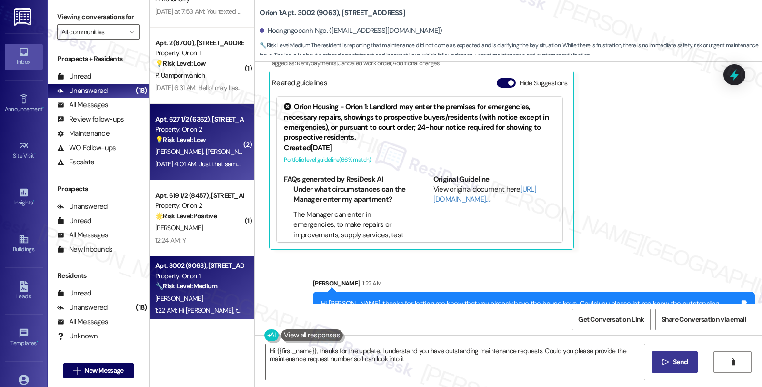
type textarea "Hi {{first_name}}, thanks for the update. I understand you have outstanding mai…"
click at [218, 141] on div "💡 Risk Level: Low The resident is reporting a missing cabinet board that has be…" at bounding box center [199, 140] width 88 height 10
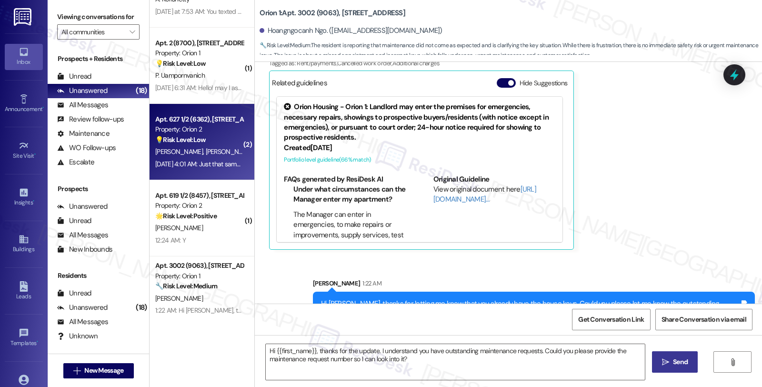
type textarea "Fetching suggested responses. Please feel free to read through the conversation…"
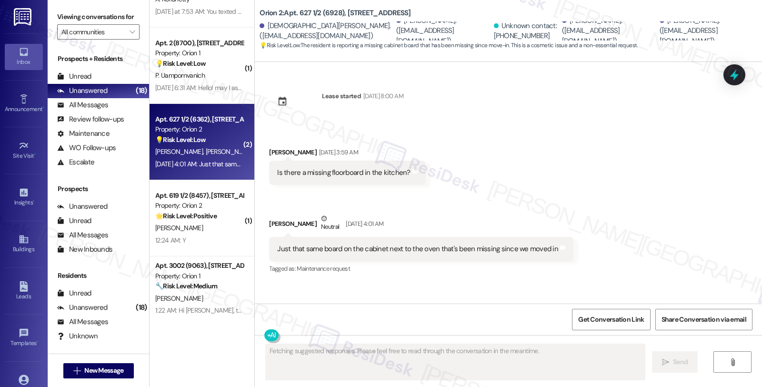
scroll to position [0, 0]
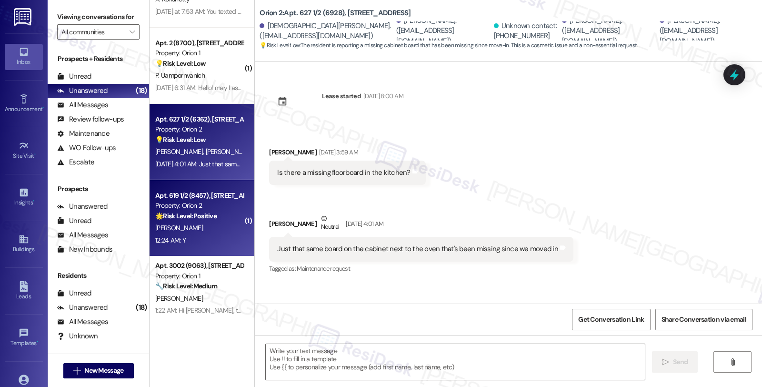
click at [190, 217] on strong "🌟 Risk Level: Positive" at bounding box center [185, 215] width 61 height 9
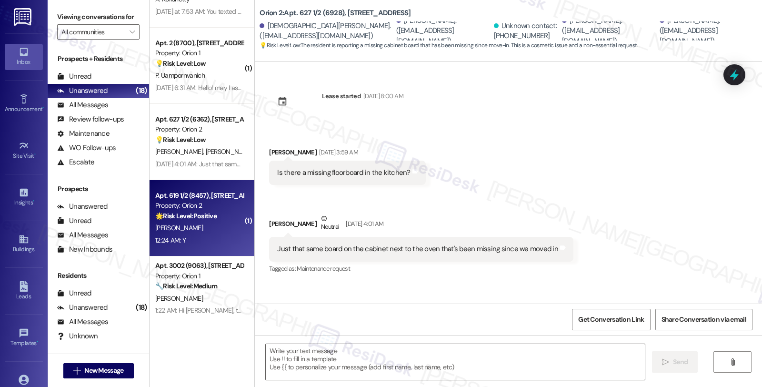
type textarea "Fetching suggested responses. Please feel free to read through the conversation…"
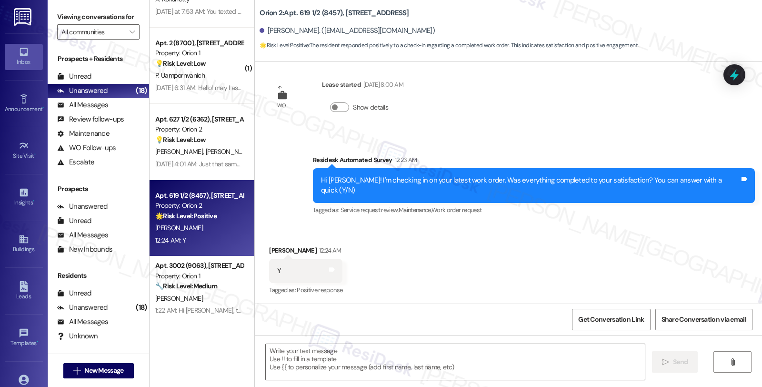
scroll to position [552, 0]
